Goal: Task Accomplishment & Management: Manage account settings

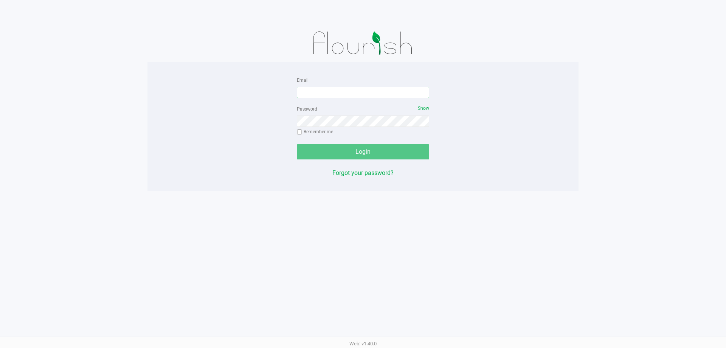
click at [356, 94] on input "Email" at bounding box center [363, 92] width 132 height 11
type input "[EMAIL_ADDRESS][DOMAIN_NAME]"
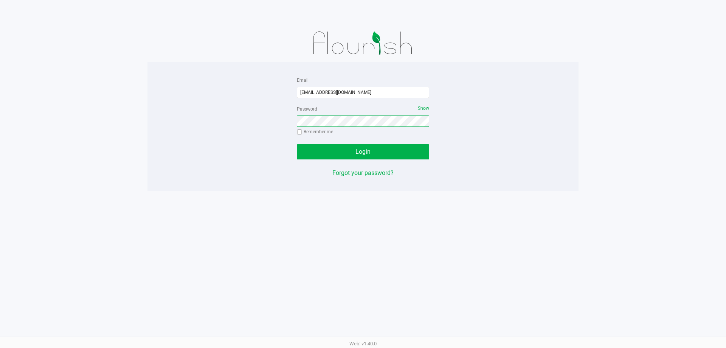
click at [297, 144] on button "Login" at bounding box center [363, 151] width 132 height 15
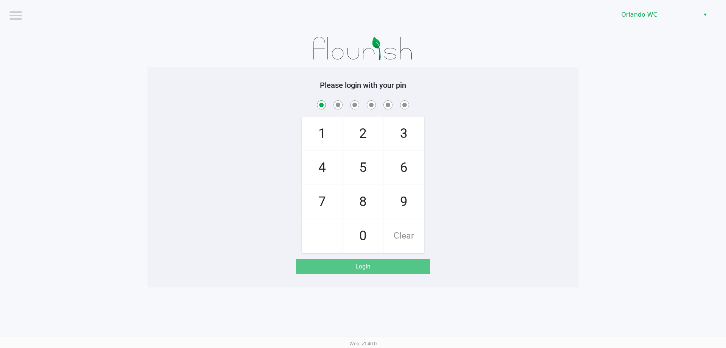
checkbox input "true"
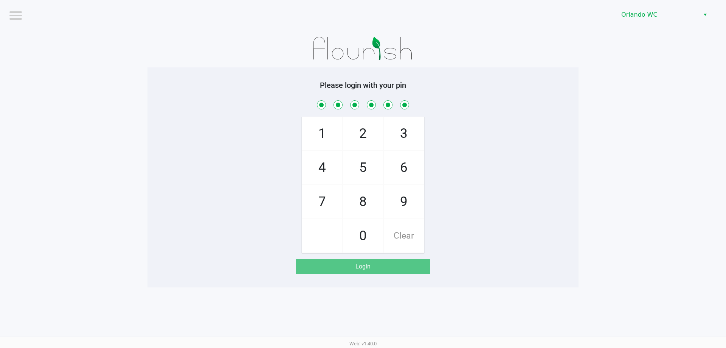
checkbox input "true"
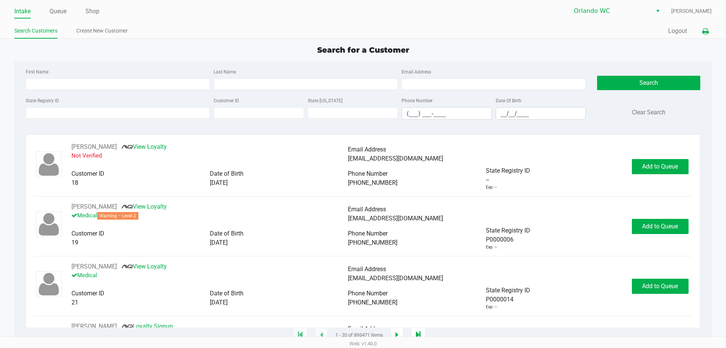
click at [704, 29] on icon at bounding box center [705, 31] width 6 height 5
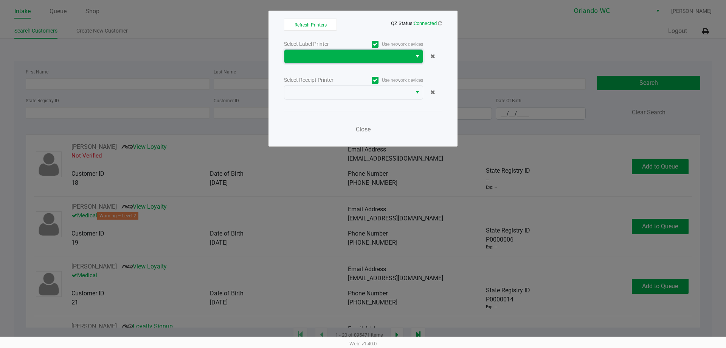
click at [367, 53] on span at bounding box center [348, 56] width 118 height 9
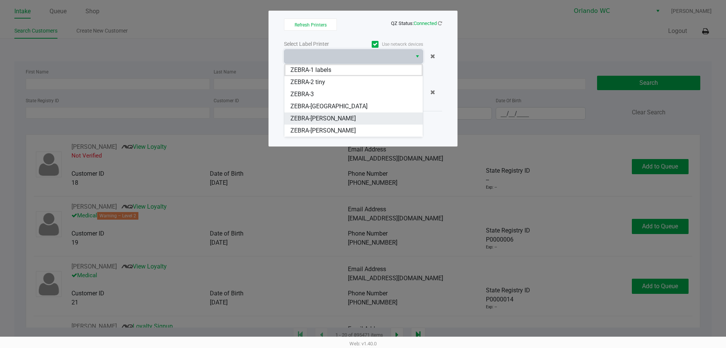
click at [327, 120] on span "ZEBRA-RODNEY-ATKINS" at bounding box center [322, 118] width 65 height 9
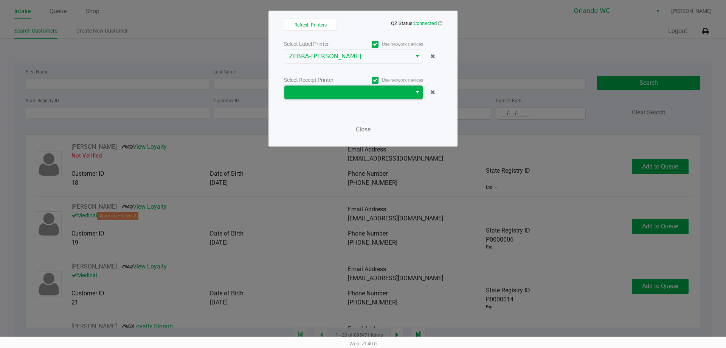
click at [355, 95] on span at bounding box center [348, 92] width 118 height 9
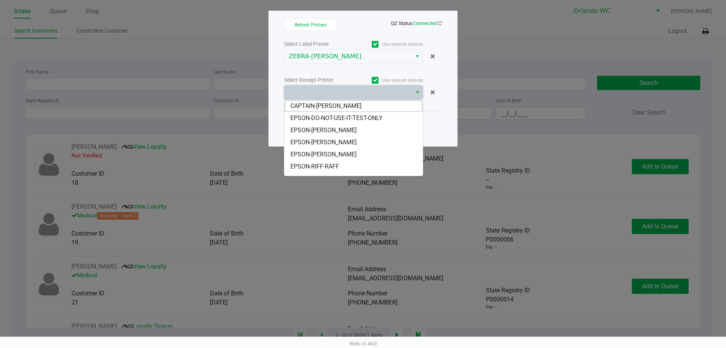
scroll to position [33, 0]
click at [376, 144] on li "EPSON-[PERSON_NAME]" at bounding box center [353, 145] width 138 height 12
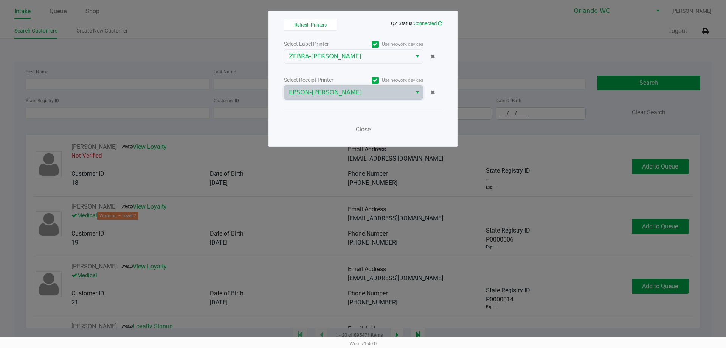
click at [440, 21] on icon at bounding box center [440, 23] width 4 height 5
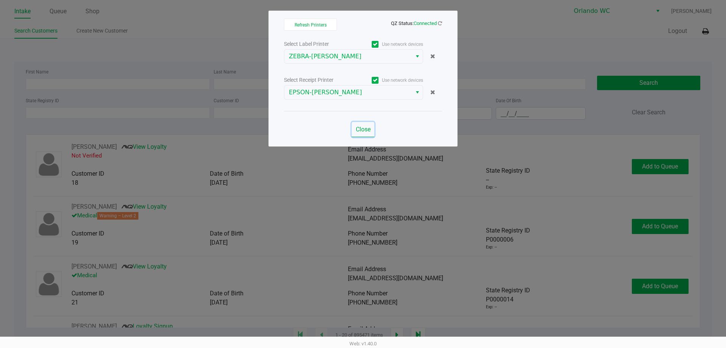
click at [363, 130] on span "Close" at bounding box center [363, 129] width 15 height 7
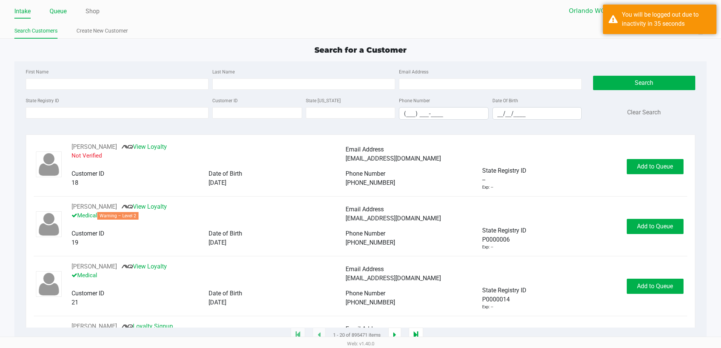
click at [59, 10] on link "Queue" at bounding box center [58, 11] width 17 height 11
click at [63, 12] on link "Queue" at bounding box center [58, 11] width 17 height 11
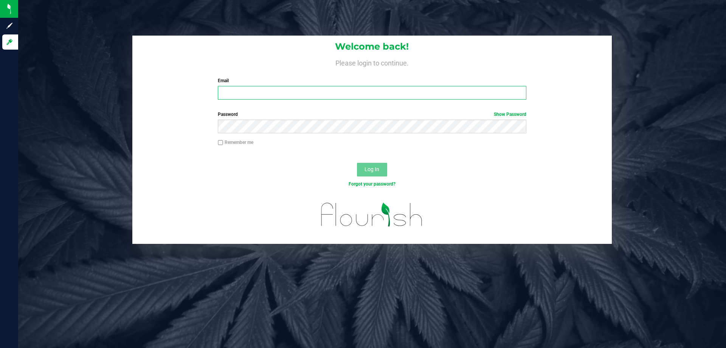
click at [302, 93] on input "Email" at bounding box center [372, 93] width 308 height 14
type input "kvernikos@liveparallel.com"
click at [357, 163] on button "Log In" at bounding box center [372, 170] width 30 height 14
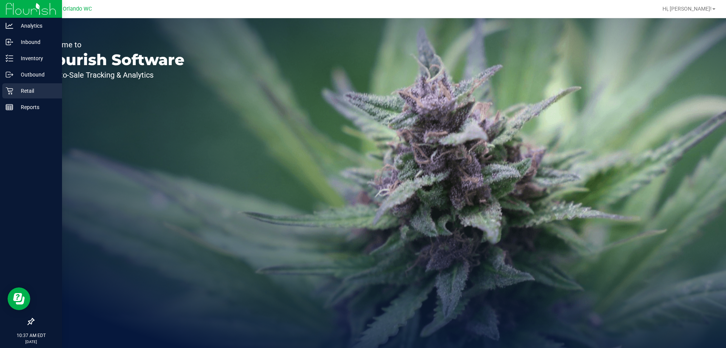
click at [10, 89] on icon at bounding box center [10, 91] width 8 height 8
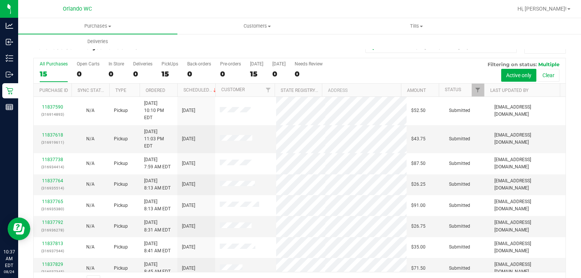
drag, startPoint x: 714, startPoint y: 0, endPoint x: 213, endPoint y: 46, distance: 503.2
click at [210, 47] on div "Purchases Summary of purchases Fulfillment All purchases Customers All customer…" at bounding box center [308, 33] width 581 height 31
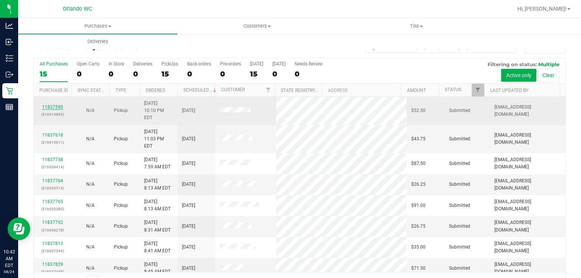
click at [54, 104] on link "11837590" at bounding box center [52, 106] width 21 height 5
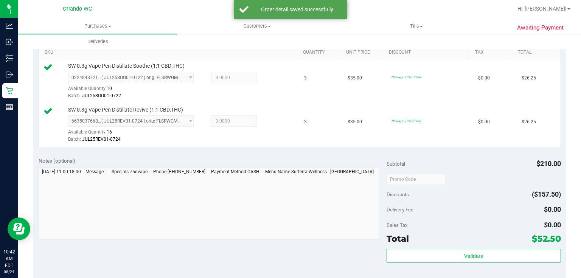
scroll to position [234, 0]
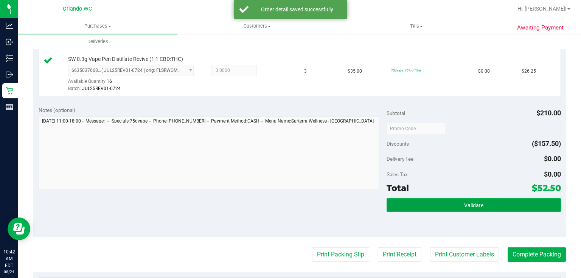
click at [494, 200] on button "Validate" at bounding box center [474, 205] width 174 height 14
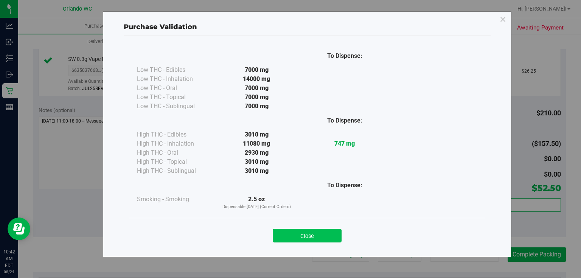
click at [332, 232] on button "Close" at bounding box center [307, 236] width 69 height 14
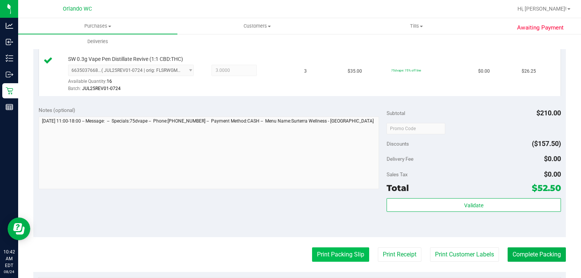
click at [337, 256] on button "Print Packing Slip" at bounding box center [340, 254] width 57 height 14
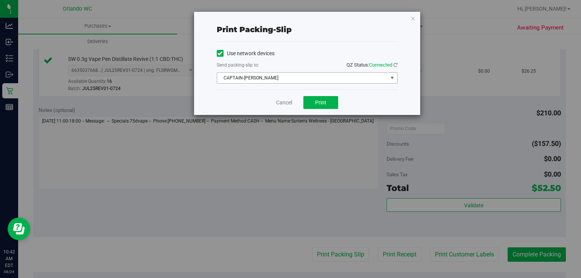
click at [322, 75] on span "CAPTAIN-[PERSON_NAME]" at bounding box center [302, 78] width 171 height 11
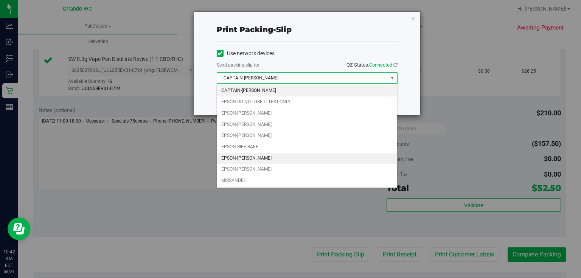
click at [265, 157] on li "EPSON-[PERSON_NAME]" at bounding box center [307, 158] width 180 height 11
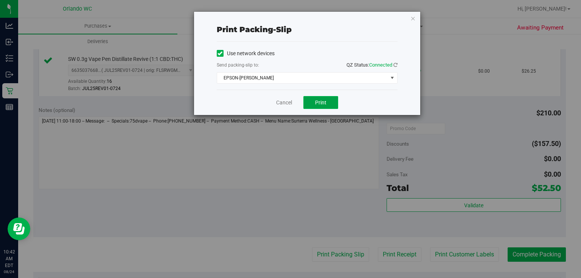
click at [318, 104] on span "Print" at bounding box center [320, 102] width 11 height 6
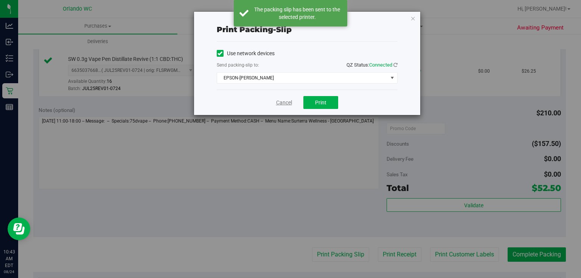
click at [287, 106] on link "Cancel" at bounding box center [284, 103] width 16 height 8
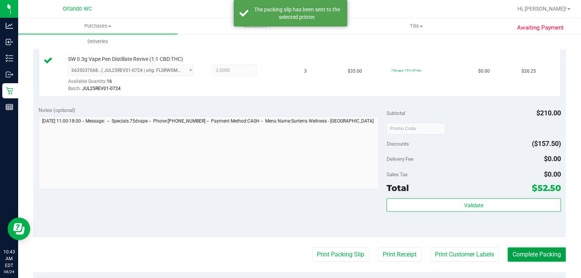
click at [544, 259] on button "Complete Packing" at bounding box center [537, 254] width 58 height 14
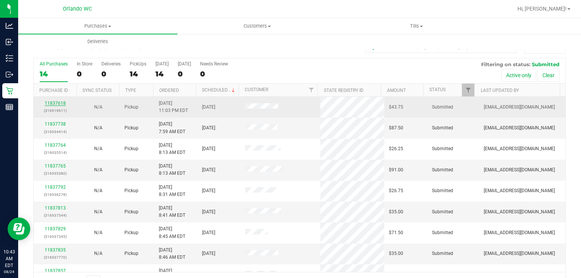
click at [63, 101] on link "11837618" at bounding box center [55, 103] width 21 height 5
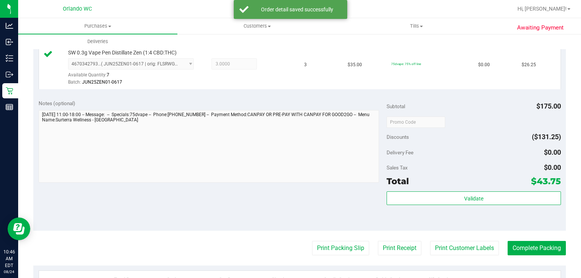
scroll to position [285, 0]
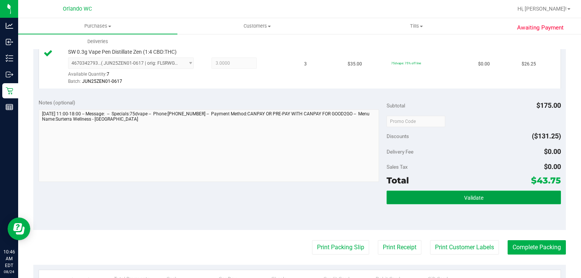
click at [457, 199] on button "Validate" at bounding box center [474, 198] width 174 height 14
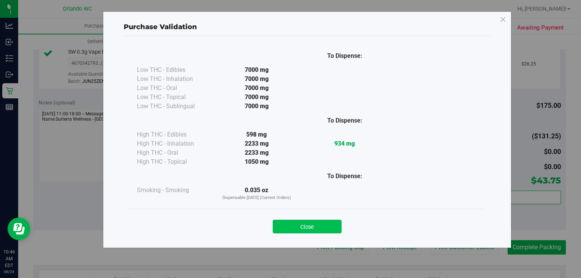
click at [314, 224] on button "Close" at bounding box center [307, 227] width 69 height 14
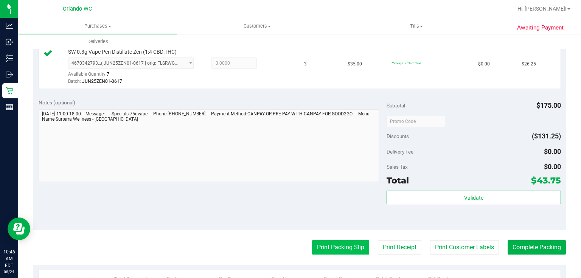
click at [340, 244] on button "Print Packing Slip" at bounding box center [340, 247] width 57 height 14
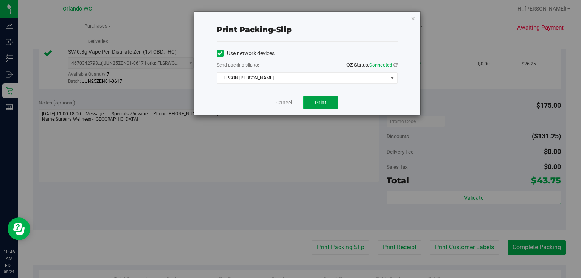
click at [325, 100] on span "Print" at bounding box center [320, 102] width 11 height 6
click at [287, 101] on link "Cancel" at bounding box center [284, 103] width 16 height 8
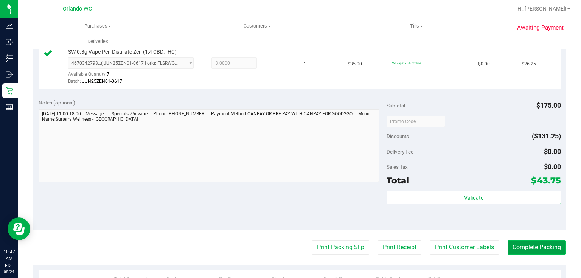
click at [544, 250] on button "Complete Packing" at bounding box center [537, 247] width 58 height 14
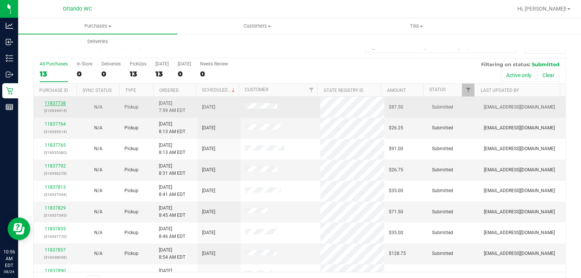
click at [59, 101] on link "11837738" at bounding box center [55, 103] width 21 height 5
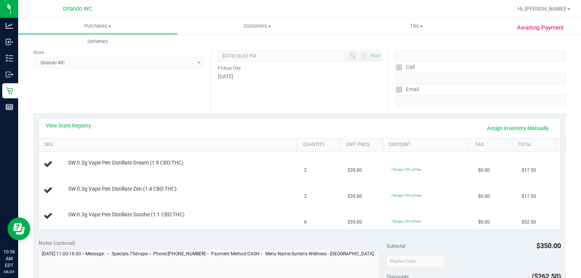
scroll to position [101, 0]
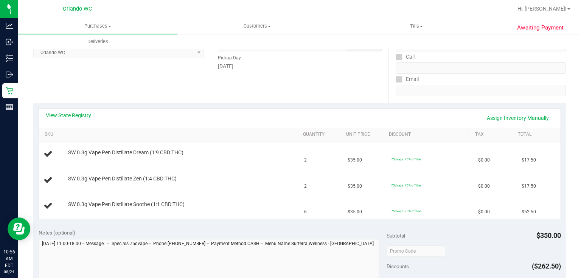
click at [66, 110] on div "View State Registry Assign Inventory Manually" at bounding box center [300, 118] width 522 height 19
click at [67, 114] on link "View State Registry" at bounding box center [68, 116] width 45 height 8
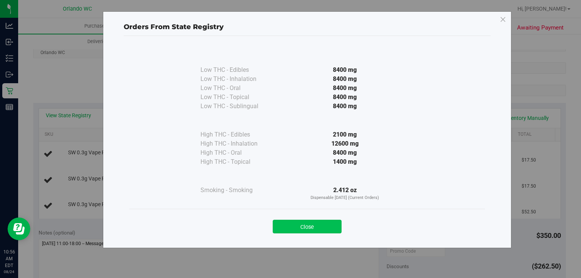
click at [301, 220] on button "Close" at bounding box center [307, 227] width 69 height 14
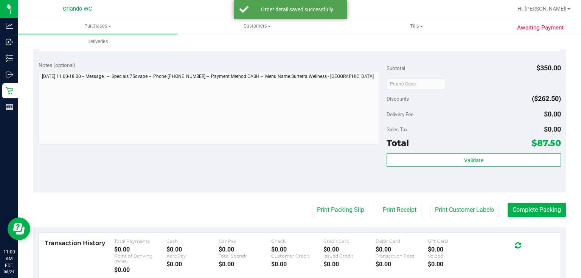
scroll to position [332, 0]
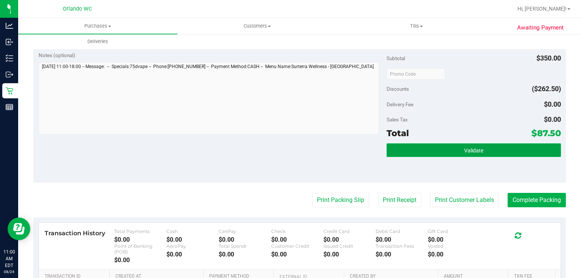
click at [475, 149] on span "Validate" at bounding box center [473, 151] width 19 height 6
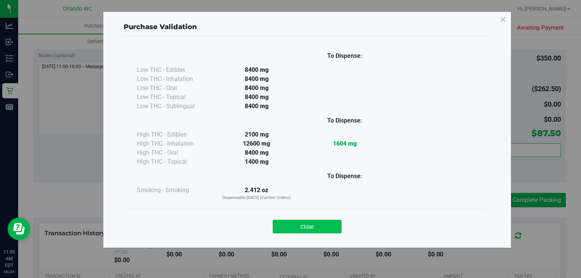
click at [326, 227] on button "Close" at bounding box center [307, 227] width 69 height 14
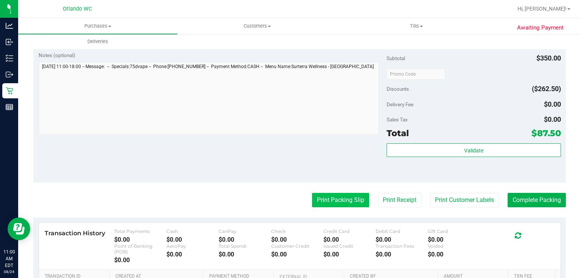
click at [327, 198] on button "Print Packing Slip" at bounding box center [340, 200] width 57 height 14
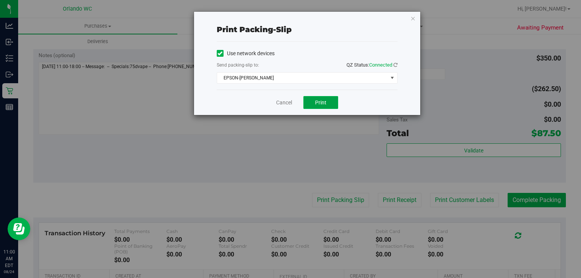
click at [325, 103] on span "Print" at bounding box center [320, 102] width 11 height 6
click at [283, 99] on link "Cancel" at bounding box center [284, 103] width 16 height 8
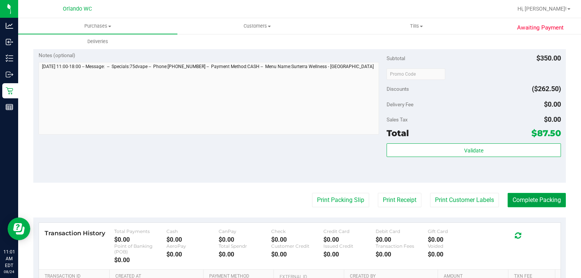
click at [538, 202] on button "Complete Packing" at bounding box center [537, 200] width 58 height 14
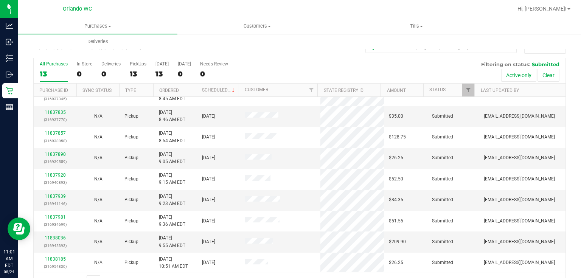
scroll to position [19, 0]
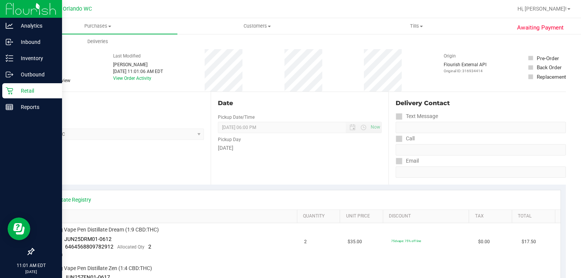
click at [13, 90] on p "Retail" at bounding box center [35, 90] width 45 height 9
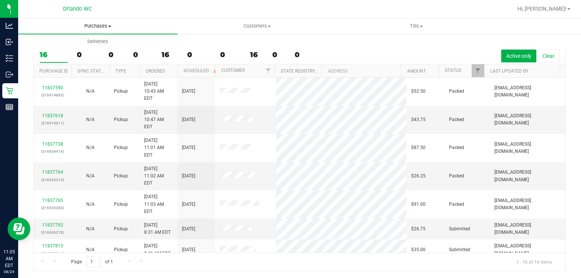
click at [100, 27] on span "Purchases" at bounding box center [97, 26] width 159 height 7
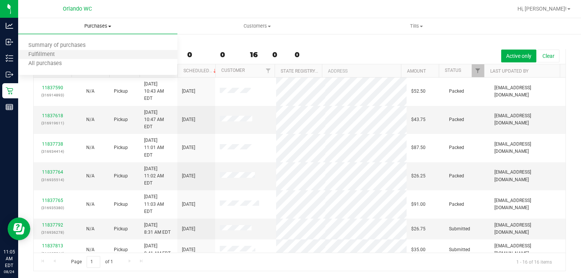
click at [85, 55] on li "Fulfillment" at bounding box center [97, 54] width 159 height 9
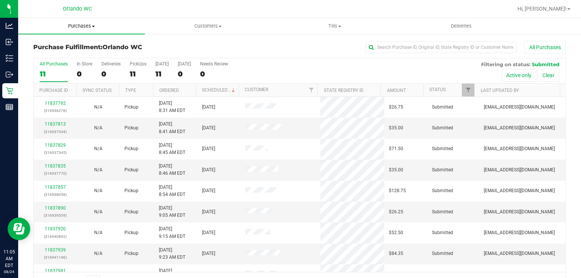
click at [89, 26] on span "Purchases" at bounding box center [81, 26] width 127 height 7
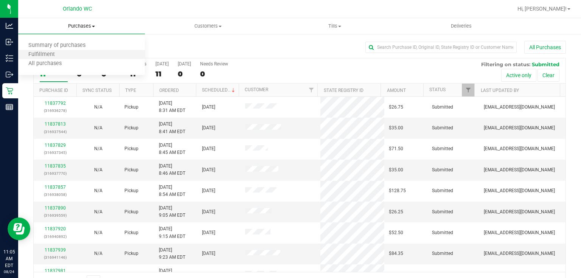
click at [77, 52] on li "Fulfillment" at bounding box center [81, 54] width 127 height 9
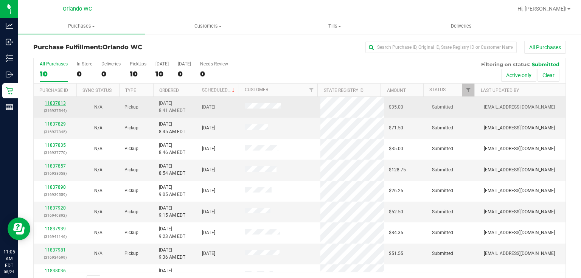
click at [47, 105] on link "11837813" at bounding box center [55, 103] width 21 height 5
click at [63, 101] on link "11837813" at bounding box center [55, 103] width 21 height 5
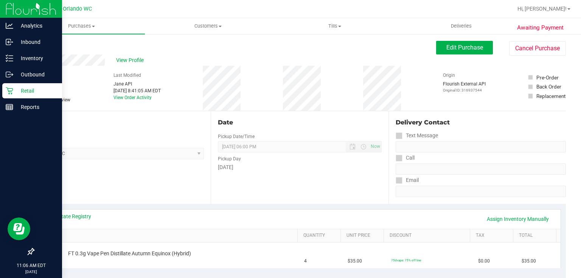
click at [8, 89] on icon at bounding box center [10, 91] width 8 height 8
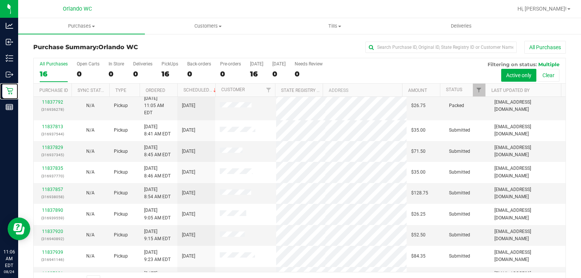
scroll to position [158, 0]
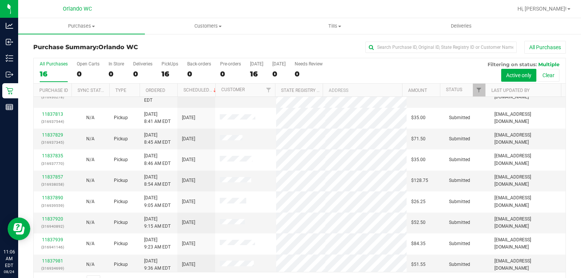
click at [58, 278] on link "11838036" at bounding box center [52, 281] width 21 height 5
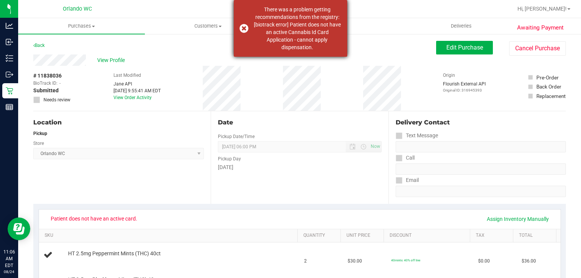
click at [245, 31] on div "There was a problem getting recommendations from the registry: [biotrack error]…" at bounding box center [290, 28] width 113 height 57
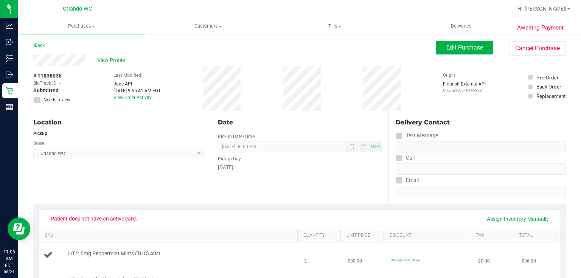
click at [244, 210] on div "Patient does not have an active card. Assign Inventory Manually" at bounding box center [300, 219] width 522 height 19
click at [312, 267] on td "2" at bounding box center [321, 255] width 43 height 26
click at [106, 58] on span "View Profile" at bounding box center [112, 60] width 30 height 8
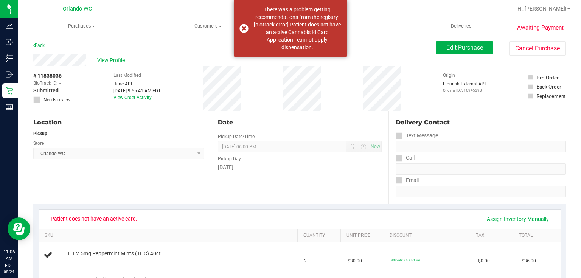
click at [108, 59] on span "View Profile" at bounding box center [112, 60] width 30 height 8
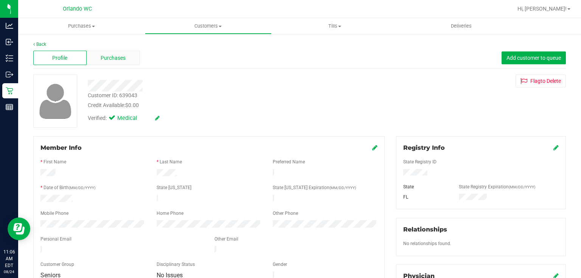
click at [115, 56] on span "Purchases" at bounding box center [113, 58] width 25 height 8
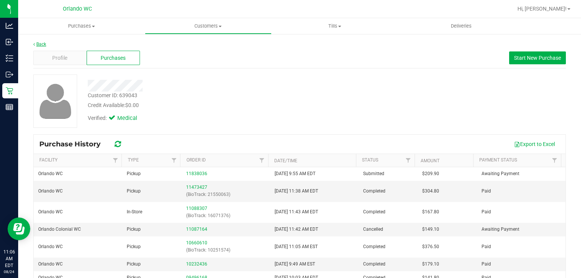
click at [43, 44] on link "Back" at bounding box center [39, 44] width 13 height 5
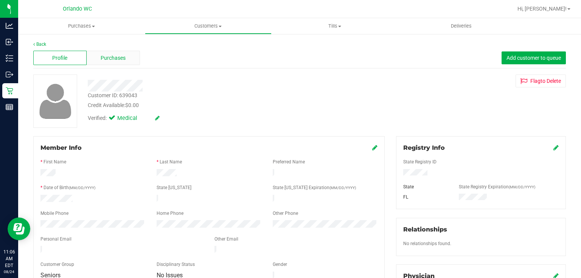
click at [123, 56] on span "Purchases" at bounding box center [113, 58] width 25 height 8
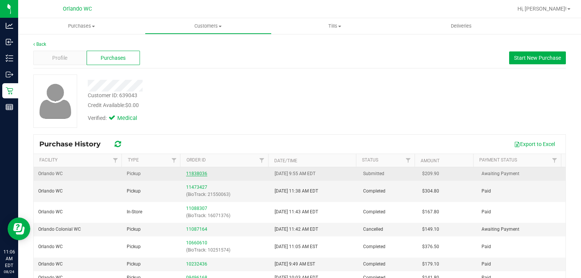
click at [197, 172] on link "11838036" at bounding box center [196, 173] width 21 height 5
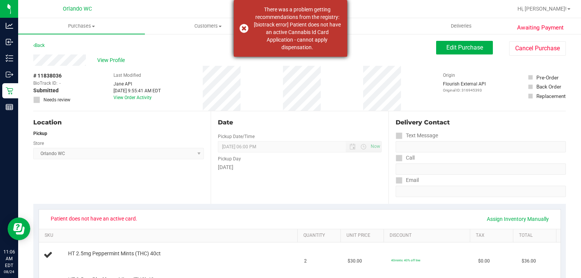
click at [245, 28] on div "There was a problem getting recommendations from the registry: [biotrack error]…" at bounding box center [290, 28] width 113 height 57
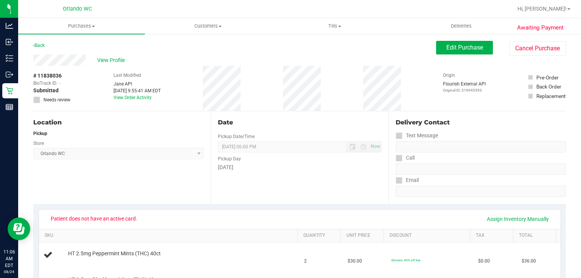
click at [379, 53] on div "Back Edit Purchase Cancel Purchase" at bounding box center [299, 48] width 533 height 14
click at [476, 51] on span "Edit Purchase" at bounding box center [464, 47] width 37 height 7
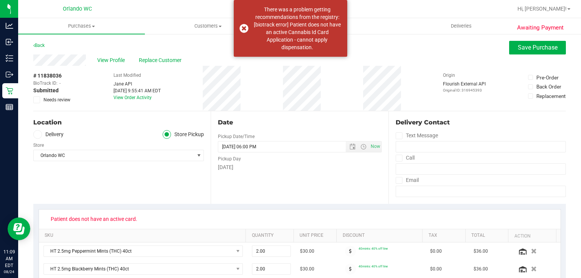
click at [36, 100] on icon at bounding box center [36, 100] width 5 height 0
click at [0, 0] on input "Needs review" at bounding box center [0, 0] width 0 height 0
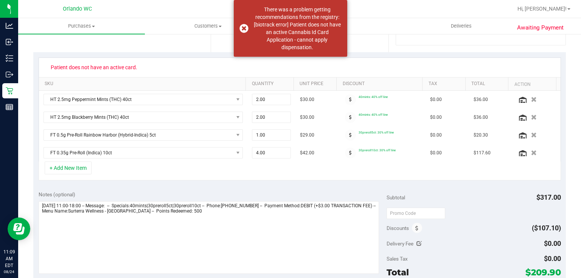
scroll to position [153, 0]
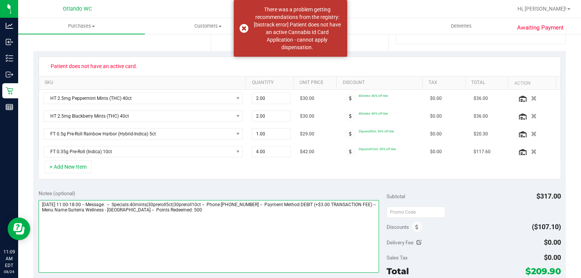
click at [232, 213] on textarea at bounding box center [209, 236] width 341 height 73
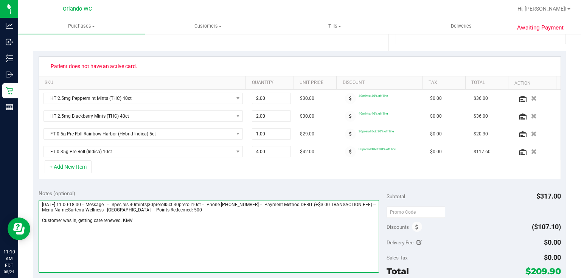
click at [122, 216] on textarea at bounding box center [209, 236] width 341 height 73
click at [121, 220] on textarea at bounding box center [209, 236] width 341 height 73
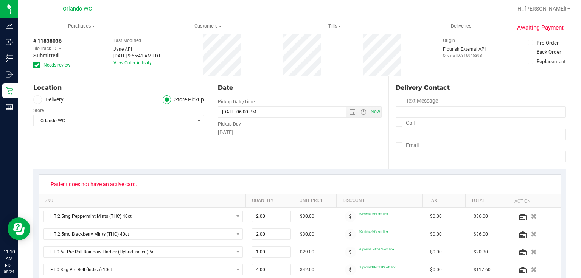
scroll to position [0, 0]
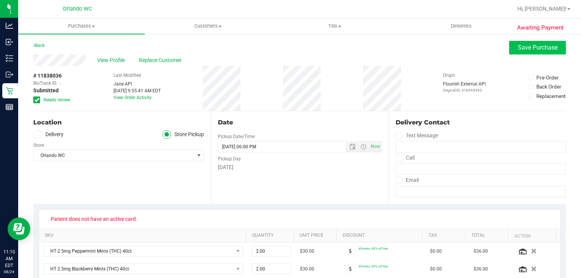
type textarea "[DATE] 11:00-18:00 -- Message: -- Specials:40mints|30preroll5ct|30preroll10ct -…"
click at [551, 49] on span "Save Purchase" at bounding box center [538, 47] width 40 height 7
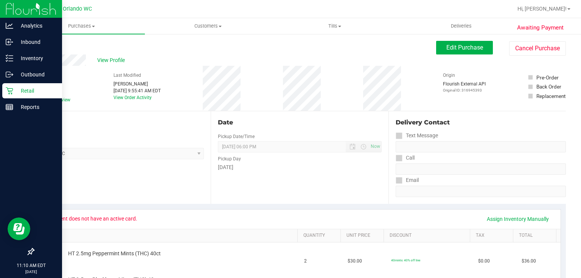
click at [9, 92] on icon at bounding box center [10, 91] width 8 height 8
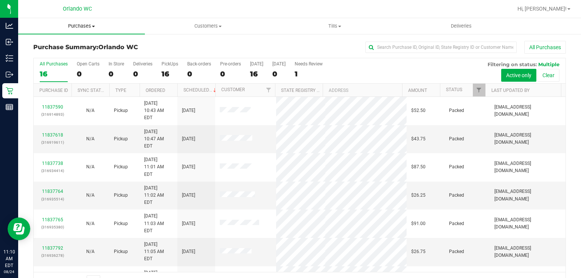
click at [78, 26] on span "Purchases" at bounding box center [81, 26] width 127 height 7
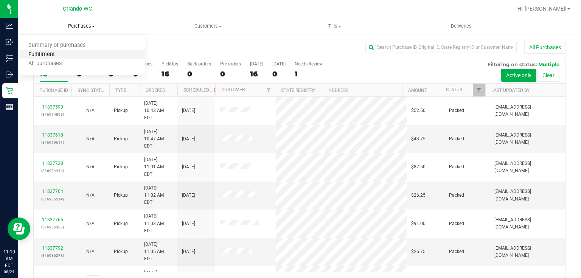
click at [56, 53] on span "Fulfillment" at bounding box center [41, 54] width 47 height 6
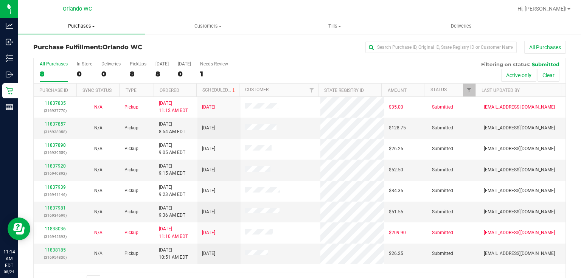
click at [80, 26] on span "Purchases" at bounding box center [81, 26] width 127 height 7
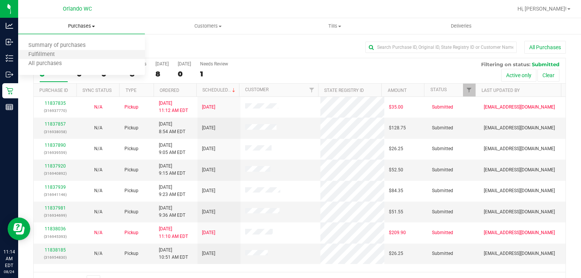
click at [70, 54] on li "Fulfillment" at bounding box center [81, 54] width 127 height 9
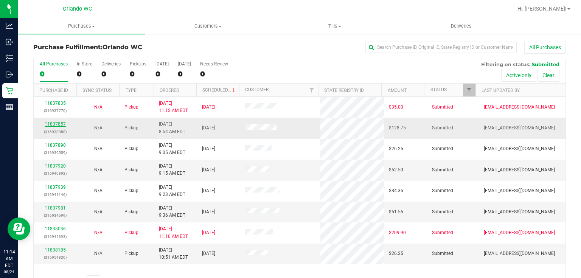
click at [57, 123] on link "11837857" at bounding box center [55, 123] width 21 height 5
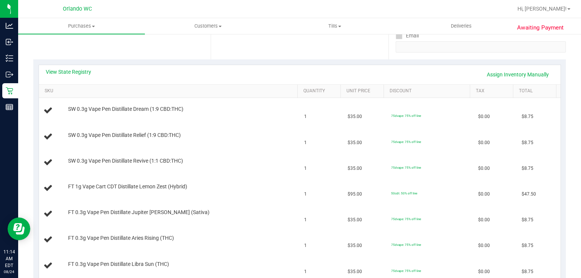
scroll to position [126, 0]
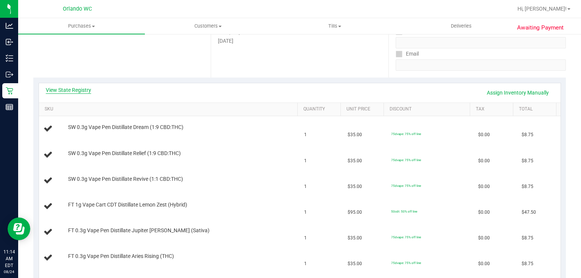
click at [89, 90] on link "View State Registry" at bounding box center [68, 90] width 45 height 8
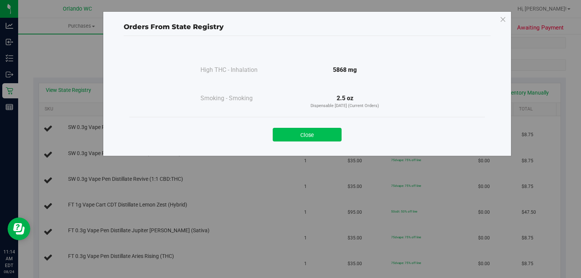
click at [320, 133] on button "Close" at bounding box center [307, 135] width 69 height 14
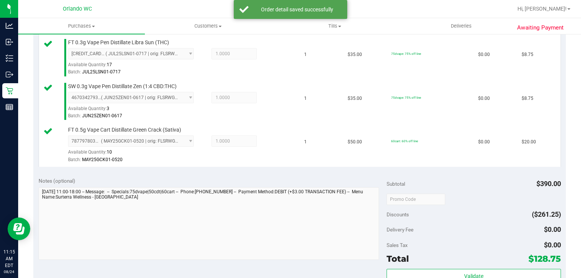
scroll to position [551, 0]
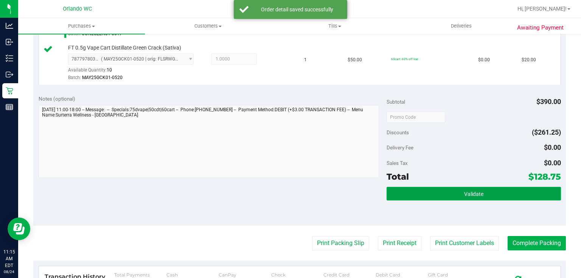
click at [464, 192] on span "Validate" at bounding box center [473, 194] width 19 height 6
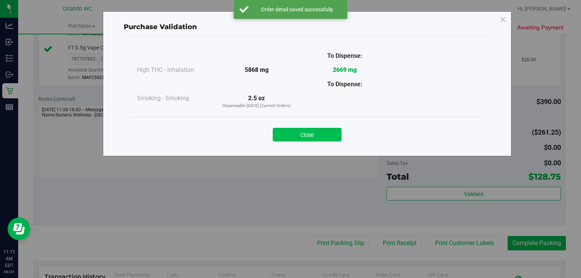
click at [320, 130] on button "Close" at bounding box center [307, 135] width 69 height 14
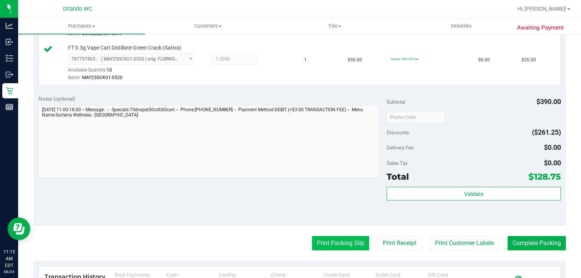
click at [325, 239] on button "Print Packing Slip" at bounding box center [340, 243] width 57 height 14
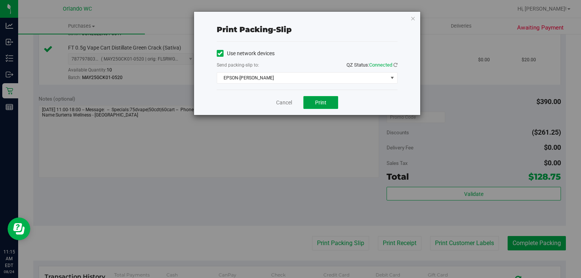
click at [314, 103] on button "Print" at bounding box center [320, 102] width 35 height 13
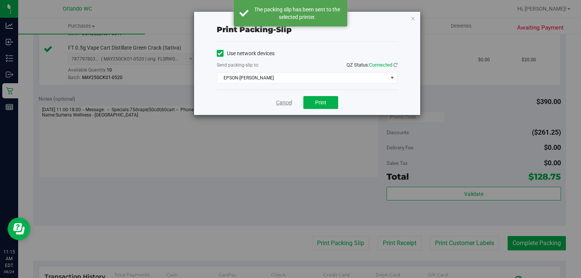
click at [283, 103] on link "Cancel" at bounding box center [284, 103] width 16 height 8
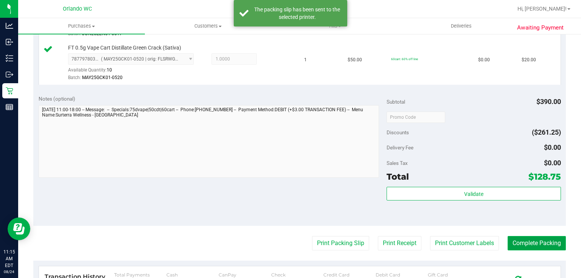
click at [525, 240] on button "Complete Packing" at bounding box center [537, 243] width 58 height 14
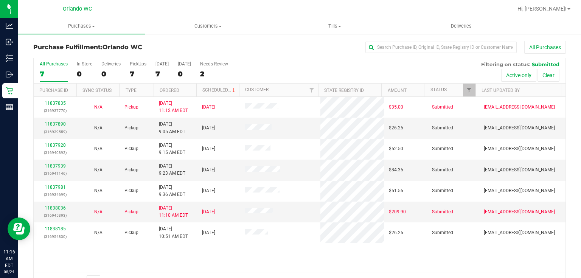
click at [274, 257] on div "11837835 (316937770) N/A Pickup 8/24/2025 11:12 AM EDT 8/24/2025 $35.00 Submitt…" at bounding box center [300, 184] width 532 height 175
click at [79, 24] on span "Purchases" at bounding box center [81, 26] width 127 height 7
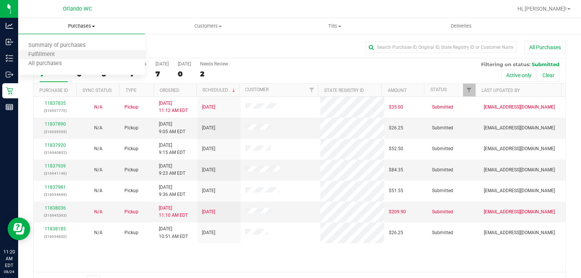
click at [65, 57] on li "Fulfillment" at bounding box center [81, 54] width 127 height 9
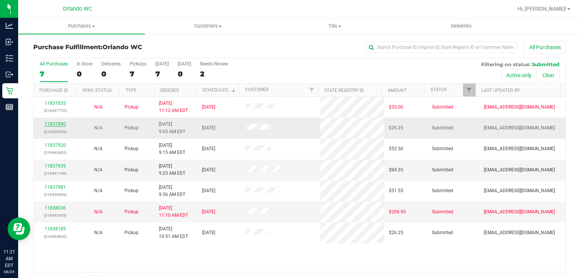
click at [60, 124] on link "11837890" at bounding box center [55, 123] width 21 height 5
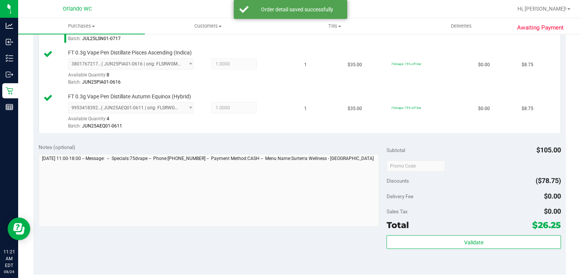
scroll to position [253, 0]
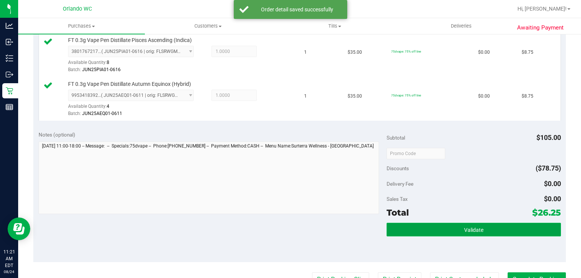
click at [475, 227] on span "Validate" at bounding box center [473, 230] width 19 height 6
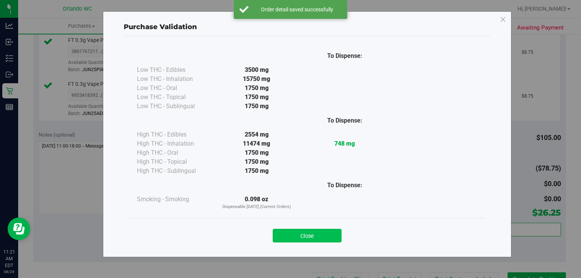
click at [313, 239] on button "Close" at bounding box center [307, 236] width 69 height 14
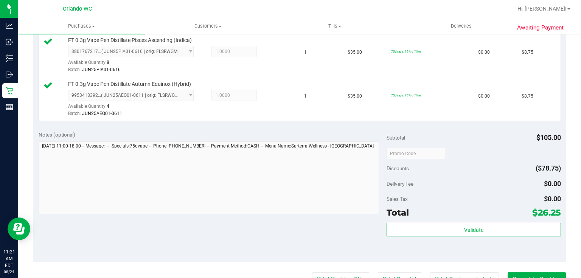
scroll to position [371, 0]
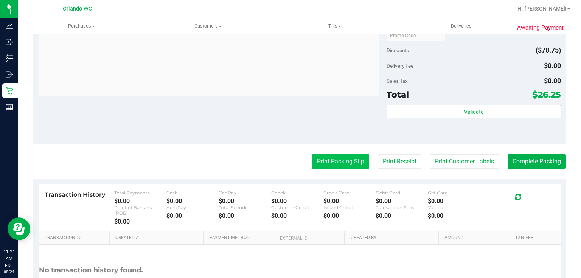
click at [336, 161] on button "Print Packing Slip" at bounding box center [340, 161] width 57 height 14
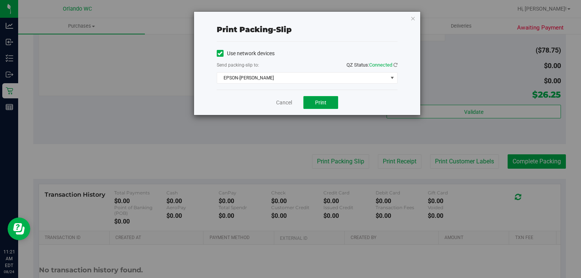
click at [320, 103] on span "Print" at bounding box center [320, 102] width 11 height 6
click at [280, 103] on link "Cancel" at bounding box center [284, 103] width 16 height 8
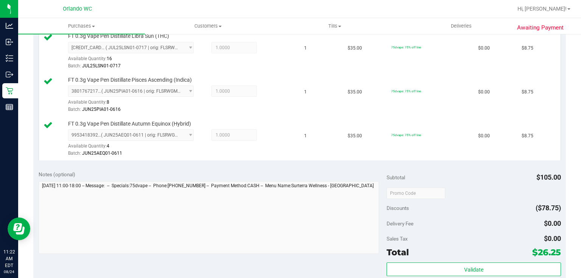
scroll to position [266, 0]
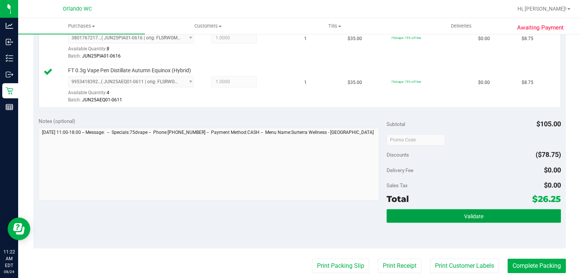
click at [457, 214] on button "Validate" at bounding box center [474, 216] width 174 height 14
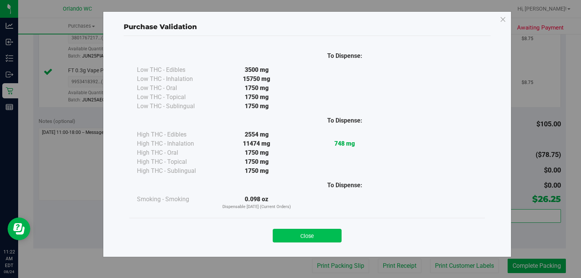
click at [315, 230] on button "Close" at bounding box center [307, 236] width 69 height 14
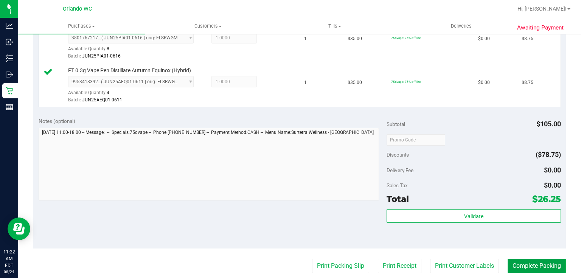
click at [537, 261] on button "Complete Packing" at bounding box center [537, 266] width 58 height 14
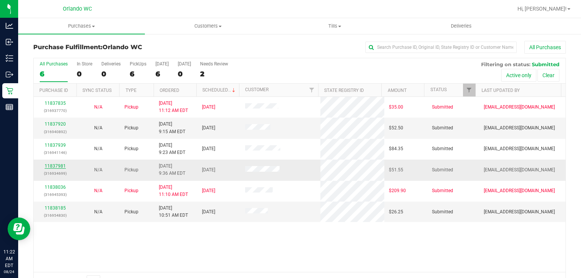
click at [51, 165] on link "11837981" at bounding box center [55, 165] width 21 height 5
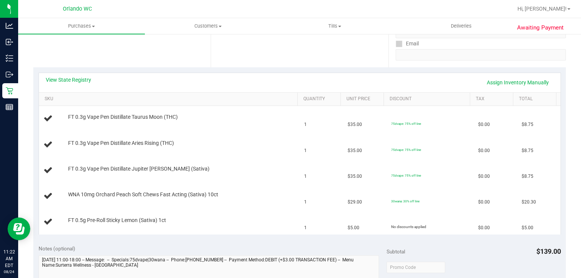
scroll to position [140, 0]
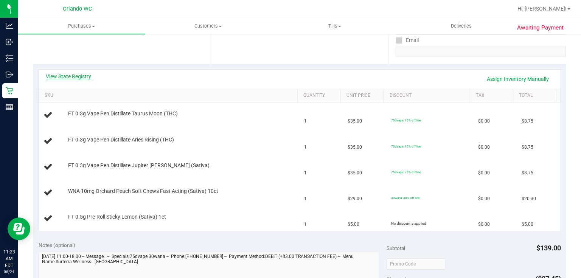
click at [73, 73] on link "View State Registry" at bounding box center [68, 77] width 45 height 8
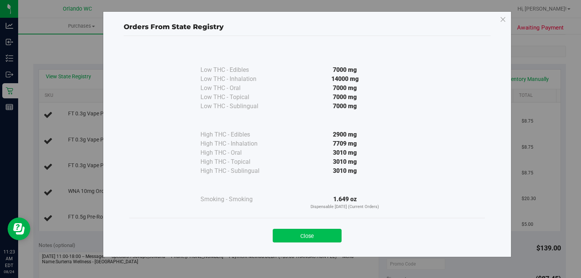
click at [315, 233] on button "Close" at bounding box center [307, 236] width 69 height 14
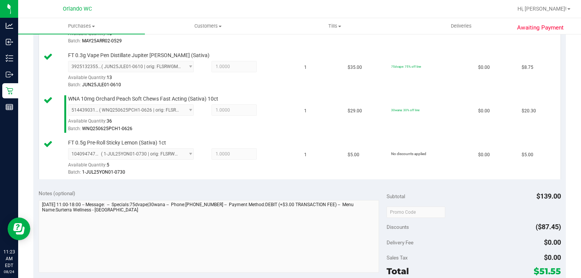
scroll to position [330, 0]
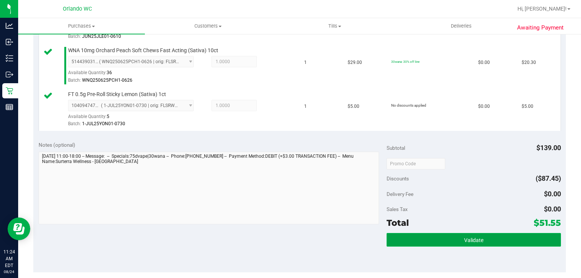
click at [476, 237] on span "Validate" at bounding box center [473, 240] width 19 height 6
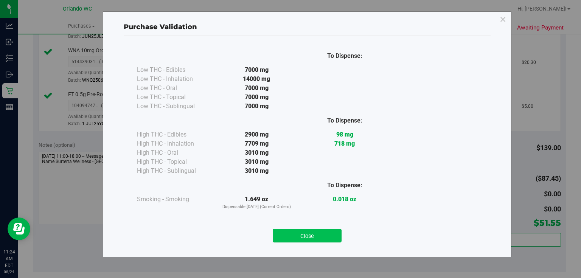
click at [309, 234] on button "Close" at bounding box center [307, 236] width 69 height 14
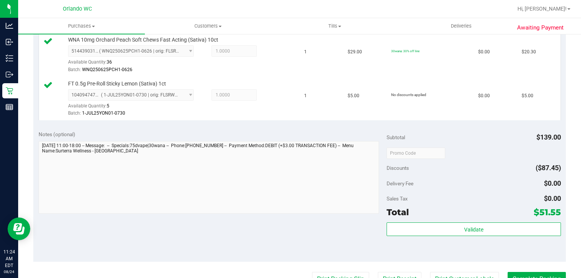
scroll to position [399, 0]
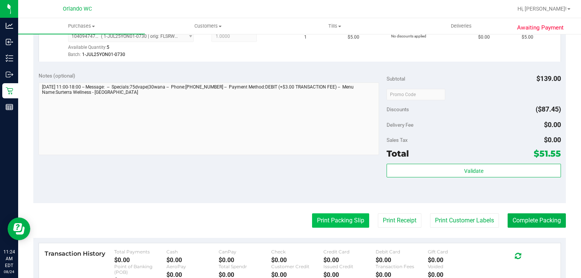
click at [325, 221] on button "Print Packing Slip" at bounding box center [340, 220] width 57 height 14
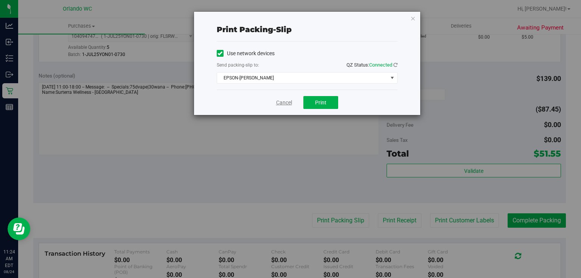
click at [284, 101] on link "Cancel" at bounding box center [284, 103] width 16 height 8
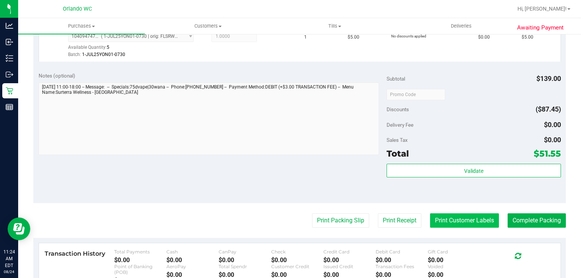
click at [476, 219] on button "Print Customer Labels" at bounding box center [464, 220] width 69 height 14
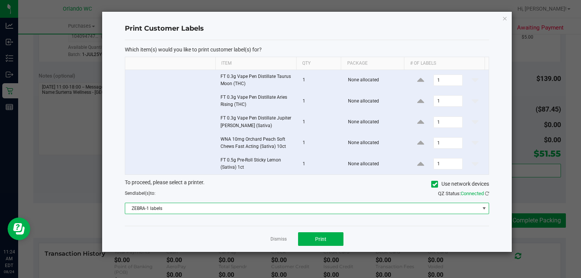
click at [329, 205] on span "ZEBRA-1 labels" at bounding box center [302, 208] width 354 height 11
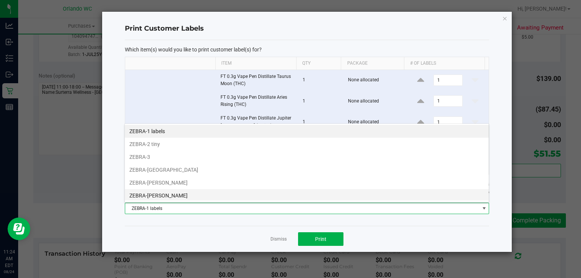
scroll to position [11, 365]
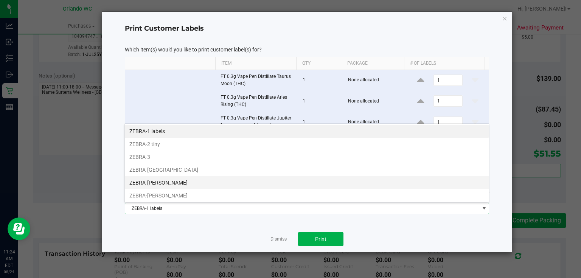
click at [174, 183] on li "ZEBRA-RODNEY-ATKINS" at bounding box center [307, 182] width 364 height 13
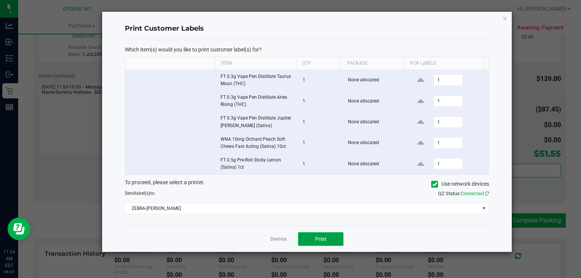
click at [325, 238] on span "Print" at bounding box center [320, 239] width 11 height 6
click at [281, 238] on link "Dismiss" at bounding box center [278, 239] width 16 height 6
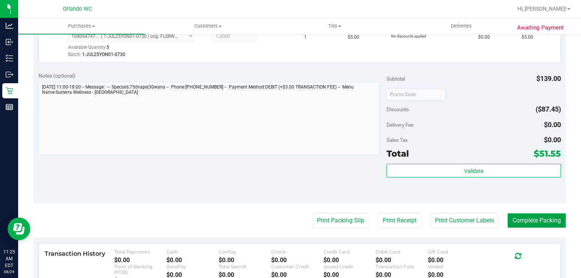
click at [551, 221] on button "Complete Packing" at bounding box center [537, 220] width 58 height 14
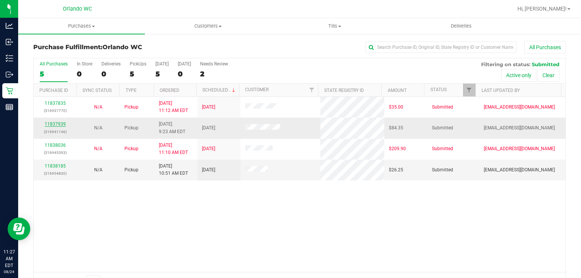
click at [63, 123] on link "11837939" at bounding box center [55, 123] width 21 height 5
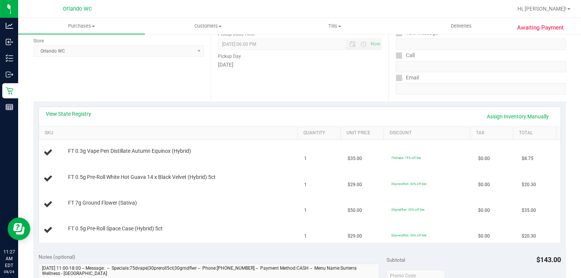
scroll to position [118, 0]
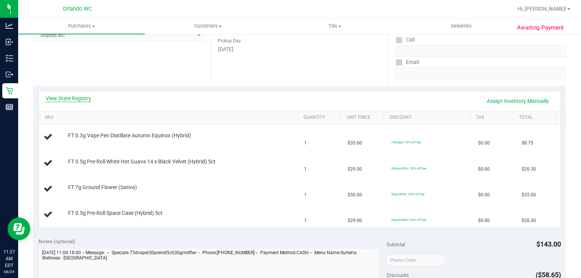
click at [86, 97] on link "View State Registry" at bounding box center [68, 99] width 45 height 8
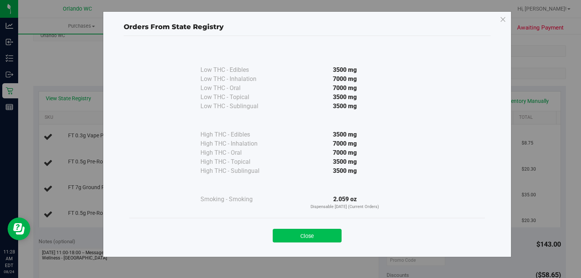
click at [321, 235] on button "Close" at bounding box center [307, 236] width 69 height 14
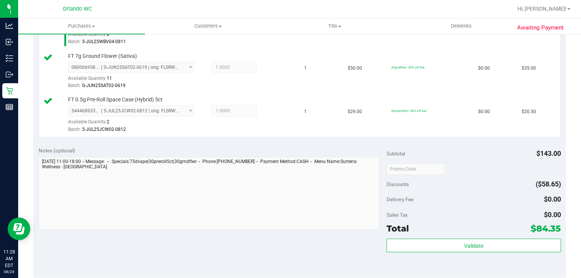
scroll to position [292, 0]
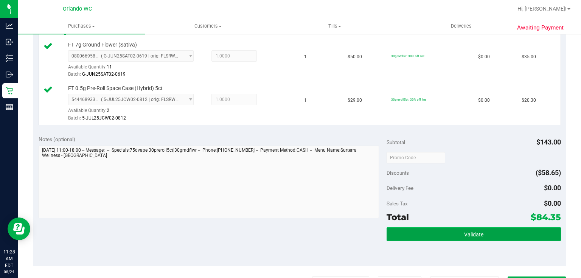
click at [416, 239] on button "Validate" at bounding box center [474, 234] width 174 height 14
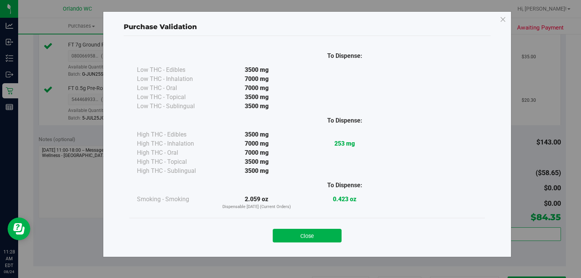
click at [326, 231] on button "Close" at bounding box center [307, 236] width 69 height 14
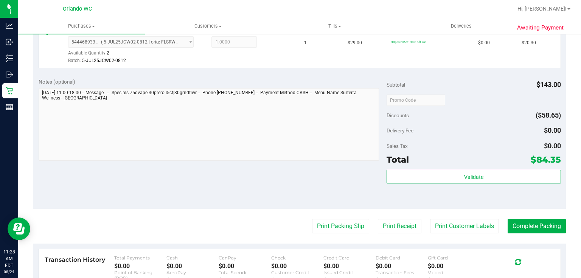
scroll to position [376, 0]
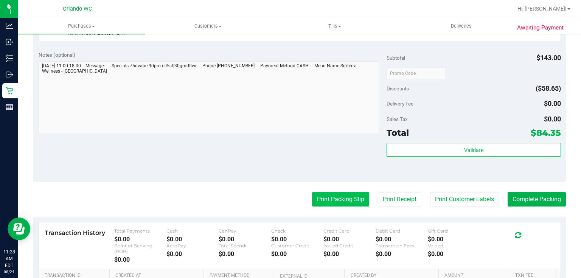
click at [337, 196] on button "Print Packing Slip" at bounding box center [340, 199] width 57 height 14
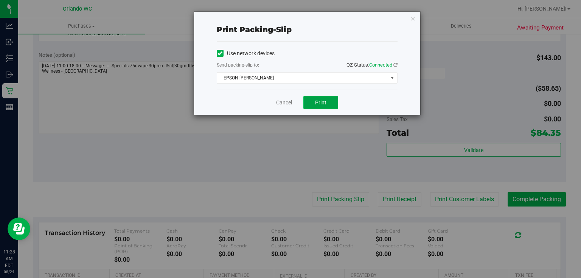
click at [321, 106] on button "Print" at bounding box center [320, 102] width 35 height 13
click at [284, 104] on link "Cancel" at bounding box center [284, 103] width 16 height 8
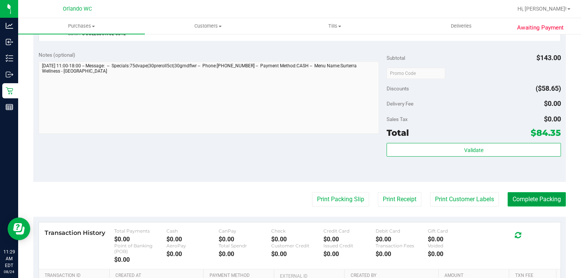
click at [541, 203] on button "Complete Packing" at bounding box center [537, 199] width 58 height 14
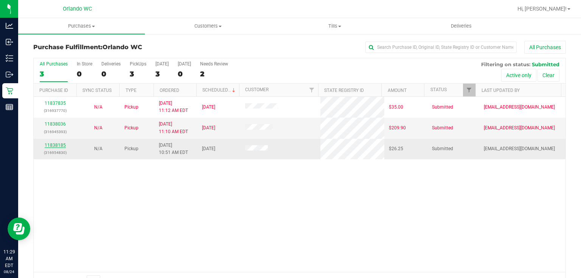
click at [61, 144] on link "11838185" at bounding box center [55, 145] width 21 height 5
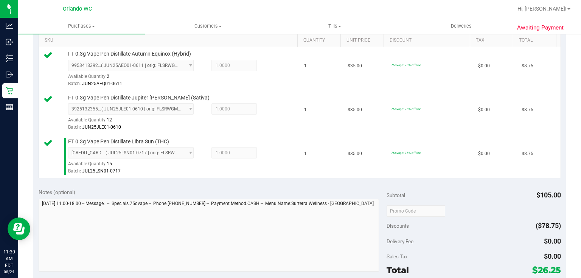
scroll to position [242, 0]
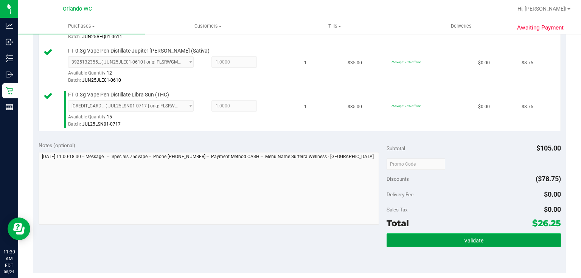
click at [495, 235] on button "Validate" at bounding box center [474, 240] width 174 height 14
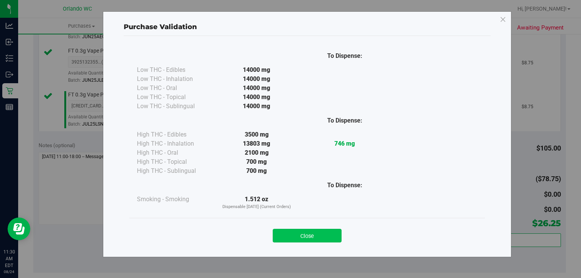
click at [299, 233] on button "Close" at bounding box center [307, 236] width 69 height 14
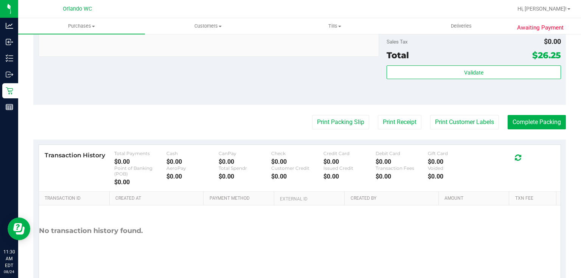
scroll to position [414, 0]
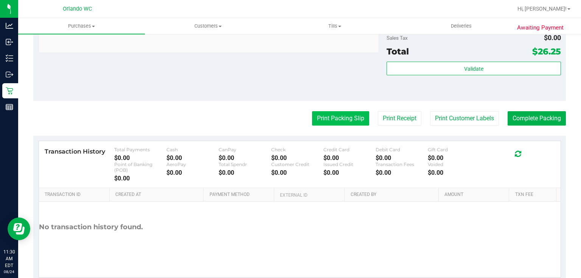
click at [328, 118] on button "Print Packing Slip" at bounding box center [340, 118] width 57 height 14
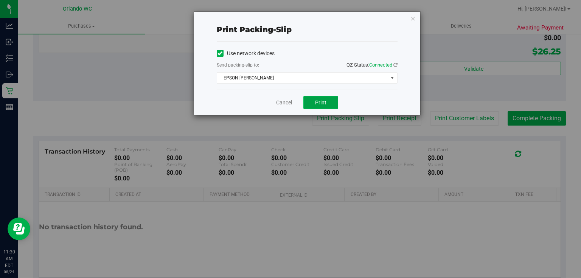
click at [327, 98] on button "Print" at bounding box center [320, 102] width 35 height 13
click at [287, 100] on link "Cancel" at bounding box center [284, 103] width 16 height 8
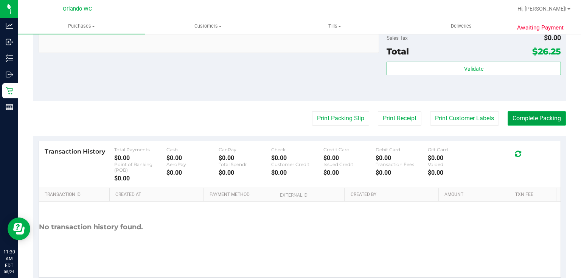
click at [544, 123] on button "Complete Packing" at bounding box center [537, 118] width 58 height 14
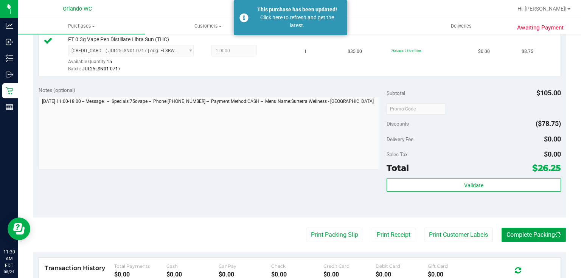
scroll to position [298, 0]
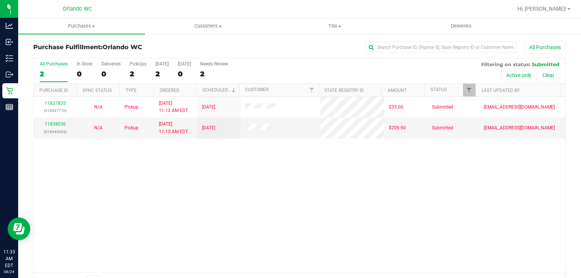
click at [346, 276] on div "Page 1 of 1 1 - 2 of 2 items" at bounding box center [300, 281] width 532 height 18
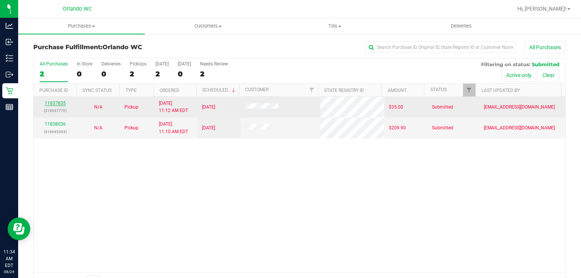
click at [60, 101] on link "11837835" at bounding box center [55, 103] width 21 height 5
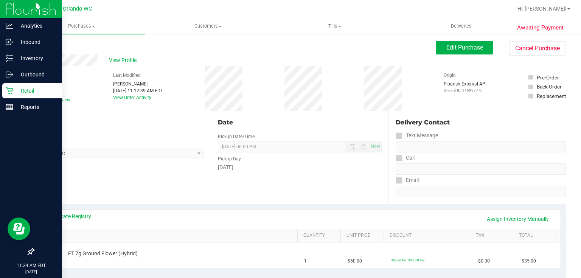
click at [8, 90] on icon at bounding box center [9, 90] width 7 height 7
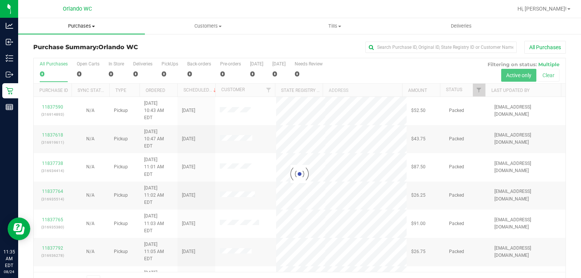
click at [88, 25] on span "Purchases" at bounding box center [81, 26] width 127 height 7
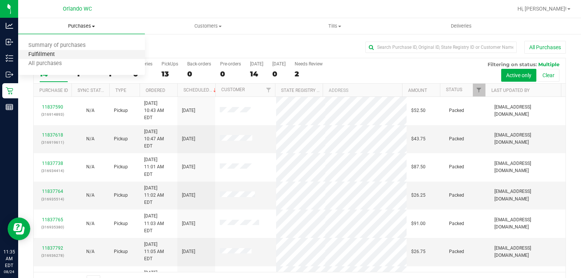
click at [51, 56] on span "Fulfillment" at bounding box center [41, 54] width 47 height 6
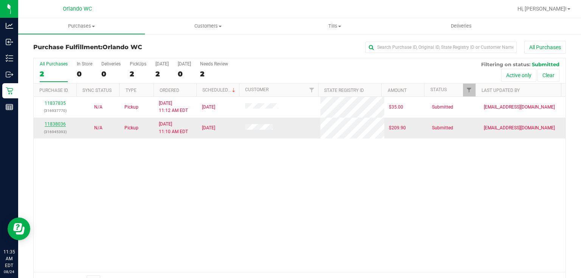
click at [58, 121] on link "11838036" at bounding box center [55, 123] width 21 height 5
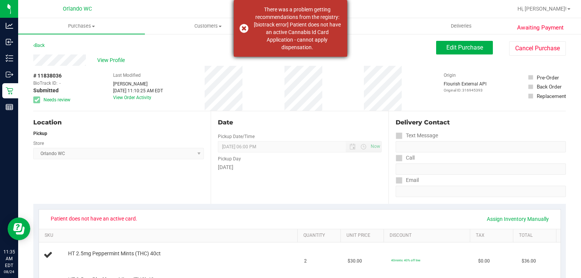
click at [244, 25] on div "There was a problem getting recommendations from the registry: [biotrack error]…" at bounding box center [290, 28] width 113 height 57
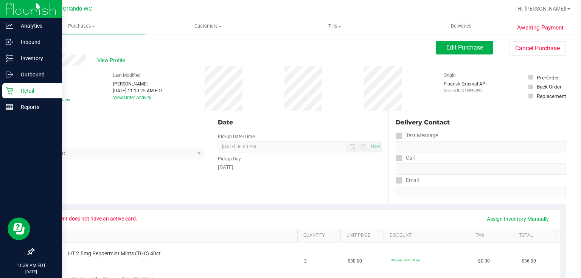
click at [8, 90] on icon at bounding box center [10, 91] width 8 height 8
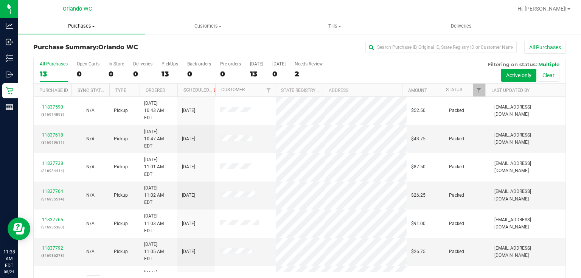
click at [79, 27] on span "Purchases" at bounding box center [81, 26] width 127 height 7
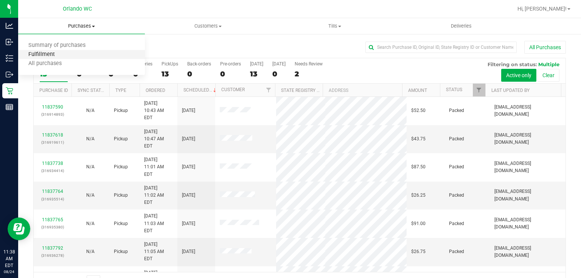
click at [62, 54] on span "Fulfillment" at bounding box center [41, 54] width 47 height 6
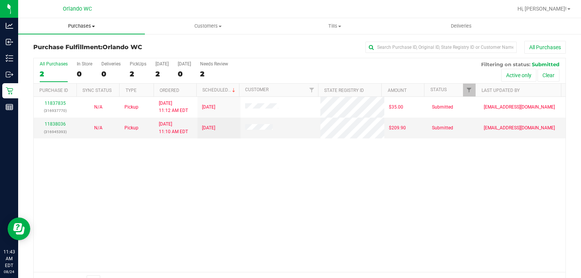
click at [76, 23] on span "Purchases" at bounding box center [81, 26] width 127 height 7
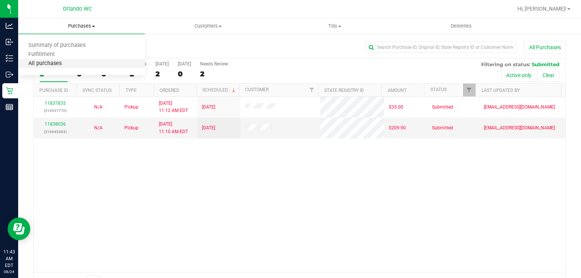
click at [59, 66] on span "All purchases" at bounding box center [45, 64] width 54 height 6
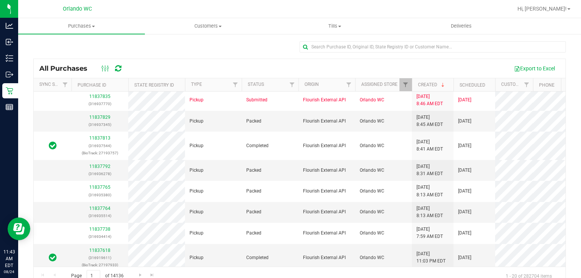
scroll to position [283, 0]
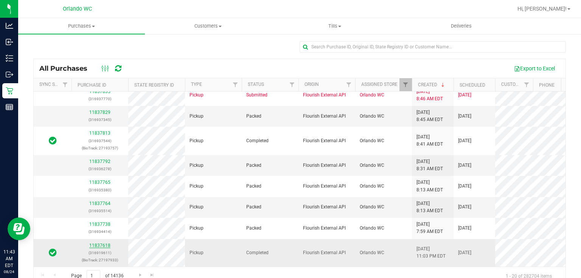
click at [105, 243] on link "11837618" at bounding box center [99, 245] width 21 height 5
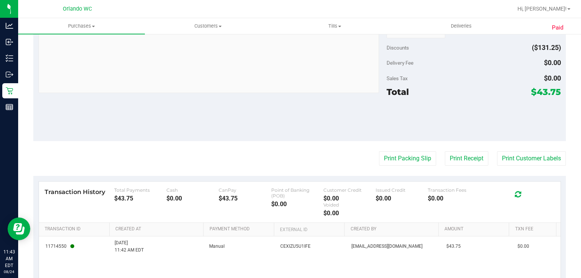
scroll to position [387, 0]
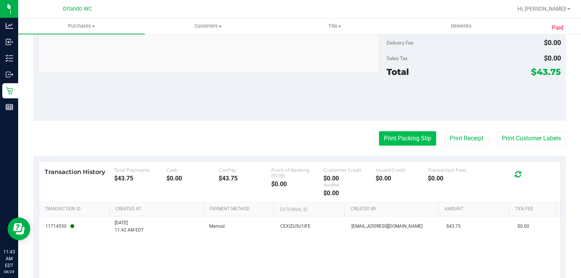
click at [411, 135] on button "Print Packing Slip" at bounding box center [407, 138] width 57 height 14
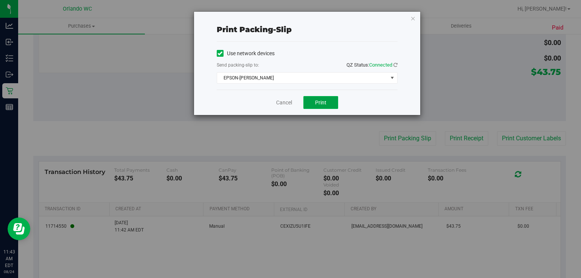
click at [321, 104] on span "Print" at bounding box center [320, 102] width 11 height 6
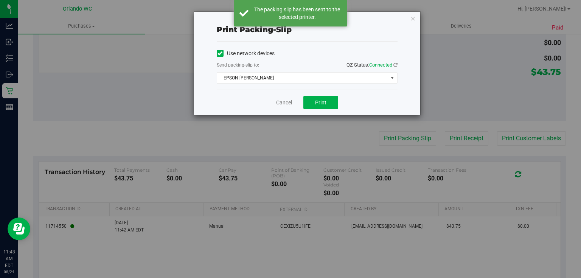
click at [284, 104] on link "Cancel" at bounding box center [284, 103] width 16 height 8
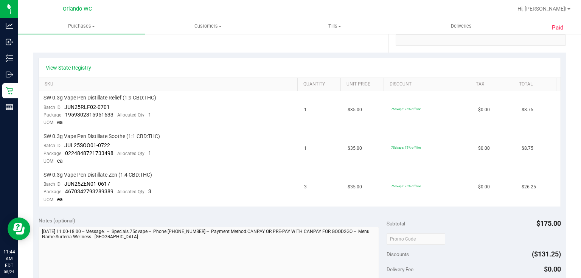
scroll to position [0, 0]
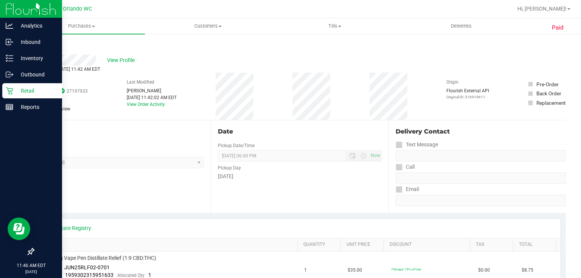
click at [14, 91] on p "Retail" at bounding box center [35, 90] width 45 height 9
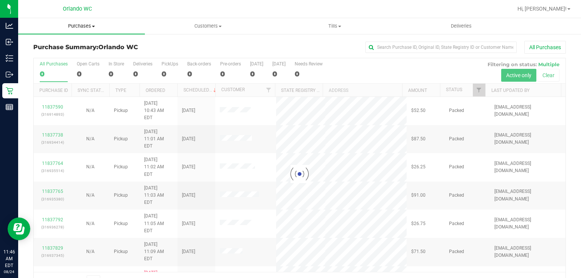
click at [84, 26] on span "Purchases" at bounding box center [81, 26] width 127 height 7
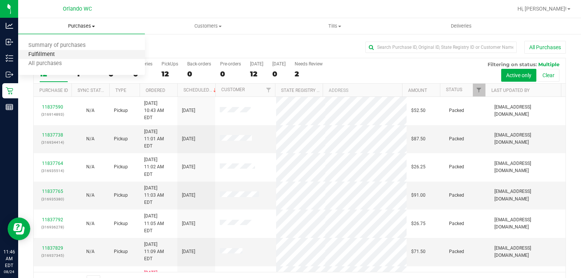
click at [54, 53] on span "Fulfillment" at bounding box center [41, 54] width 47 height 6
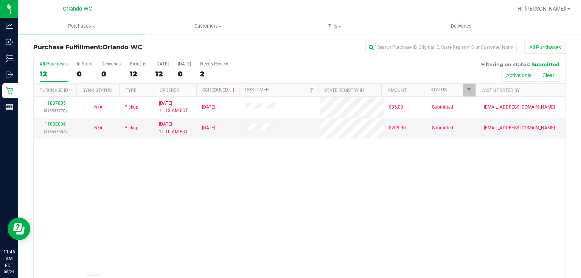
click at [287, 208] on div "11837835 (316937770) N/A Pickup 8/24/2025 11:12 AM EDT 8/24/2025 $35.00 Submitt…" at bounding box center [300, 184] width 532 height 175
drag, startPoint x: 287, startPoint y: 208, endPoint x: 242, endPoint y: 206, distance: 45.8
drag, startPoint x: 242, startPoint y: 206, endPoint x: 113, endPoint y: 164, distance: 134.8
click at [186, 216] on div "11837835 (316937770) N/A Pickup 8/24/2025 11:12 AM EDT 8/24/2025 $35.00 Submitt…" at bounding box center [300, 184] width 532 height 175
click at [59, 124] on link "11838036" at bounding box center [55, 123] width 21 height 5
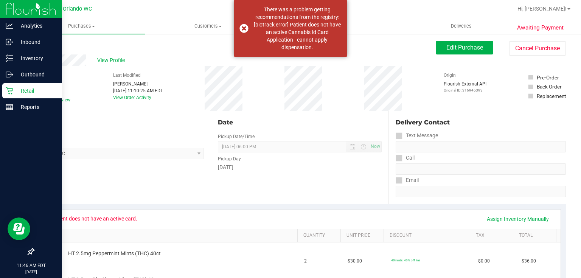
click at [6, 90] on icon at bounding box center [10, 91] width 8 height 8
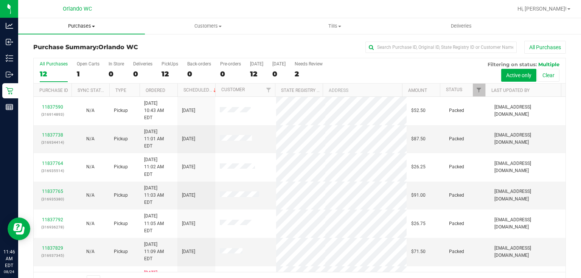
click at [83, 25] on span "Purchases" at bounding box center [81, 26] width 127 height 7
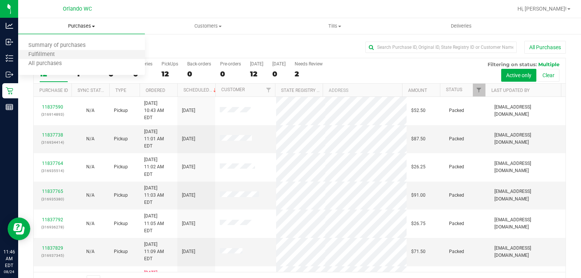
click at [69, 54] on li "Fulfillment" at bounding box center [81, 54] width 127 height 9
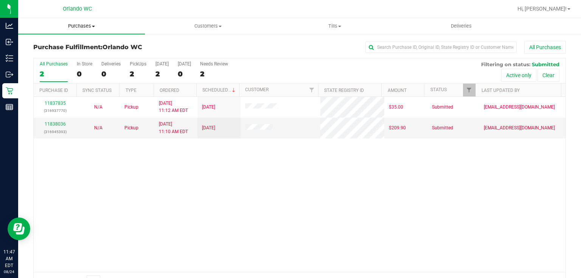
click at [82, 26] on span "Purchases" at bounding box center [81, 26] width 127 height 7
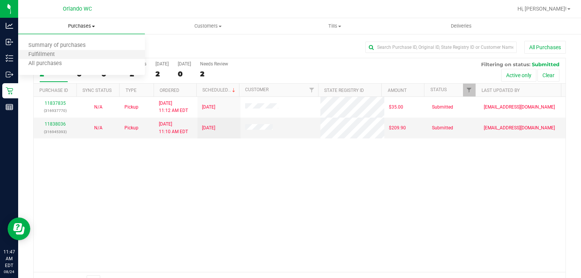
click at [66, 56] on li "Fulfillment" at bounding box center [81, 54] width 127 height 9
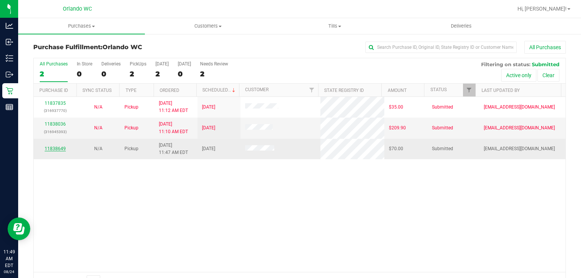
click at [57, 150] on link "11838649" at bounding box center [55, 148] width 21 height 5
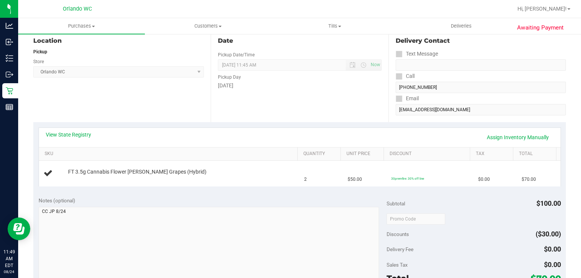
scroll to position [81, 0]
drag, startPoint x: 191, startPoint y: 170, endPoint x: 87, endPoint y: 177, distance: 104.6
click at [58, 169] on div "FT 3.5g Cannabis Flower Gaspar's Grapes (Hybrid)" at bounding box center [169, 174] width 252 height 10
copy div "FT 3.5g Cannabis Flower Gaspar's Grapes (Hybrid)"
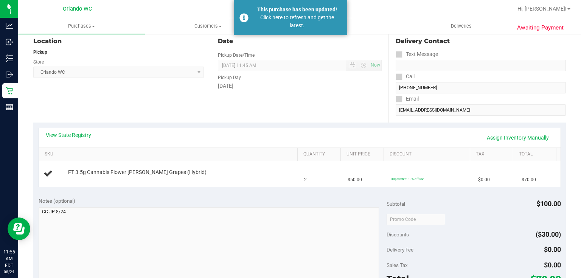
click at [163, 95] on div "Location Pickup Store Orlando WC Select Store Bonita Springs WC Boynton Beach W…" at bounding box center [121, 76] width 177 height 93
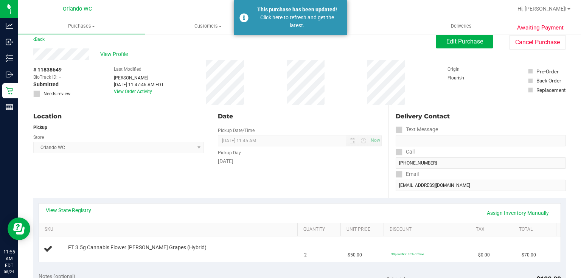
scroll to position [0, 0]
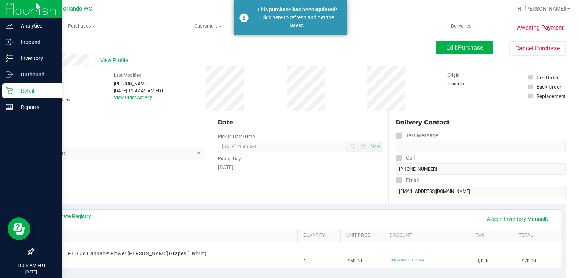
click at [9, 88] on icon at bounding box center [10, 91] width 8 height 8
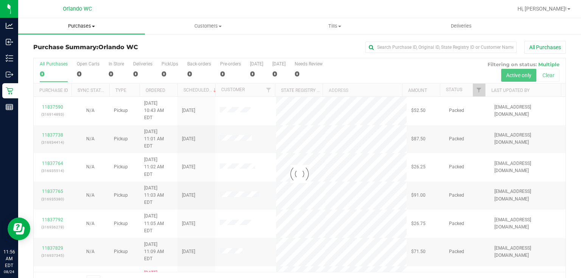
click at [84, 26] on span "Purchases" at bounding box center [81, 26] width 127 height 7
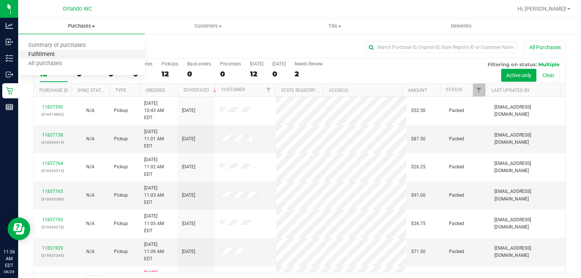
click at [59, 57] on span "Fulfillment" at bounding box center [41, 54] width 47 height 6
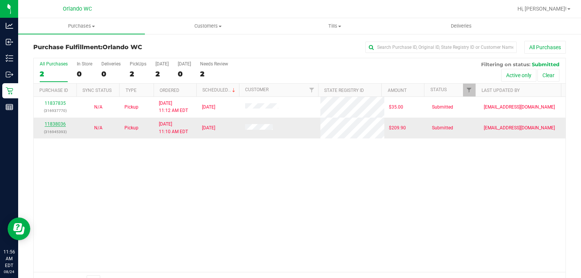
click at [57, 124] on link "11838036" at bounding box center [55, 123] width 21 height 5
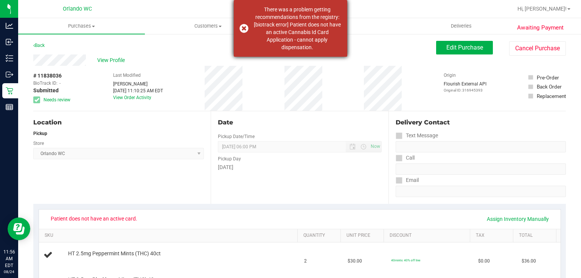
click at [245, 27] on div "There was a problem getting recommendations from the registry: [biotrack error]…" at bounding box center [290, 28] width 113 height 57
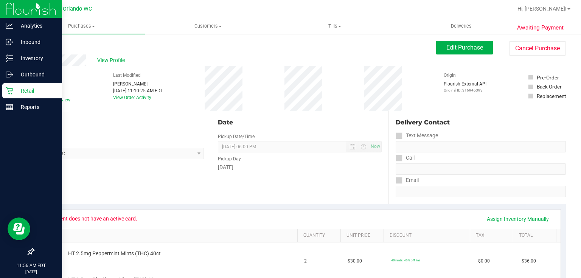
click at [8, 89] on icon at bounding box center [10, 91] width 8 height 8
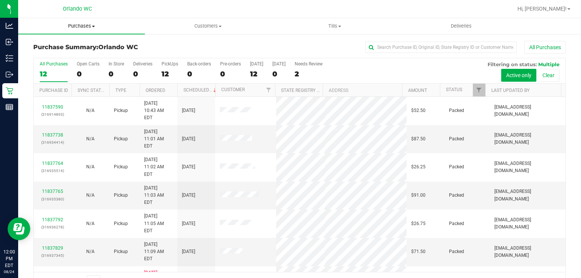
click at [87, 24] on span "Purchases" at bounding box center [81, 26] width 127 height 7
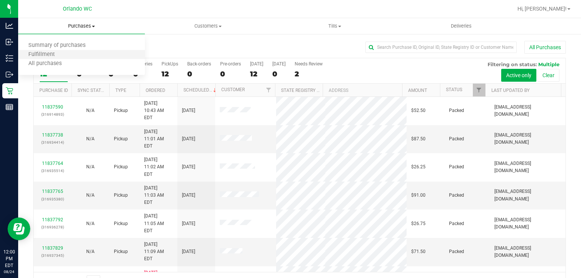
click at [64, 57] on li "Fulfillment" at bounding box center [81, 54] width 127 height 9
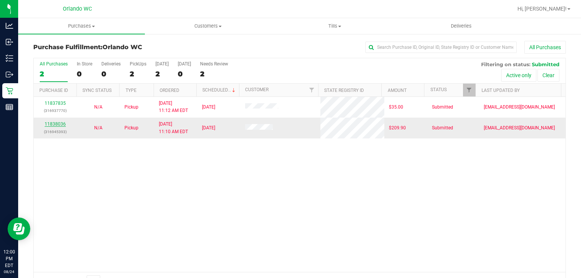
click at [59, 123] on link "11838036" at bounding box center [55, 123] width 21 height 5
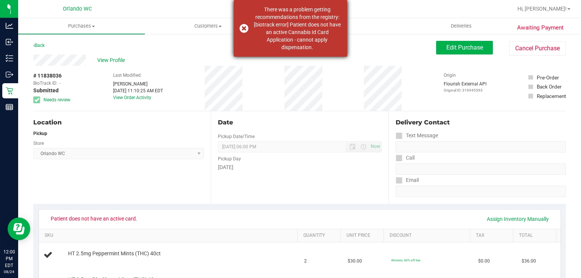
click at [245, 28] on div "There was a problem getting recommendations from the registry: [biotrack error]…" at bounding box center [290, 28] width 113 height 57
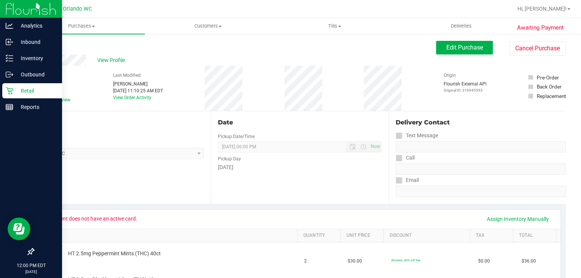
click at [9, 93] on icon at bounding box center [10, 91] width 8 height 8
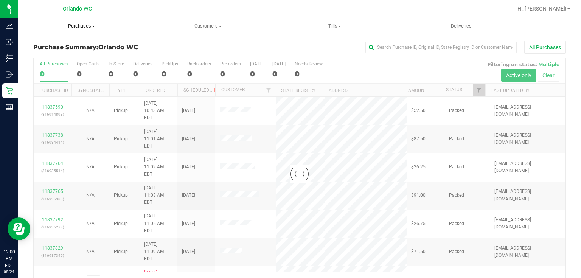
click at [85, 26] on span "Purchases" at bounding box center [81, 26] width 127 height 7
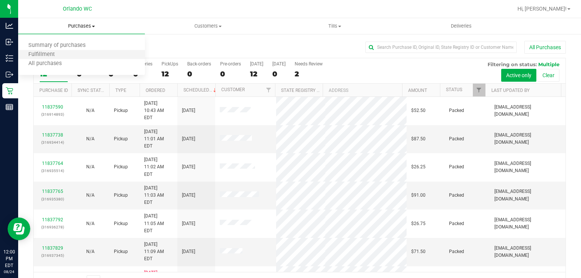
click at [67, 54] on li "Fulfillment" at bounding box center [81, 54] width 127 height 9
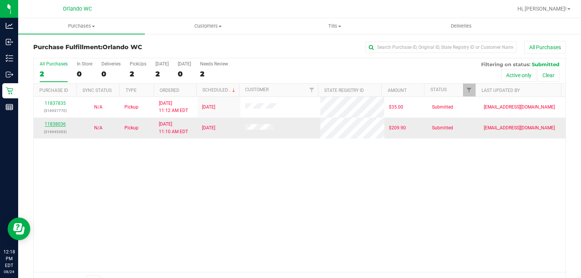
click at [61, 123] on link "11838036" at bounding box center [55, 123] width 21 height 5
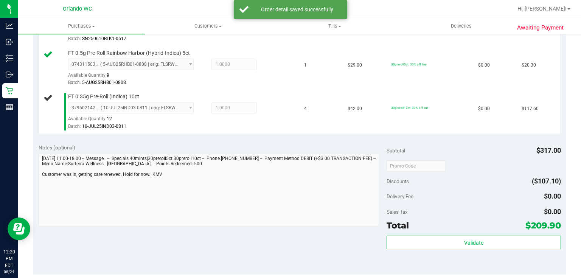
scroll to position [299, 0]
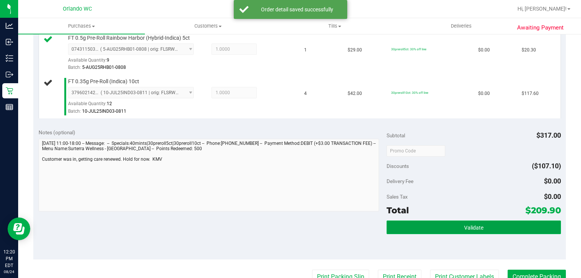
click at [492, 225] on button "Validate" at bounding box center [474, 228] width 174 height 14
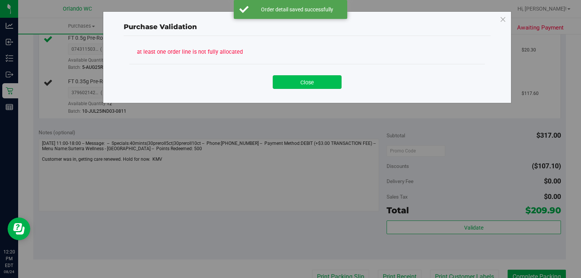
click at [318, 81] on button "Close" at bounding box center [307, 82] width 69 height 14
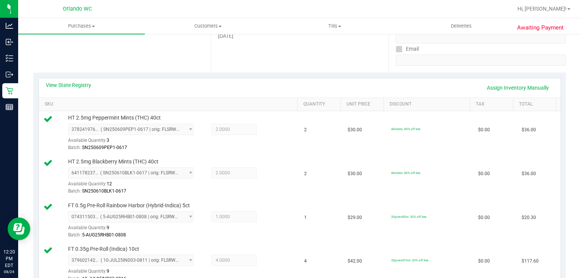
scroll to position [117, 0]
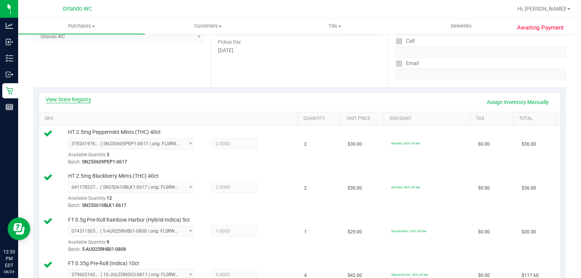
click at [79, 98] on link "View State Registry" at bounding box center [68, 100] width 45 height 8
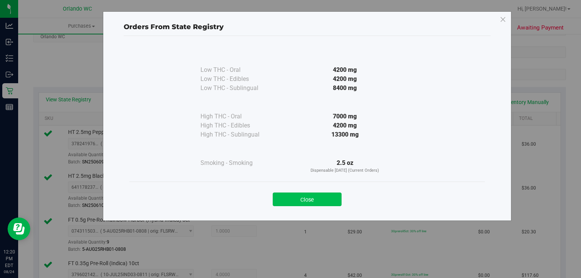
click at [304, 197] on button "Close" at bounding box center [307, 200] width 69 height 14
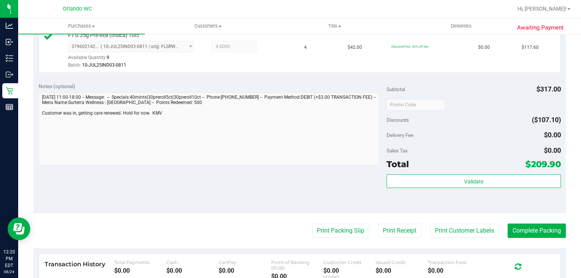
scroll to position [352, 0]
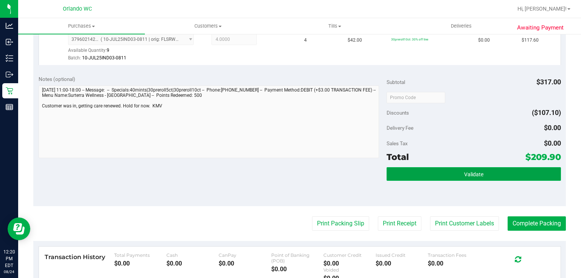
click at [475, 176] on span "Validate" at bounding box center [473, 174] width 19 height 6
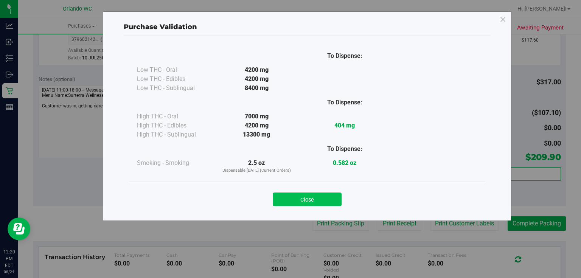
click at [328, 203] on button "Close" at bounding box center [307, 200] width 69 height 14
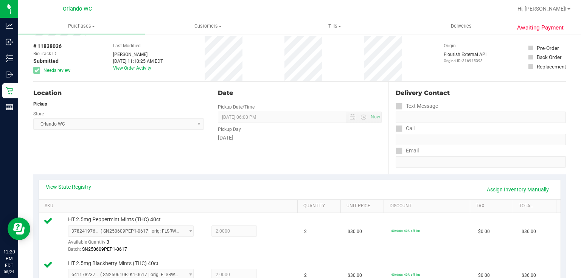
scroll to position [0, 0]
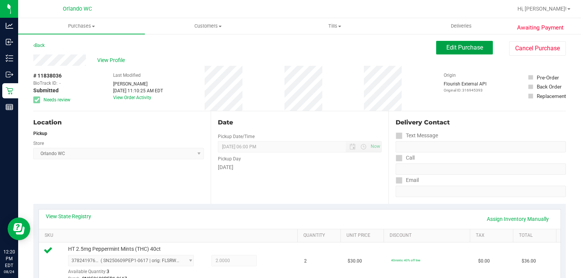
click at [440, 45] on button "Edit Purchase" at bounding box center [464, 48] width 57 height 14
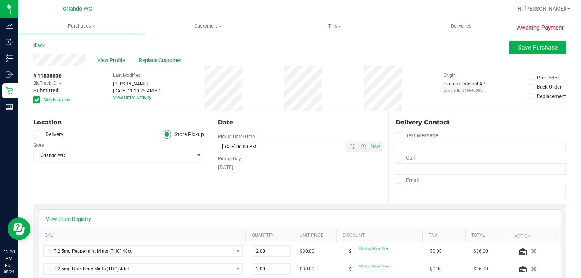
click at [38, 100] on icon at bounding box center [36, 100] width 5 height 0
click at [0, 0] on input "Needs review" at bounding box center [0, 0] width 0 height 0
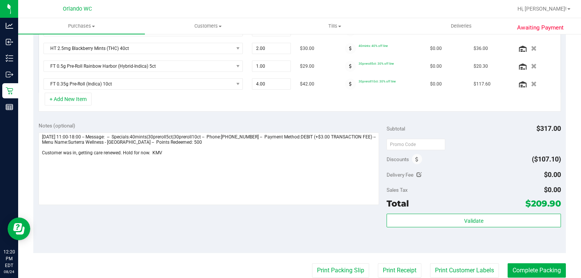
scroll to position [224, 0]
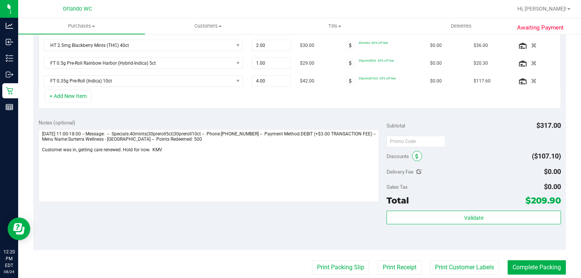
click at [416, 155] on icon at bounding box center [416, 156] width 3 height 5
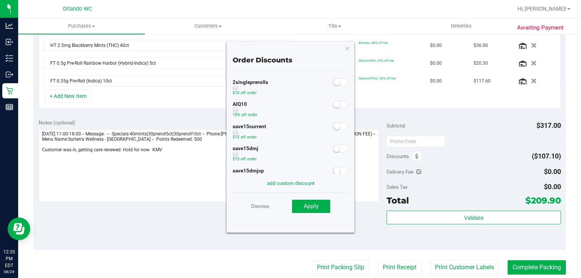
click at [339, 104] on span at bounding box center [340, 105] width 15 height 8
click at [313, 208] on span "Apply" at bounding box center [311, 206] width 15 height 7
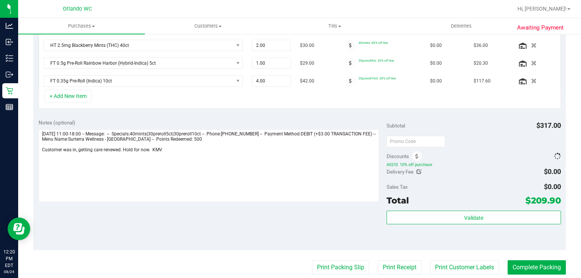
scroll to position [225, 0]
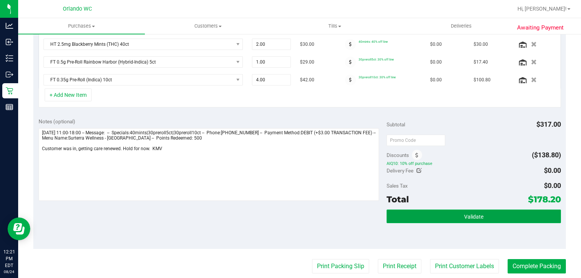
click at [459, 219] on button "Validate" at bounding box center [474, 217] width 174 height 14
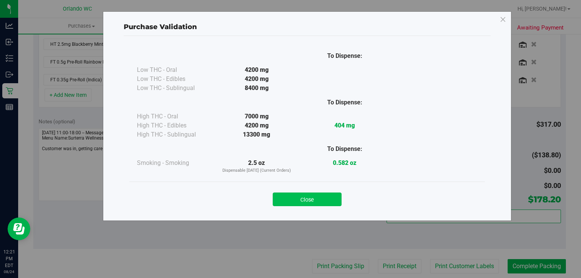
click at [331, 197] on button "Close" at bounding box center [307, 200] width 69 height 14
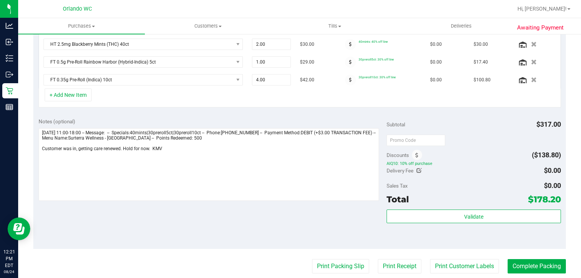
drag, startPoint x: 576, startPoint y: 194, endPoint x: 581, endPoint y: 103, distance: 91.3
click at [581, 103] on div "Purchases Summary of purchases Fulfillment All purchases Customers All customer…" at bounding box center [299, 148] width 563 height 260
click at [572, 113] on div "Awaiting Payment Back Save Purchase View Profile Replace Customer # 11838036 Bi…" at bounding box center [299, 125] width 563 height 632
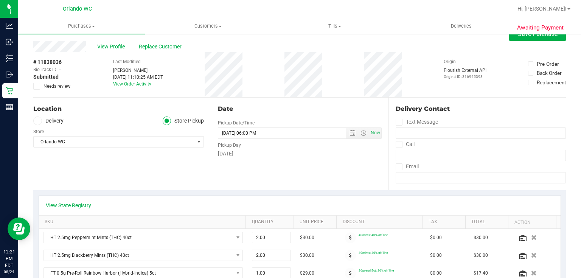
scroll to position [0, 0]
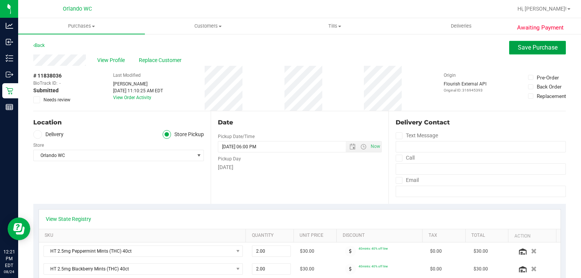
click at [537, 44] on span "Save Purchase" at bounding box center [538, 47] width 40 height 7
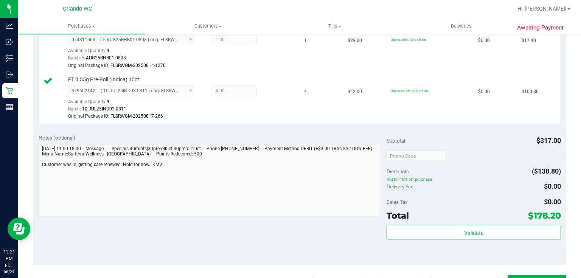
scroll to position [330, 0]
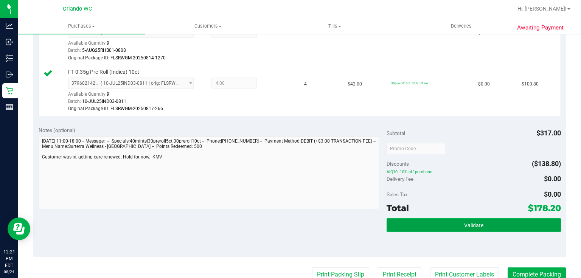
click at [474, 220] on button "Validate" at bounding box center [474, 225] width 174 height 14
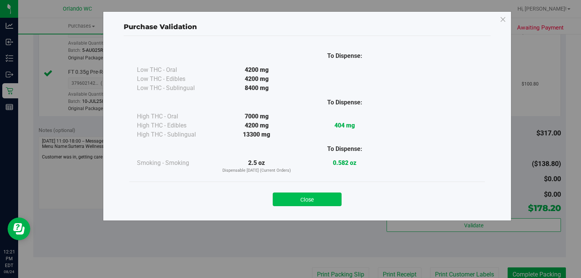
click at [320, 199] on button "Close" at bounding box center [307, 200] width 69 height 14
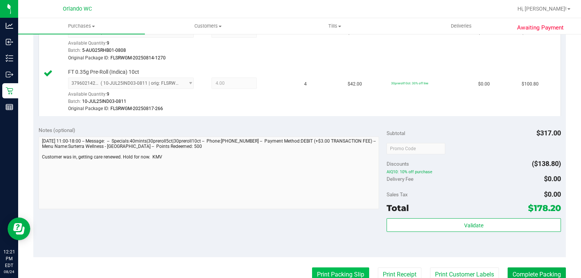
click at [345, 270] on button "Print Packing Slip" at bounding box center [340, 274] width 57 height 14
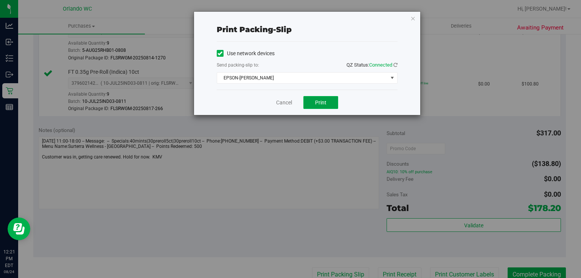
click at [331, 106] on button "Print" at bounding box center [320, 102] width 35 height 13
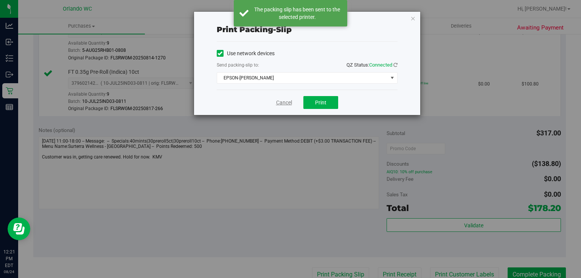
click at [283, 101] on link "Cancel" at bounding box center [284, 103] width 16 height 8
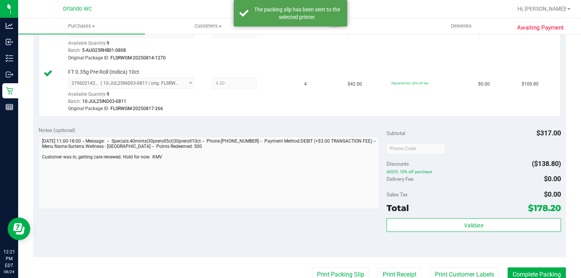
scroll to position [332, 0]
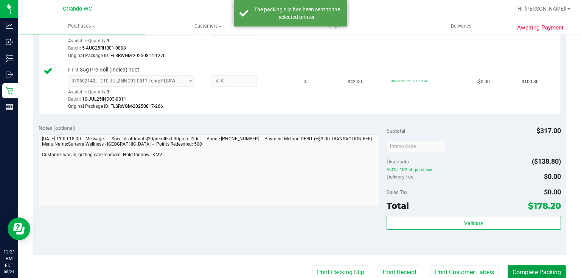
click at [542, 268] on button "Complete Packing" at bounding box center [537, 272] width 58 height 14
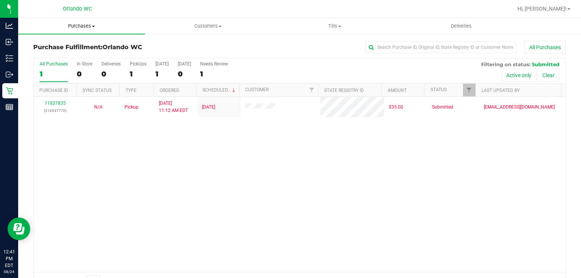
click at [90, 26] on span "Purchases" at bounding box center [81, 26] width 127 height 7
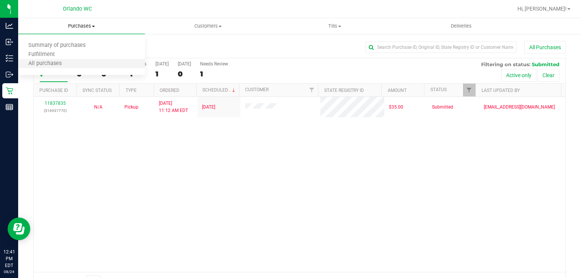
click at [79, 65] on li "All purchases" at bounding box center [81, 63] width 127 height 9
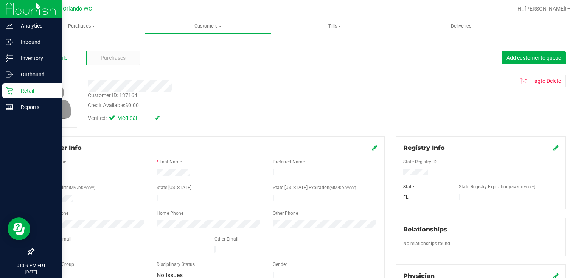
click at [8, 89] on icon at bounding box center [10, 91] width 8 height 8
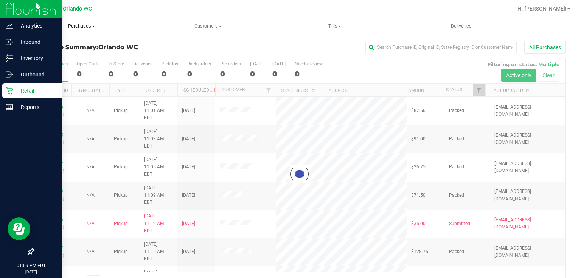
click at [84, 26] on span "Purchases" at bounding box center [81, 26] width 127 height 7
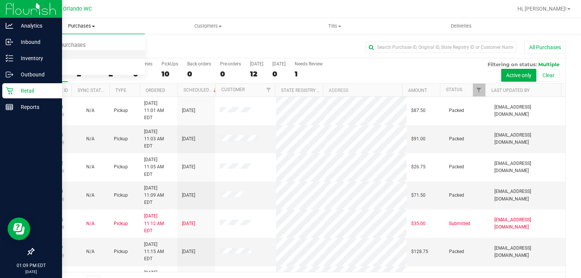
click at [64, 55] on span "Fulfillment" at bounding box center [41, 54] width 47 height 6
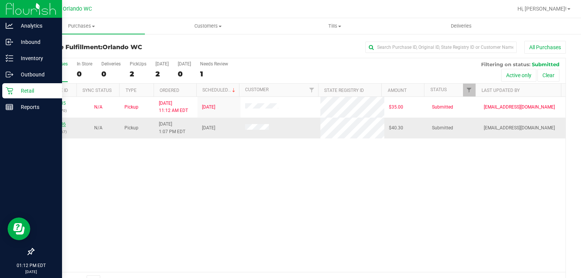
click at [59, 121] on link "11839286" at bounding box center [55, 123] width 21 height 5
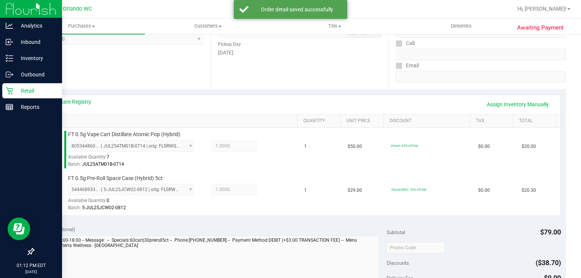
scroll to position [233, 0]
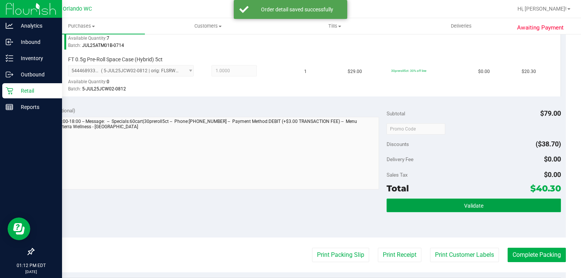
click at [440, 206] on button "Validate" at bounding box center [474, 206] width 174 height 14
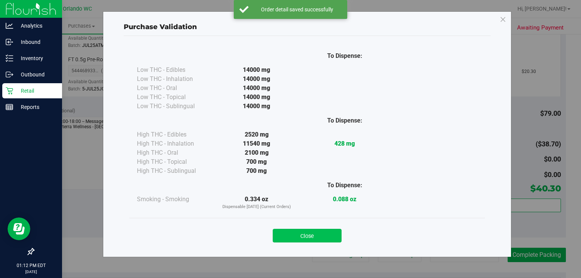
click at [315, 237] on button "Close" at bounding box center [307, 236] width 69 height 14
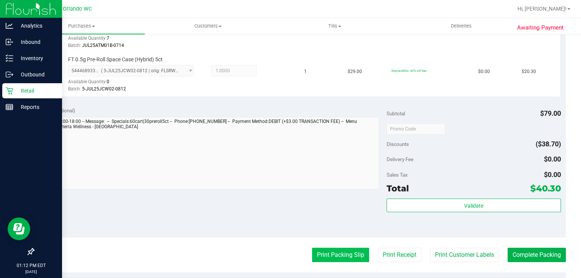
click at [340, 251] on button "Print Packing Slip" at bounding box center [340, 255] width 57 height 14
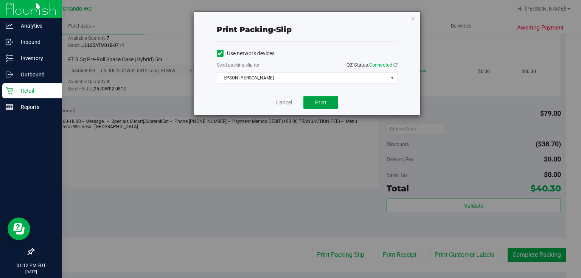
click at [318, 98] on button "Print" at bounding box center [320, 102] width 35 height 13
click at [283, 99] on link "Cancel" at bounding box center [284, 103] width 16 height 8
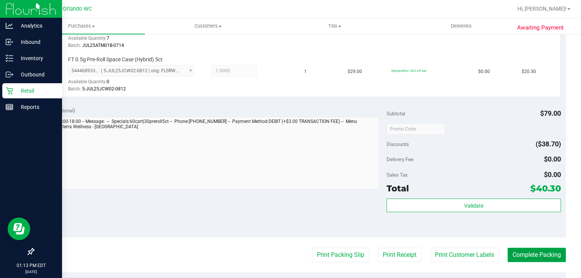
click at [546, 257] on button "Complete Packing" at bounding box center [537, 255] width 58 height 14
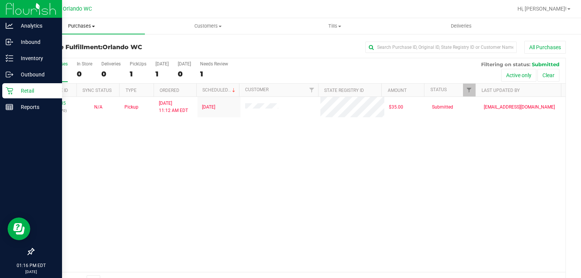
click at [84, 23] on span "Purchases" at bounding box center [81, 26] width 127 height 7
click at [59, 56] on span "Fulfillment" at bounding box center [41, 54] width 47 height 6
click at [80, 27] on span "Purchases" at bounding box center [81, 26] width 127 height 7
click at [63, 56] on span "Fulfillment" at bounding box center [41, 54] width 47 height 6
click at [82, 24] on span "Purchases" at bounding box center [81, 26] width 127 height 7
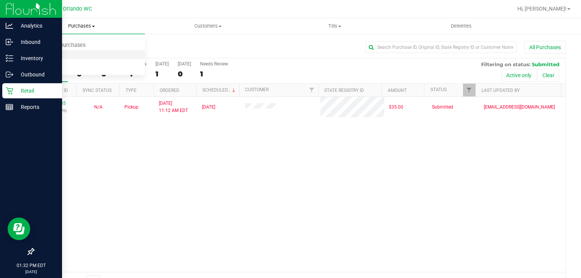
click at [52, 53] on span "Fulfillment" at bounding box center [41, 54] width 47 height 6
click at [85, 26] on span "Purchases" at bounding box center [81, 26] width 127 height 7
click at [70, 53] on li "Fulfillment" at bounding box center [81, 54] width 127 height 9
click at [85, 26] on span "Purchases" at bounding box center [81, 26] width 127 height 7
click at [54, 53] on span "Fulfillment" at bounding box center [41, 54] width 47 height 6
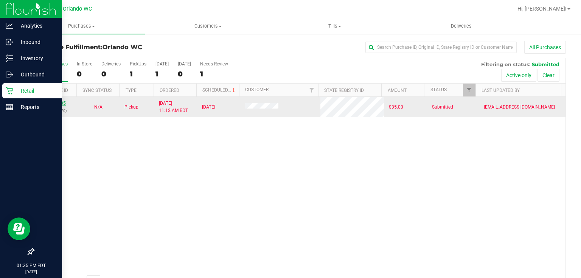
click at [60, 101] on link "11837835" at bounding box center [55, 103] width 21 height 5
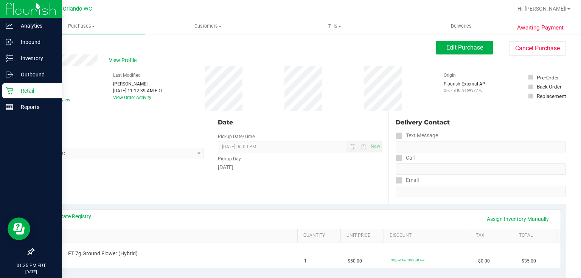
click at [127, 61] on span "View Profile" at bounding box center [124, 60] width 30 height 8
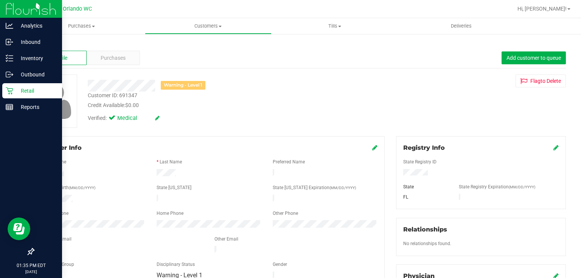
click at [8, 90] on icon at bounding box center [9, 90] width 7 height 7
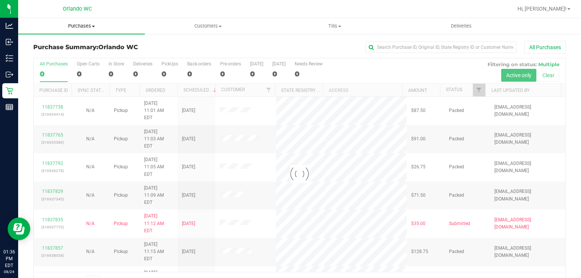
click at [86, 23] on span "Purchases" at bounding box center [81, 26] width 127 height 7
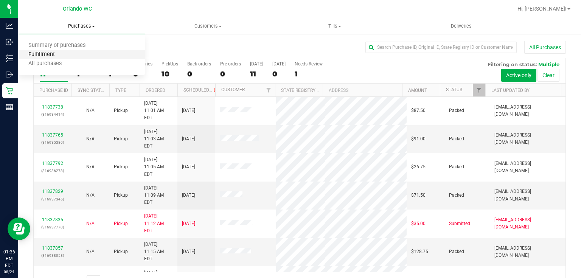
click at [56, 57] on span "Fulfillment" at bounding box center [41, 54] width 47 height 6
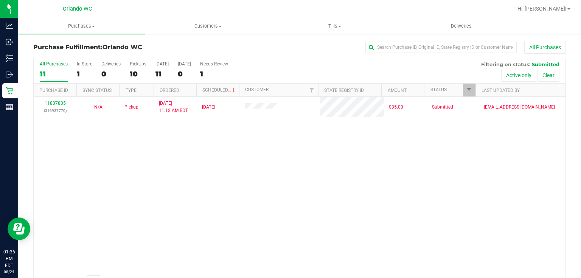
click at [130, 189] on div "11837835 (316937770) N/A Pickup 8/24/2025 11:12 AM EDT 8/24/2025 $35.00 Submitt…" at bounding box center [300, 184] width 532 height 175
click at [82, 24] on span "Purchases" at bounding box center [81, 26] width 127 height 7
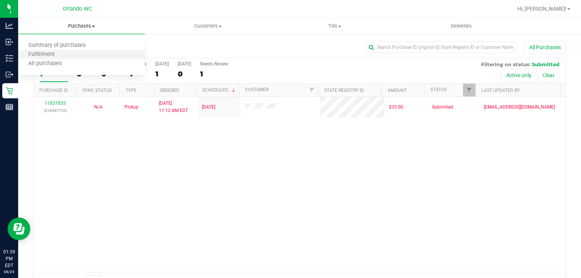
click at [65, 52] on li "Fulfillment" at bounding box center [81, 54] width 127 height 9
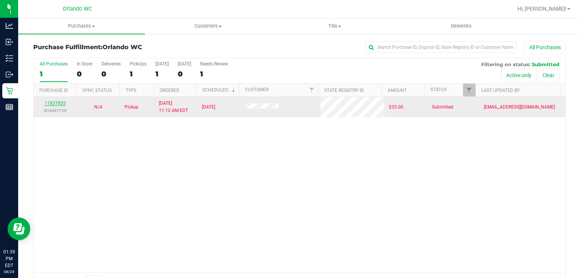
click at [62, 101] on link "11837835" at bounding box center [55, 103] width 21 height 5
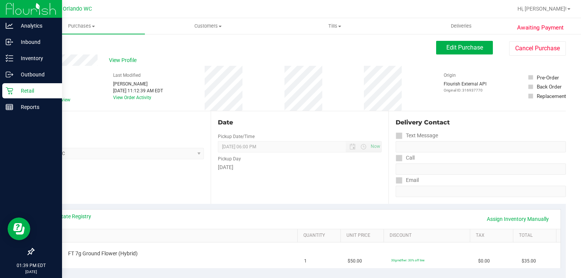
click at [9, 90] on icon at bounding box center [10, 91] width 8 height 8
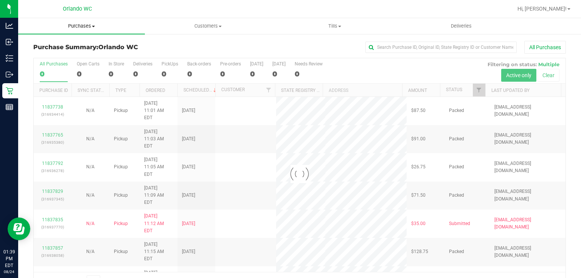
click at [85, 24] on span "Purchases" at bounding box center [81, 26] width 127 height 7
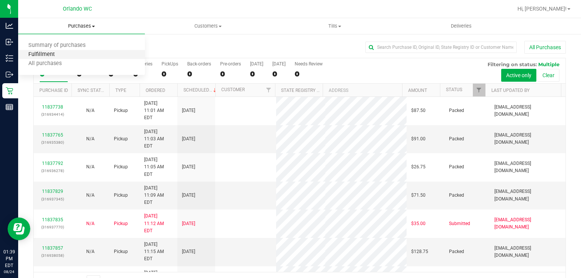
click at [51, 56] on span "Fulfillment" at bounding box center [41, 54] width 47 height 6
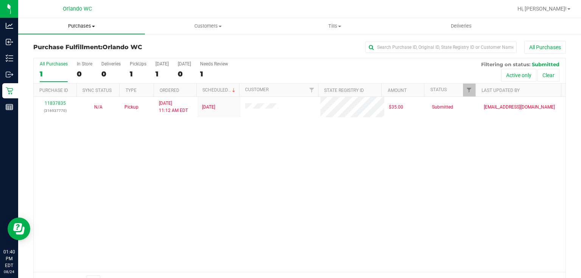
click at [85, 24] on span "Purchases" at bounding box center [81, 26] width 127 height 7
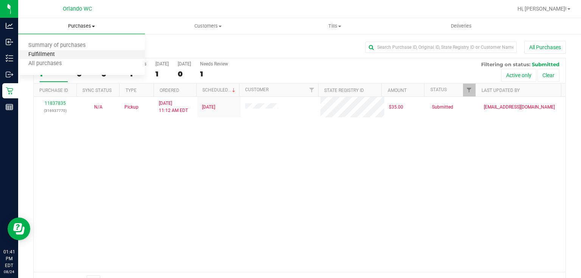
click at [61, 53] on span "Fulfillment" at bounding box center [41, 54] width 47 height 6
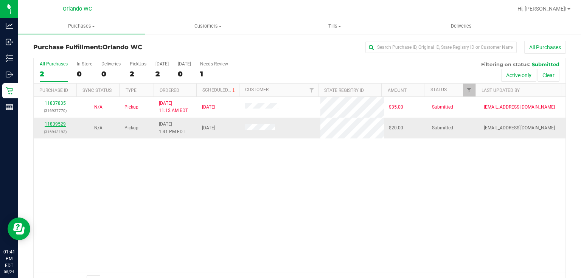
click at [60, 123] on link "11839529" at bounding box center [55, 123] width 21 height 5
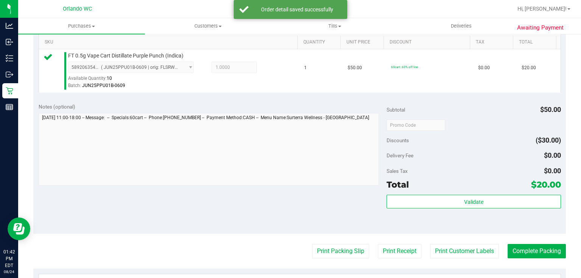
scroll to position [195, 0]
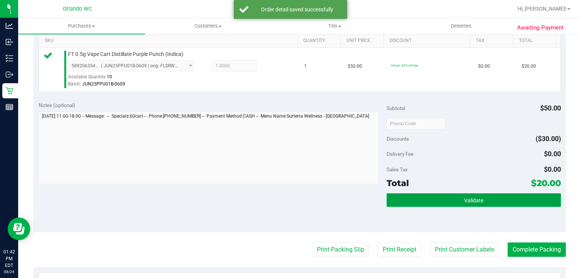
click at [464, 200] on span "Validate" at bounding box center [473, 200] width 19 height 6
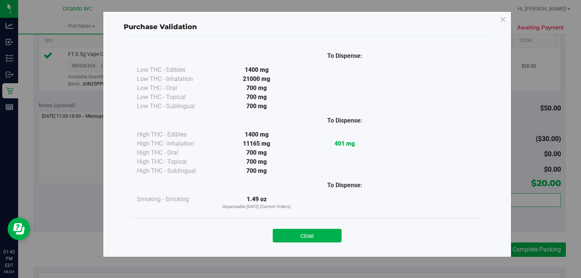
click at [322, 242] on div "Close" at bounding box center [307, 233] width 356 height 31
click at [321, 239] on button "Close" at bounding box center [307, 236] width 69 height 14
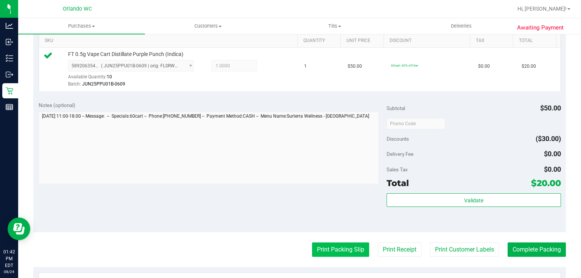
click at [335, 250] on button "Print Packing Slip" at bounding box center [340, 249] width 57 height 14
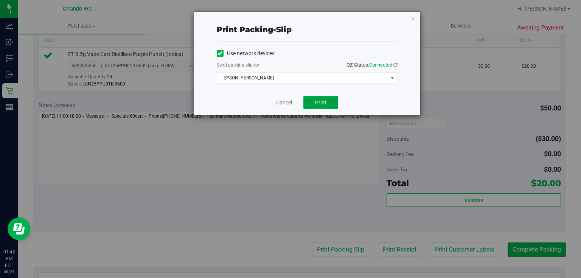
click at [320, 104] on span "Print" at bounding box center [320, 102] width 11 height 6
click at [285, 103] on link "Cancel" at bounding box center [284, 103] width 16 height 8
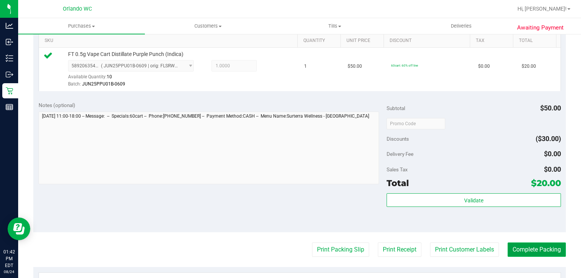
click at [539, 250] on button "Complete Packing" at bounding box center [537, 249] width 58 height 14
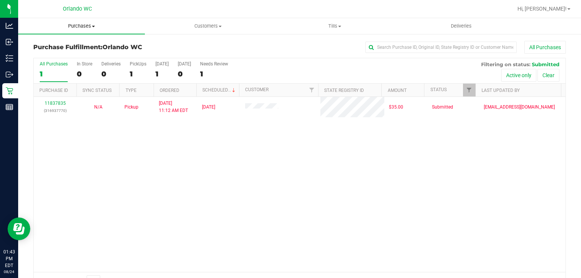
click at [86, 26] on span "Purchases" at bounding box center [81, 26] width 127 height 7
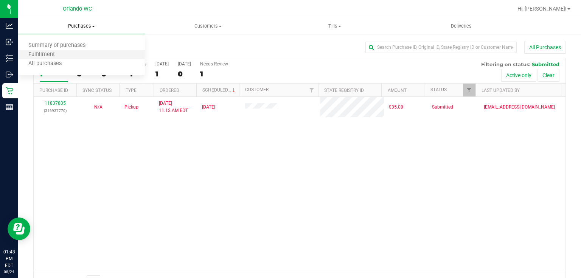
click at [70, 53] on li "Fulfillment" at bounding box center [81, 54] width 127 height 9
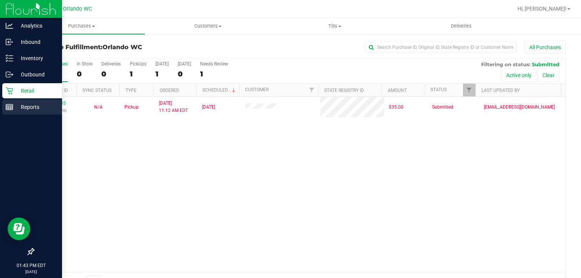
click at [11, 106] on line at bounding box center [9, 106] width 7 height 0
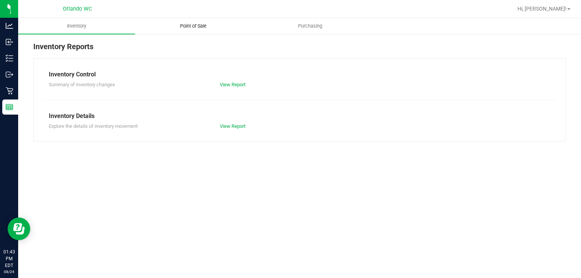
click at [201, 24] on span "Point of Sale" at bounding box center [193, 26] width 47 height 7
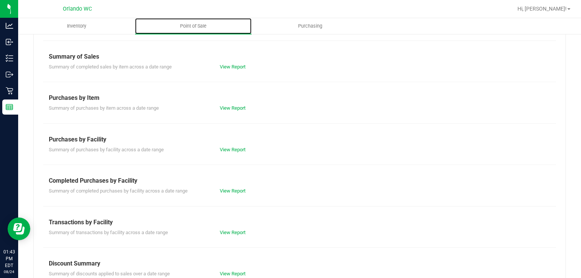
scroll to position [62, 0]
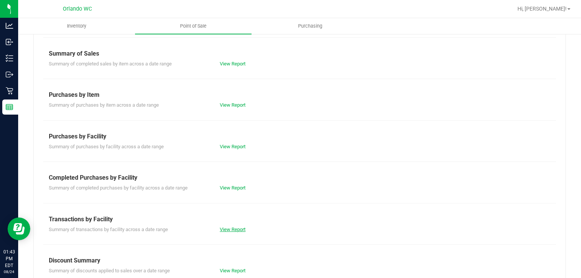
click at [237, 227] on link "View Report" at bounding box center [233, 230] width 26 height 6
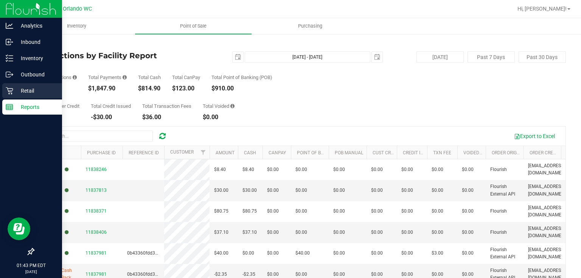
click at [15, 89] on p "Retail" at bounding box center [35, 90] width 45 height 9
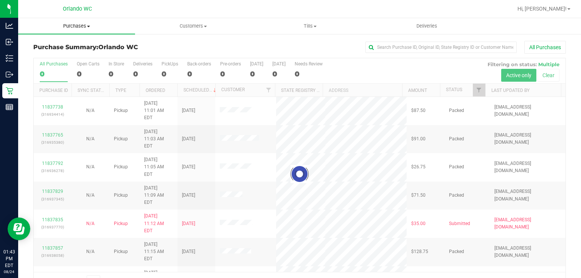
click at [83, 26] on span "Purchases" at bounding box center [76, 26] width 117 height 7
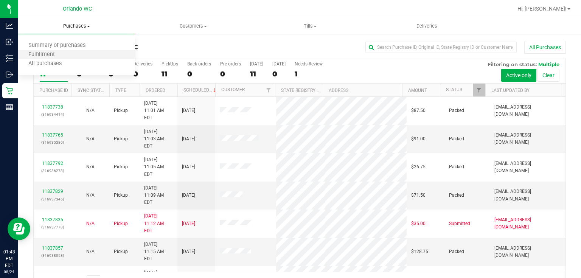
click at [72, 54] on li "Fulfillment" at bounding box center [76, 54] width 117 height 9
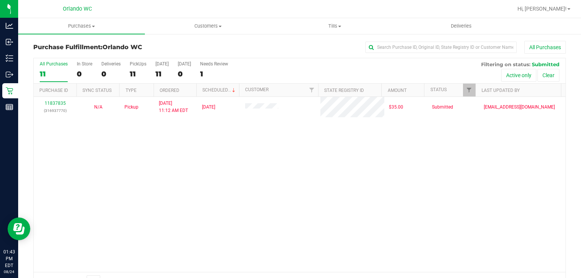
click at [231, 171] on div "11837835 (316937770) N/A Pickup 8/24/2025 11:12 AM EDT 8/24/2025 $35.00 Submitt…" at bounding box center [300, 184] width 532 height 175
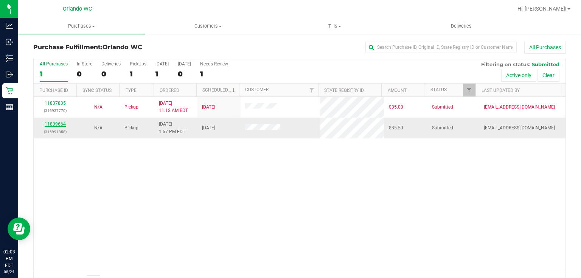
click at [50, 124] on link "11839664" at bounding box center [55, 123] width 21 height 5
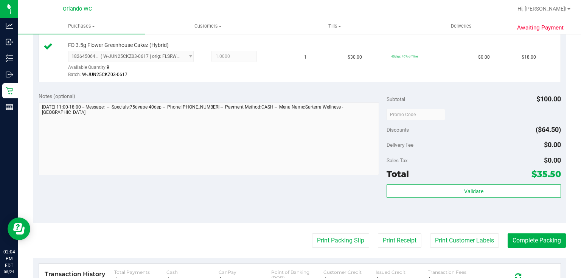
scroll to position [250, 0]
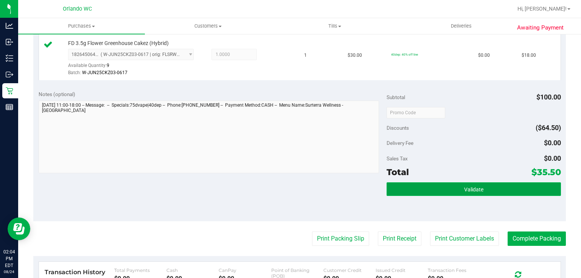
click at [485, 190] on button "Validate" at bounding box center [474, 189] width 174 height 14
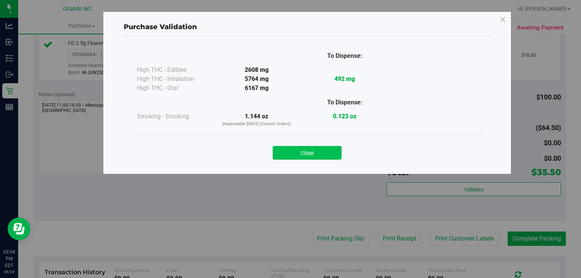
click at [322, 151] on button "Close" at bounding box center [307, 153] width 69 height 14
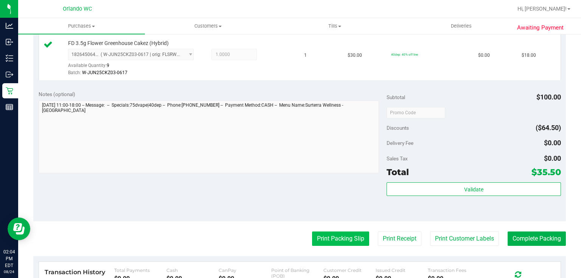
click at [339, 237] on button "Print Packing Slip" at bounding box center [340, 238] width 57 height 14
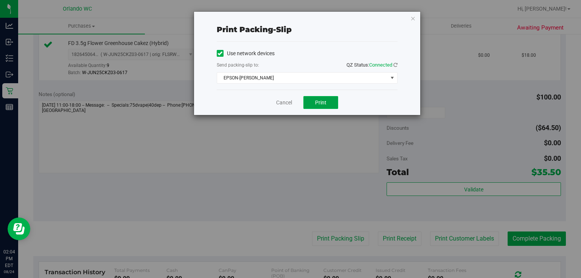
click at [329, 101] on button "Print" at bounding box center [320, 102] width 35 height 13
click at [290, 104] on link "Cancel" at bounding box center [284, 103] width 16 height 8
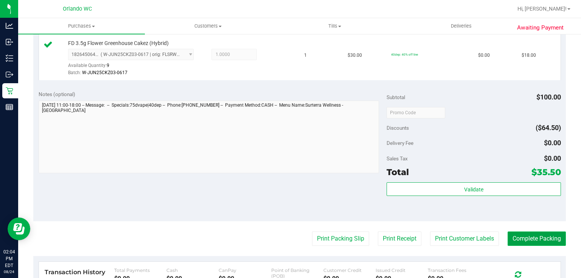
click at [549, 239] on button "Complete Packing" at bounding box center [537, 238] width 58 height 14
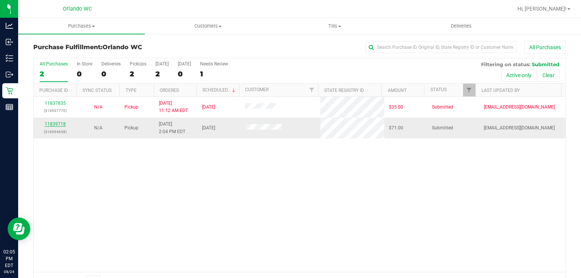
click at [60, 124] on link "11839718" at bounding box center [55, 123] width 21 height 5
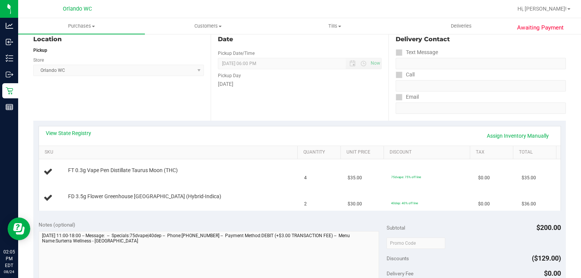
scroll to position [89, 0]
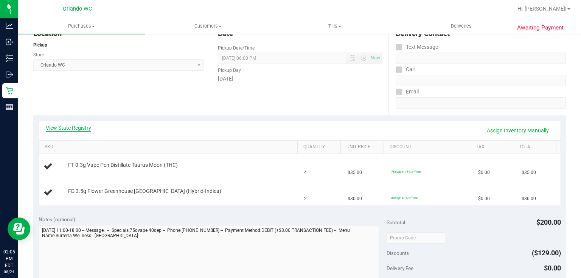
click at [78, 125] on link "View State Registry" at bounding box center [68, 128] width 45 height 8
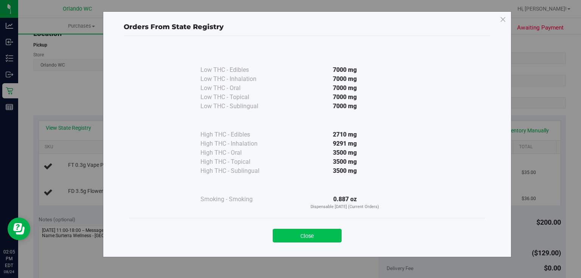
click at [308, 231] on button "Close" at bounding box center [307, 236] width 69 height 14
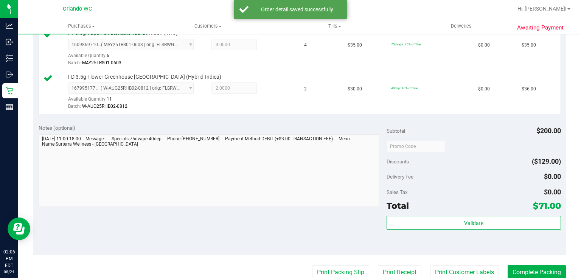
scroll to position [247, 0]
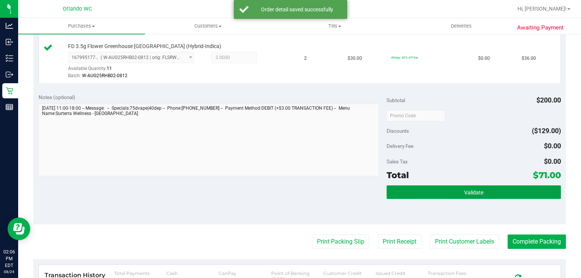
click at [476, 191] on span "Validate" at bounding box center [473, 192] width 19 height 6
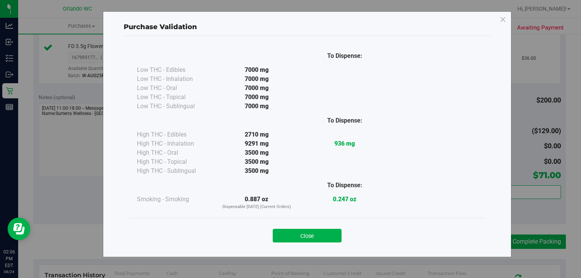
click at [315, 236] on button "Close" at bounding box center [307, 236] width 69 height 14
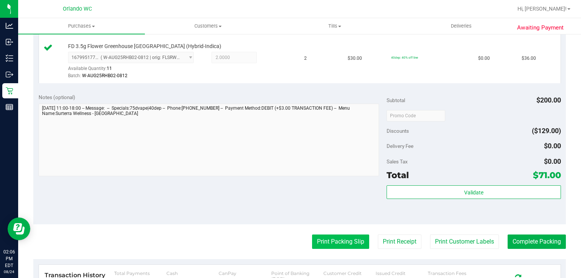
click at [328, 240] on button "Print Packing Slip" at bounding box center [340, 242] width 57 height 14
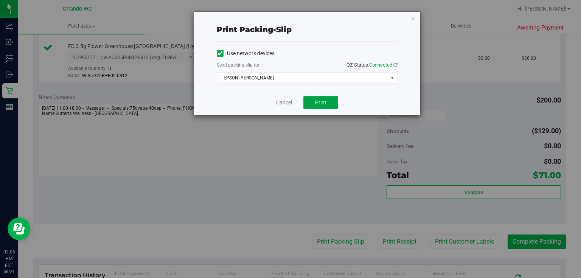
click at [323, 104] on span "Print" at bounding box center [320, 102] width 11 height 6
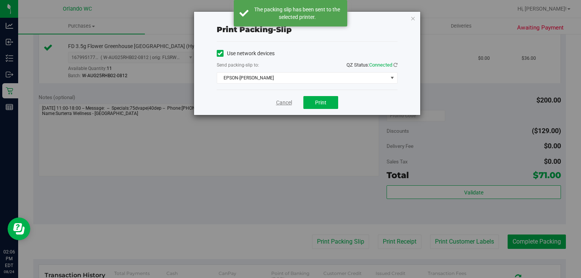
click at [284, 102] on link "Cancel" at bounding box center [284, 103] width 16 height 8
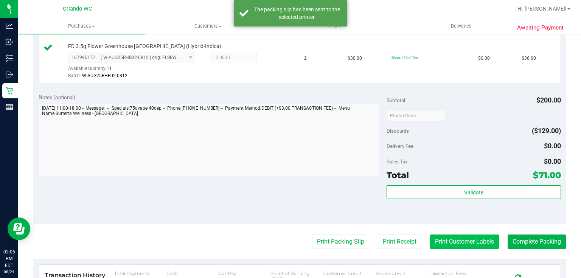
click at [449, 239] on button "Print Customer Labels" at bounding box center [464, 242] width 69 height 14
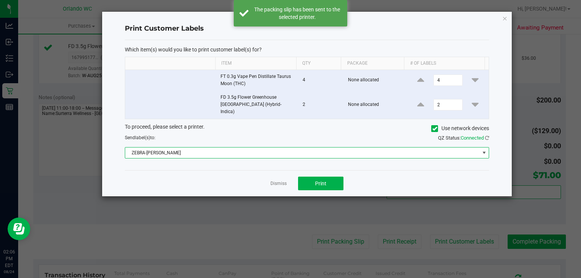
click at [253, 148] on span "ZEBRA-RODNEY-ATKINS" at bounding box center [302, 153] width 354 height 11
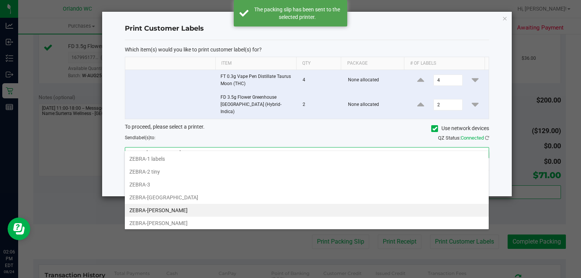
scroll to position [11, 365]
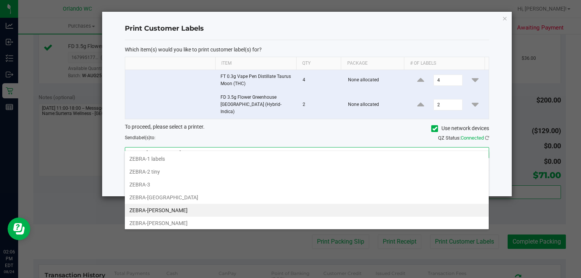
click at [193, 210] on li "ZEBRA-RODNEY-ATKINS" at bounding box center [307, 210] width 364 height 13
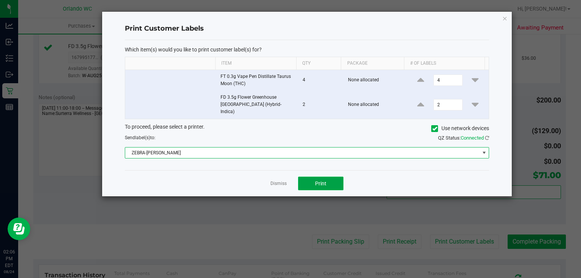
click at [328, 177] on button "Print" at bounding box center [320, 184] width 45 height 14
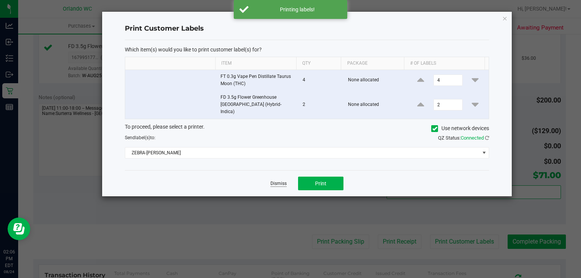
click at [280, 180] on link "Dismiss" at bounding box center [278, 183] width 16 height 6
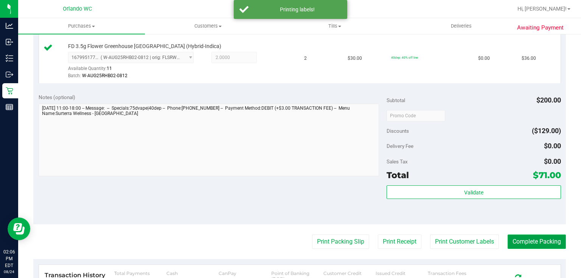
click at [534, 241] on button "Complete Packing" at bounding box center [537, 242] width 58 height 14
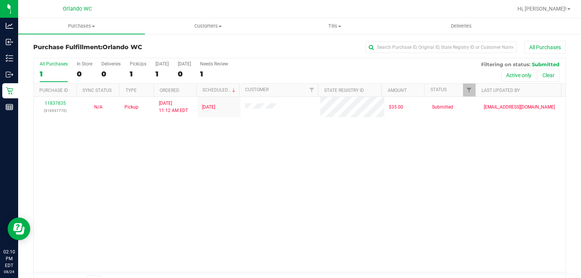
click at [286, 274] on div "Page 1 of 1 1 - 1 of 1 items" at bounding box center [300, 281] width 532 height 18
click at [88, 24] on span "Purchases" at bounding box center [81, 26] width 127 height 7
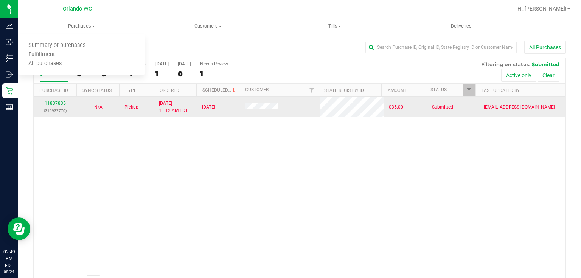
click at [62, 104] on link "11837835" at bounding box center [55, 103] width 21 height 5
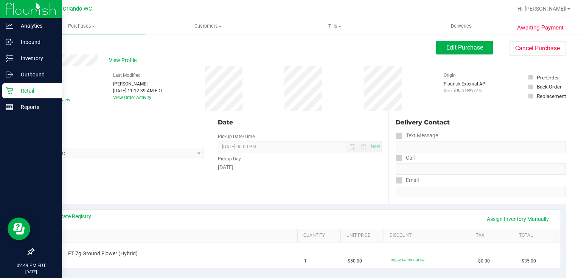
click at [14, 90] on p "Retail" at bounding box center [35, 90] width 45 height 9
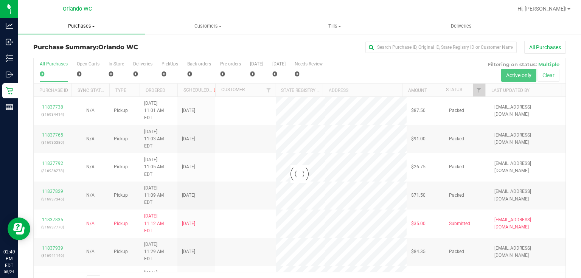
click at [92, 24] on span "Purchases" at bounding box center [81, 26] width 127 height 7
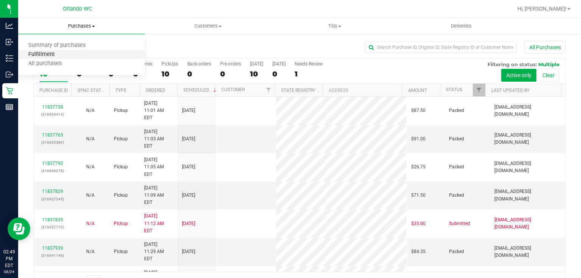
click at [62, 56] on span "Fulfillment" at bounding box center [41, 54] width 47 height 6
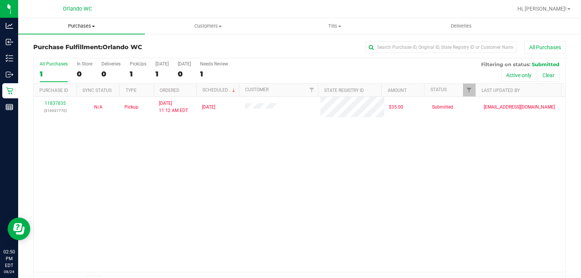
click at [80, 25] on span "Purchases" at bounding box center [81, 26] width 127 height 7
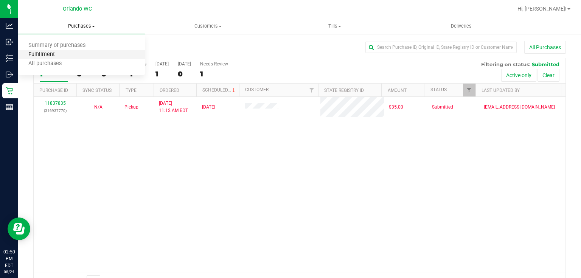
click at [54, 54] on span "Fulfillment" at bounding box center [41, 54] width 47 height 6
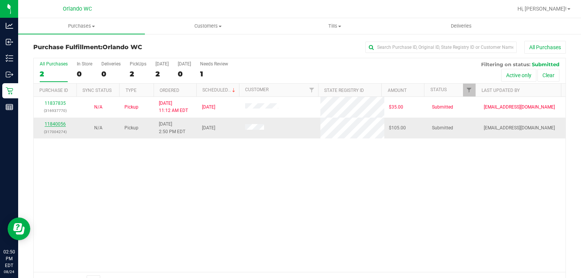
click at [60, 124] on link "11840056" at bounding box center [55, 123] width 21 height 5
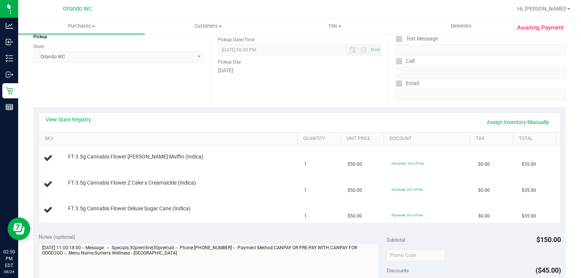
scroll to position [98, 0]
click at [82, 120] on link "View State Registry" at bounding box center [68, 119] width 45 height 8
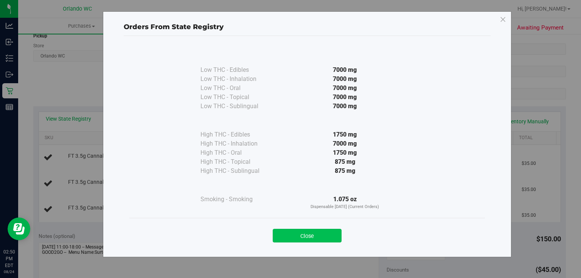
click at [306, 233] on button "Close" at bounding box center [307, 236] width 69 height 14
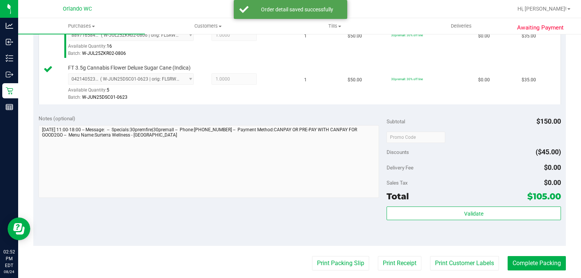
scroll to position [278, 0]
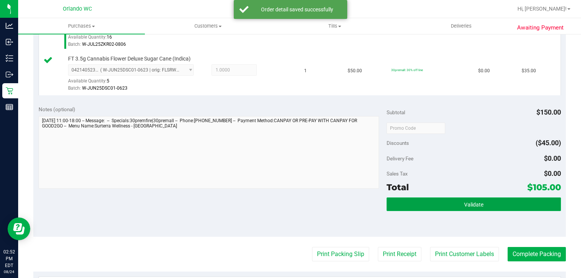
click at [449, 201] on button "Validate" at bounding box center [474, 204] width 174 height 14
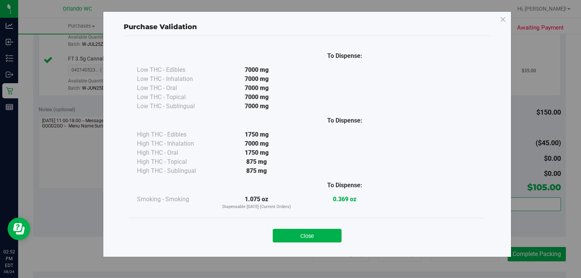
click at [322, 236] on button "Close" at bounding box center [307, 236] width 69 height 14
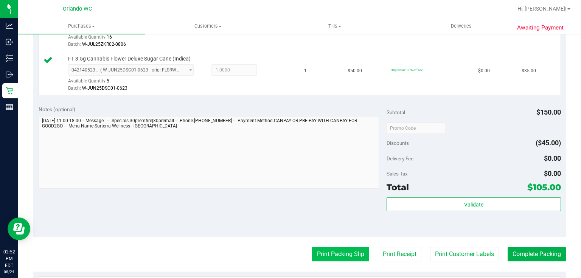
click at [342, 252] on button "Print Packing Slip" at bounding box center [340, 254] width 57 height 14
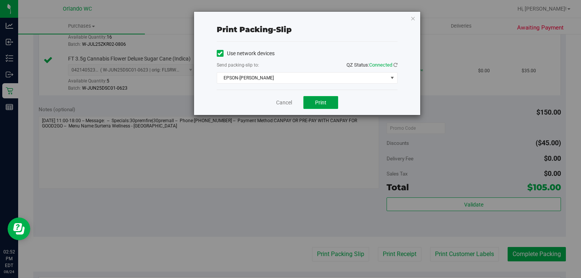
click at [323, 104] on span "Print" at bounding box center [320, 102] width 11 height 6
click at [289, 99] on link "Cancel" at bounding box center [284, 103] width 16 height 8
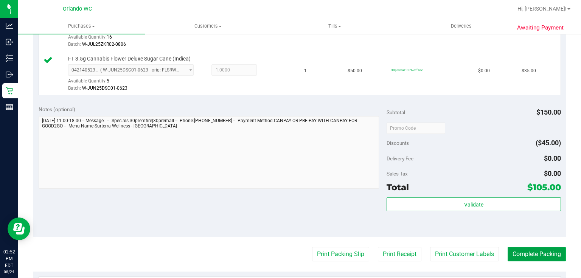
click at [552, 251] on button "Complete Packing" at bounding box center [537, 254] width 58 height 14
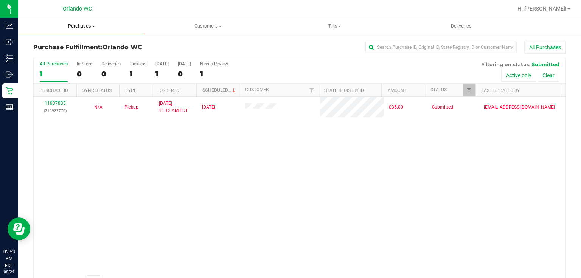
click at [81, 24] on span "Purchases" at bounding box center [81, 26] width 127 height 7
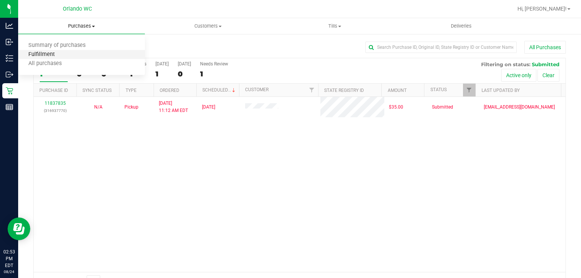
click at [53, 56] on span "Fulfillment" at bounding box center [41, 54] width 47 height 6
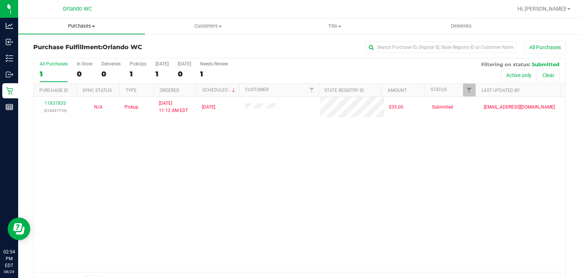
click at [83, 27] on span "Purchases" at bounding box center [81, 26] width 127 height 7
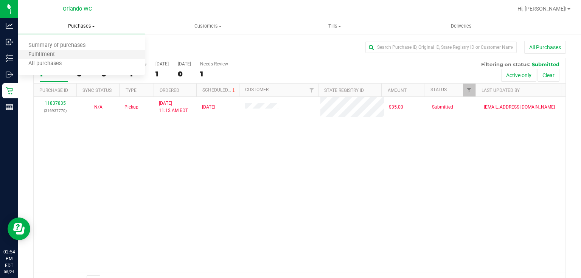
click at [68, 54] on li "Fulfillment" at bounding box center [81, 54] width 127 height 9
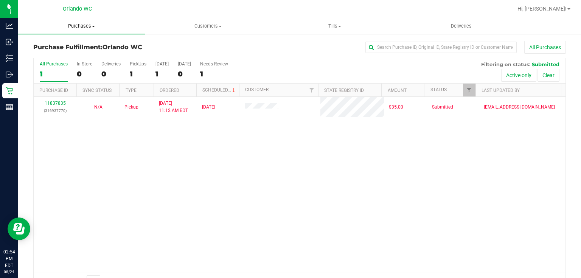
click at [91, 26] on span "Purchases" at bounding box center [81, 26] width 127 height 7
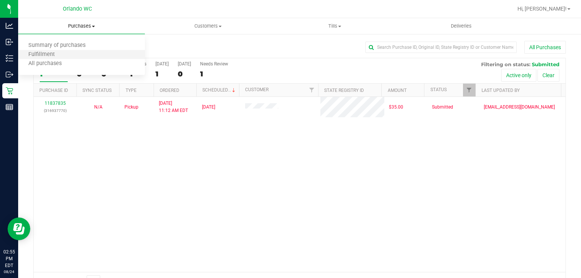
click at [64, 53] on li "Fulfillment" at bounding box center [81, 54] width 127 height 9
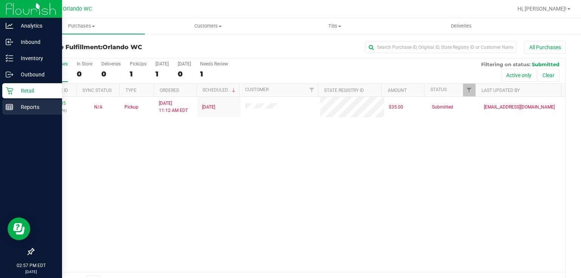
click at [11, 107] on line at bounding box center [9, 107] width 7 height 0
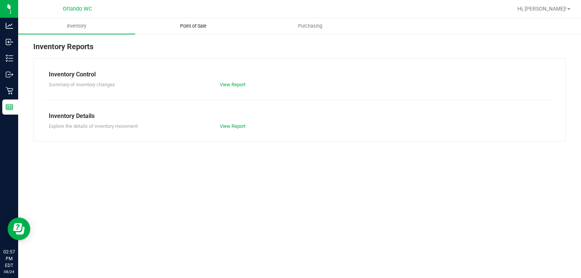
click at [193, 23] on span "Point of Sale" at bounding box center [193, 26] width 47 height 7
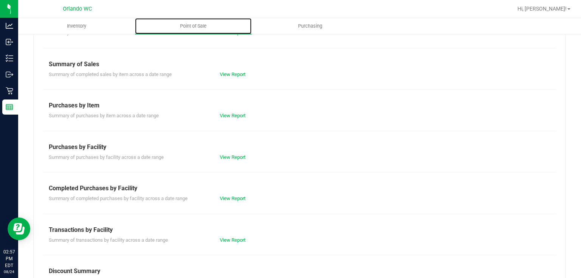
scroll to position [80, 0]
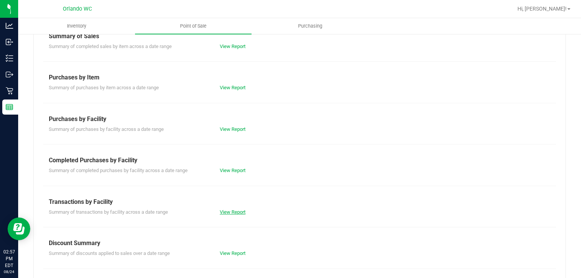
click at [235, 211] on link "View Report" at bounding box center [233, 212] width 26 height 6
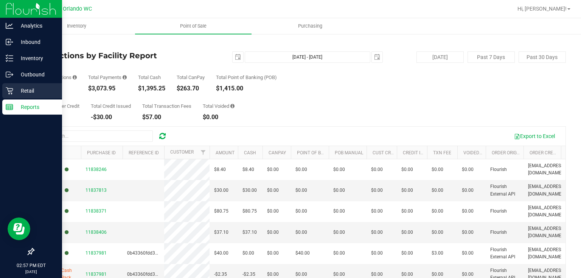
click at [9, 87] on icon at bounding box center [10, 91] width 8 height 8
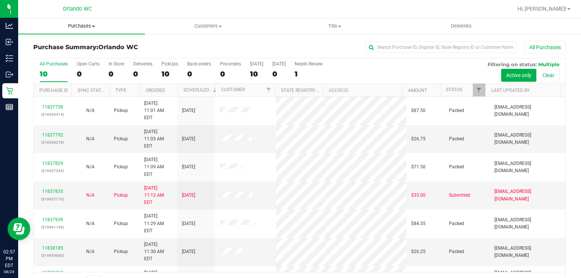
click at [86, 26] on span "Purchases" at bounding box center [81, 26] width 127 height 7
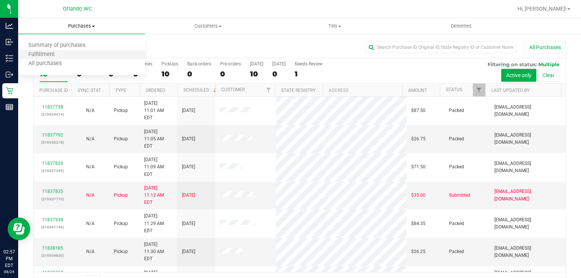
click at [66, 56] on li "Fulfillment" at bounding box center [81, 54] width 127 height 9
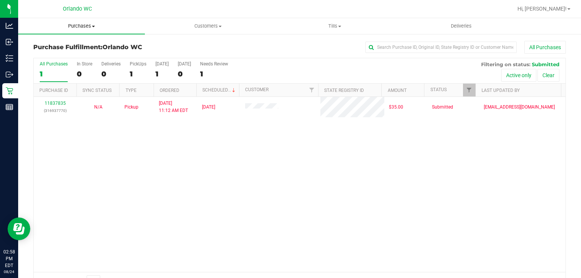
click at [84, 27] on span "Purchases" at bounding box center [81, 26] width 127 height 7
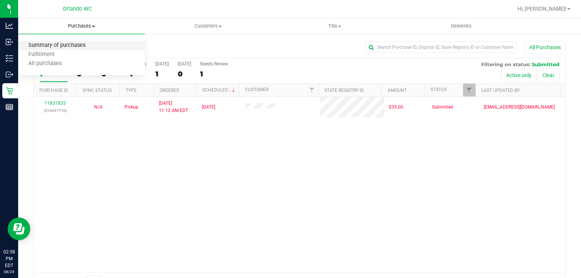
click at [80, 45] on span "Summary of purchases" at bounding box center [57, 45] width 78 height 6
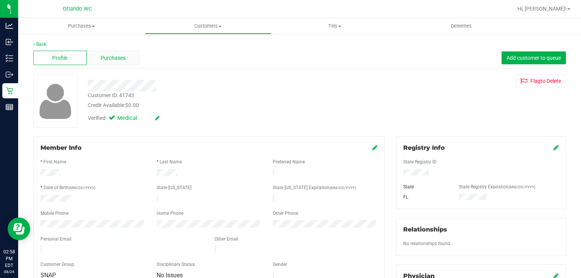
click at [128, 57] on div "Purchases" at bounding box center [113, 58] width 53 height 14
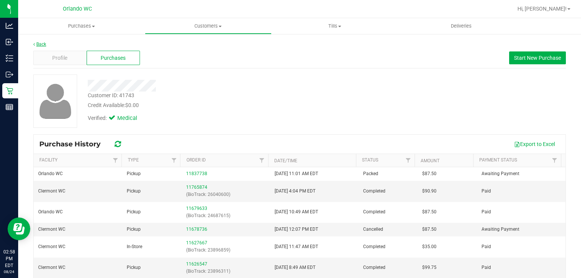
click at [40, 42] on link "Back" at bounding box center [39, 44] width 13 height 5
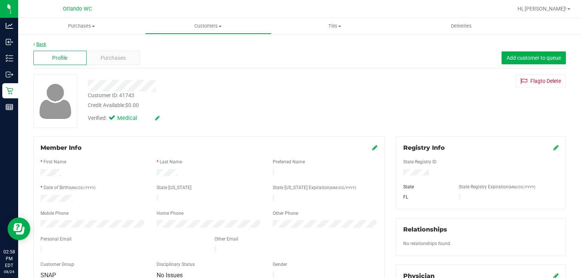
click at [40, 43] on link "Back" at bounding box center [39, 44] width 13 height 5
click at [116, 59] on span "Purchases" at bounding box center [113, 58] width 25 height 8
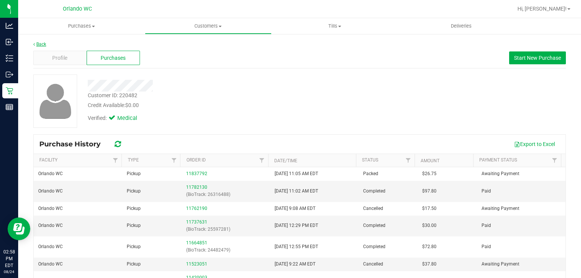
click at [37, 42] on link "Back" at bounding box center [39, 44] width 13 height 5
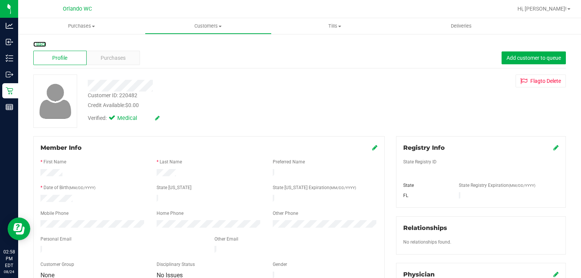
click at [37, 44] on link "Back" at bounding box center [39, 44] width 13 height 5
click at [113, 56] on span "Purchases" at bounding box center [113, 58] width 25 height 8
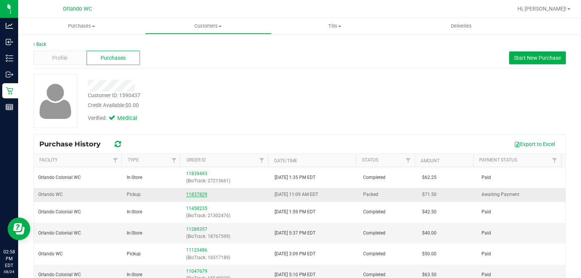
click at [191, 195] on link "11837829" at bounding box center [196, 194] width 21 height 5
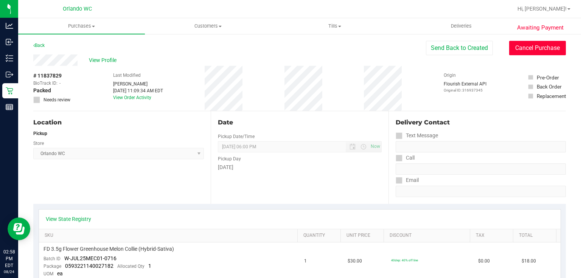
click at [537, 48] on button "Cancel Purchase" at bounding box center [537, 48] width 57 height 14
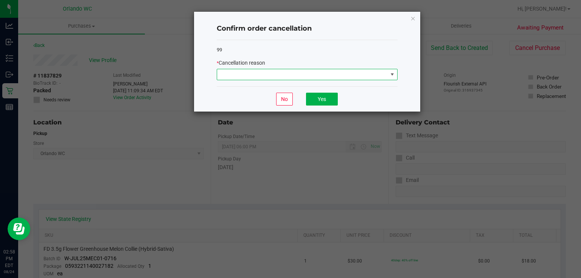
click at [380, 78] on span at bounding box center [302, 74] width 171 height 11
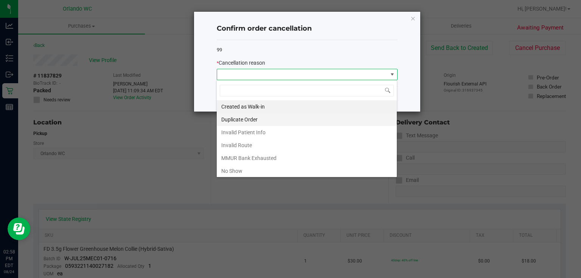
scroll to position [11, 181]
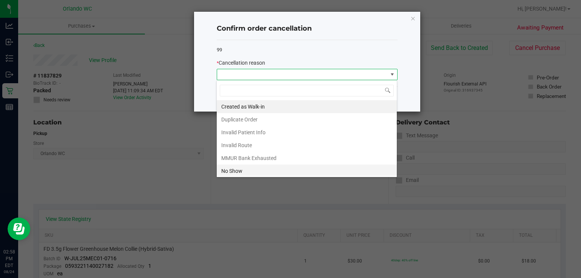
click at [282, 173] on li "No Show" at bounding box center [307, 171] width 180 height 13
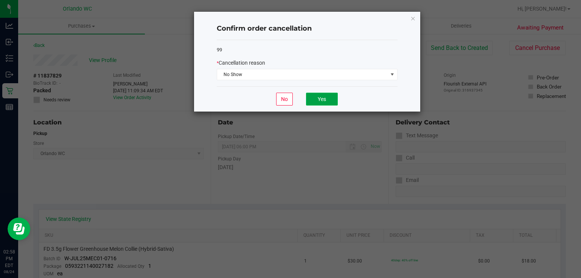
click at [322, 94] on button "Yes" at bounding box center [322, 99] width 32 height 13
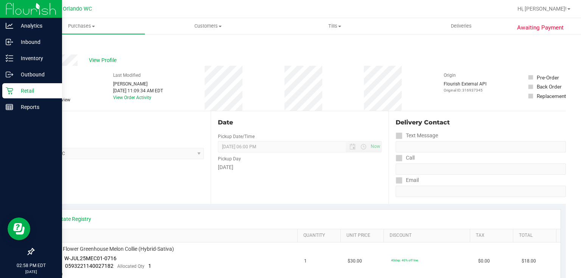
click at [11, 92] on icon at bounding box center [9, 90] width 7 height 7
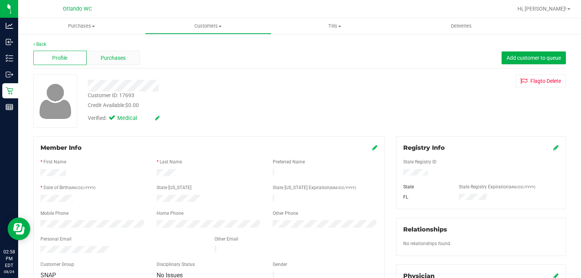
click at [130, 57] on div "Purchases" at bounding box center [113, 58] width 53 height 14
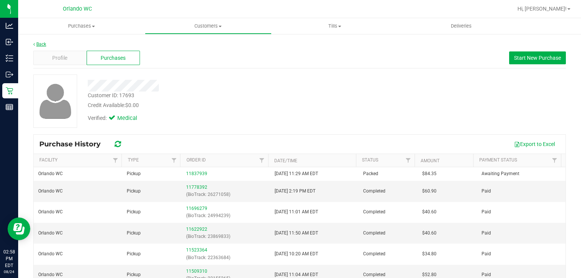
click at [40, 44] on link "Back" at bounding box center [39, 44] width 13 height 5
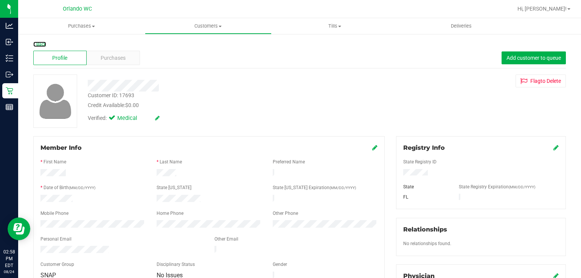
click at [40, 44] on link "Back" at bounding box center [39, 44] width 13 height 5
click at [117, 56] on span "Purchases" at bounding box center [113, 58] width 25 height 8
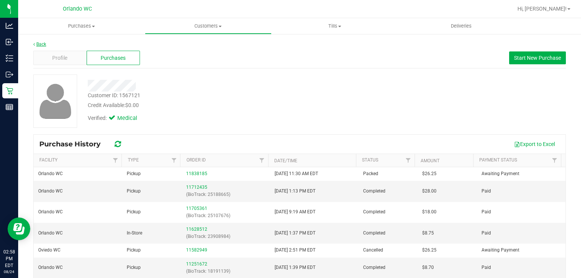
click at [38, 42] on link "Back" at bounding box center [39, 44] width 13 height 5
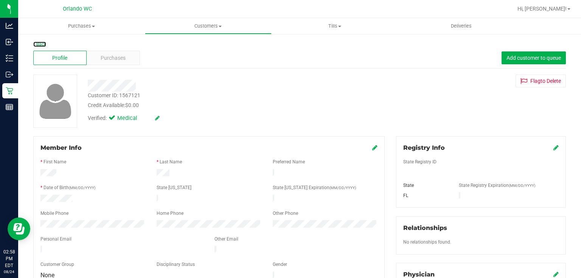
click at [38, 44] on link "Back" at bounding box center [39, 44] width 13 height 5
click at [113, 56] on span "Purchases" at bounding box center [113, 58] width 25 height 8
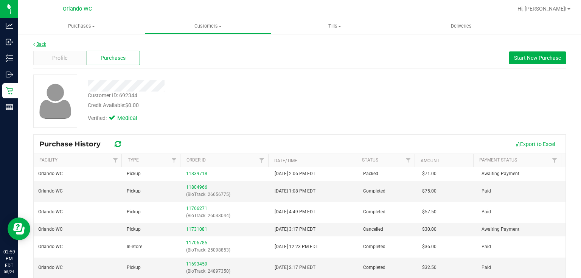
click at [43, 45] on link "Back" at bounding box center [39, 44] width 13 height 5
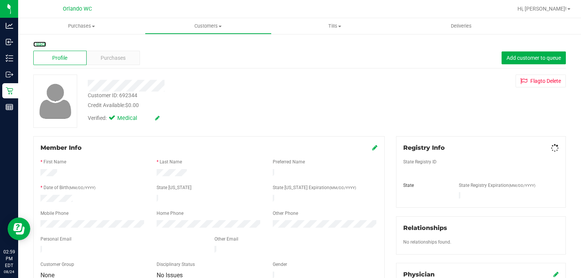
click at [43, 45] on link "Back" at bounding box center [39, 44] width 13 height 5
click at [116, 53] on div "Purchases" at bounding box center [113, 58] width 53 height 14
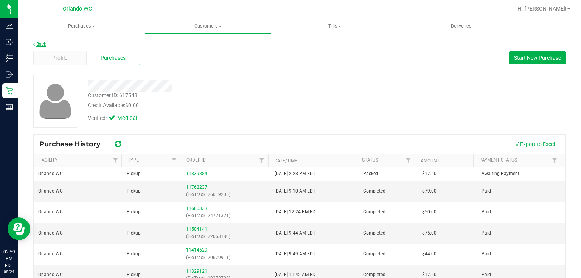
click at [41, 44] on link "Back" at bounding box center [39, 44] width 13 height 5
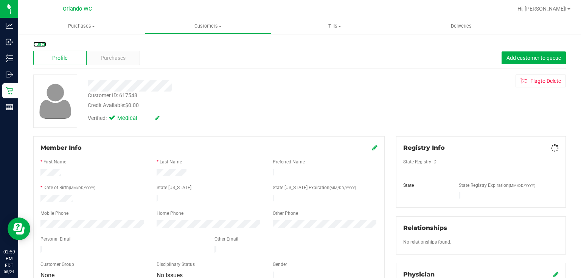
click at [41, 44] on link "Back" at bounding box center [39, 44] width 13 height 5
click at [112, 59] on span "Purchases" at bounding box center [113, 58] width 25 height 8
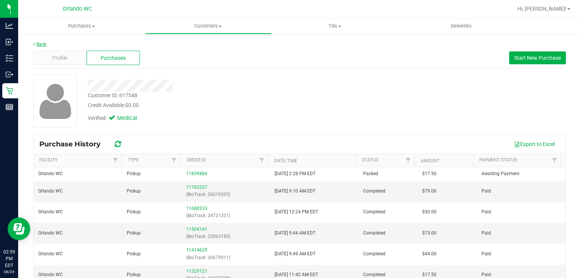
click at [42, 43] on link "Back" at bounding box center [39, 44] width 13 height 5
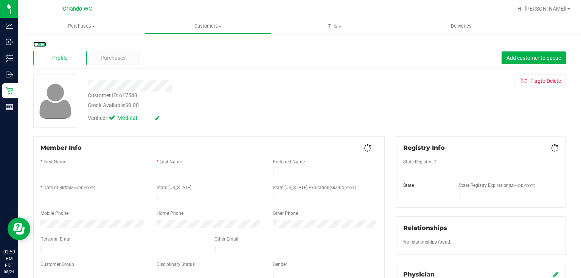
click at [42, 43] on link "Back" at bounding box center [39, 44] width 13 height 5
click at [121, 57] on span "Purchases" at bounding box center [113, 58] width 25 height 8
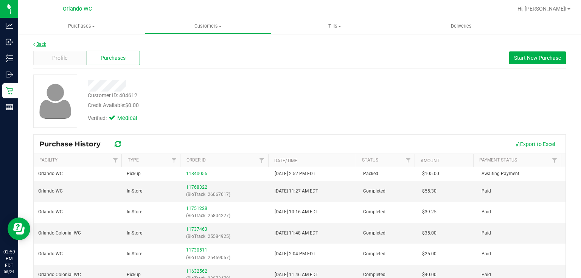
click at [45, 42] on link "Back" at bounding box center [39, 44] width 13 height 5
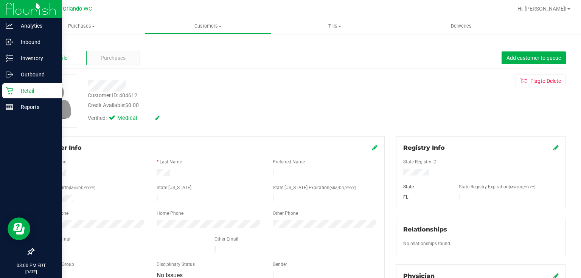
click at [11, 90] on icon at bounding box center [10, 91] width 8 height 8
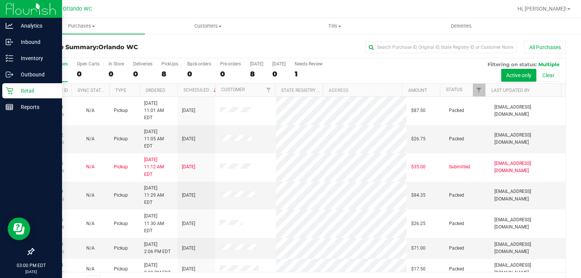
click at [14, 93] on p "Retail" at bounding box center [35, 90] width 45 height 9
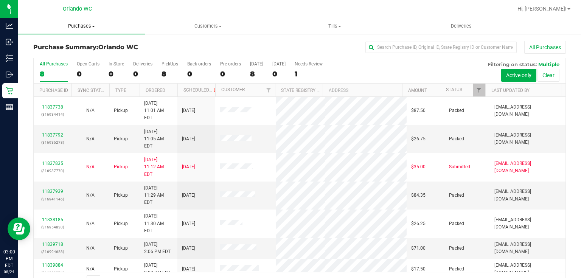
click at [78, 26] on span "Purchases" at bounding box center [81, 26] width 127 height 7
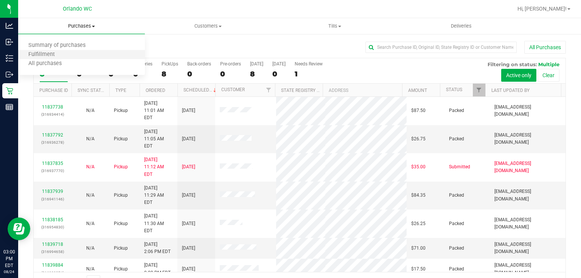
click at [65, 53] on li "Fulfillment" at bounding box center [81, 54] width 127 height 9
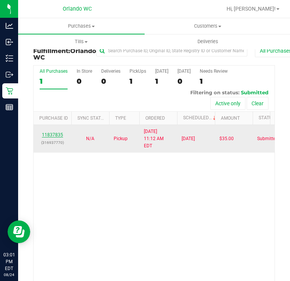
click at [55, 137] on link "11837835" at bounding box center [52, 134] width 21 height 5
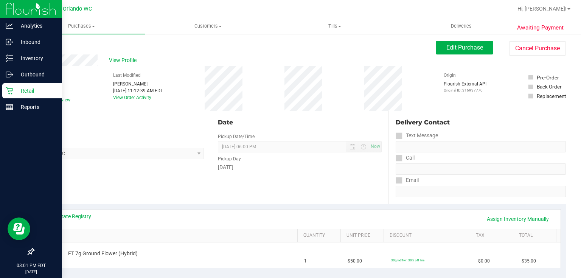
click at [11, 91] on icon at bounding box center [9, 90] width 7 height 7
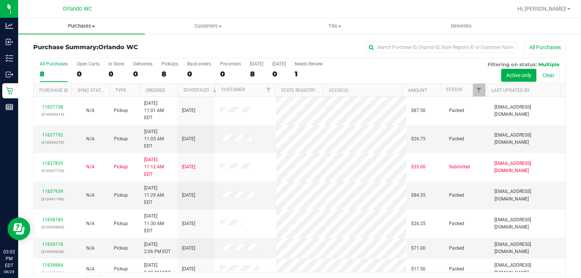
click at [87, 25] on span "Purchases" at bounding box center [81, 26] width 127 height 7
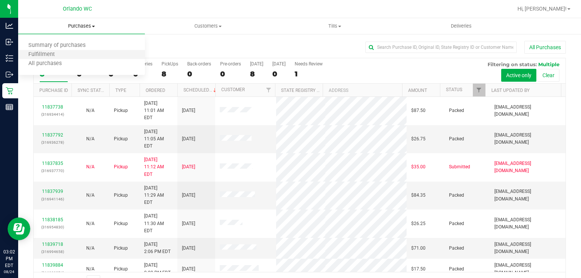
click at [70, 52] on li "Fulfillment" at bounding box center [81, 54] width 127 height 9
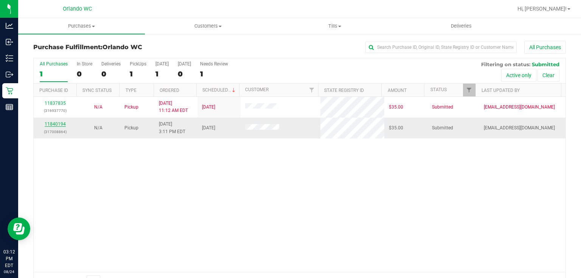
click at [59, 126] on link "11840194" at bounding box center [55, 123] width 21 height 5
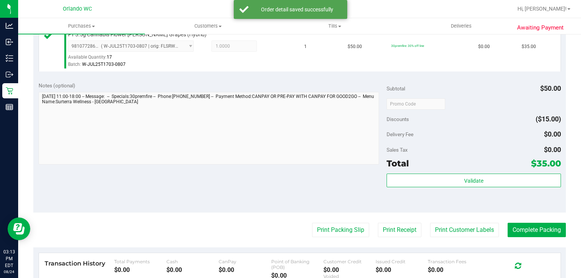
scroll to position [233, 0]
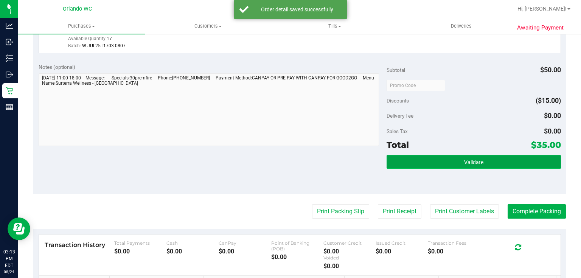
click at [455, 157] on button "Validate" at bounding box center [474, 162] width 174 height 14
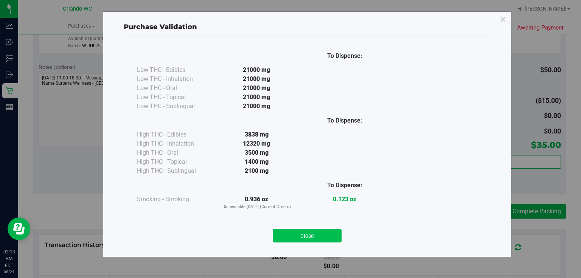
click at [315, 235] on button "Close" at bounding box center [307, 236] width 69 height 14
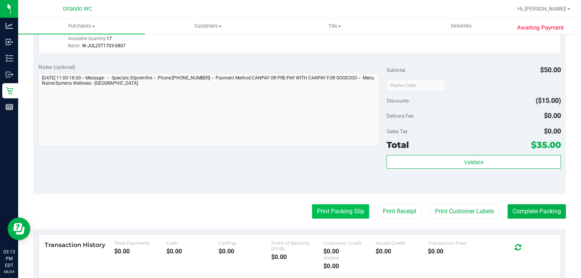
click at [345, 208] on button "Print Packing Slip" at bounding box center [340, 211] width 57 height 14
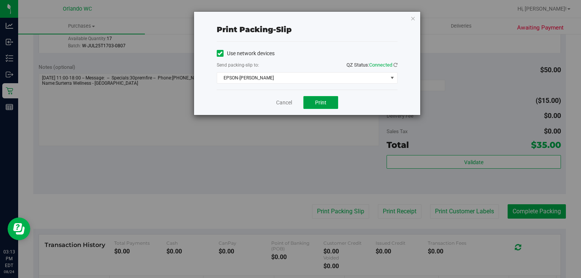
click at [323, 102] on span "Print" at bounding box center [320, 102] width 11 height 6
click at [283, 102] on link "Cancel" at bounding box center [284, 103] width 16 height 8
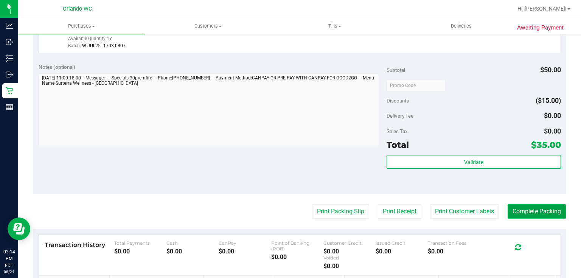
click at [545, 214] on button "Complete Packing" at bounding box center [537, 211] width 58 height 14
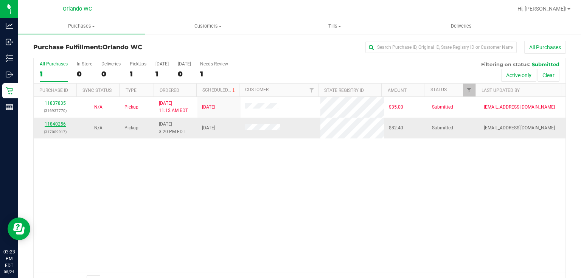
click at [60, 125] on link "11840256" at bounding box center [55, 123] width 21 height 5
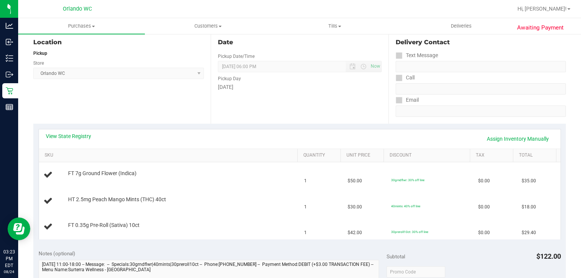
scroll to position [96, 0]
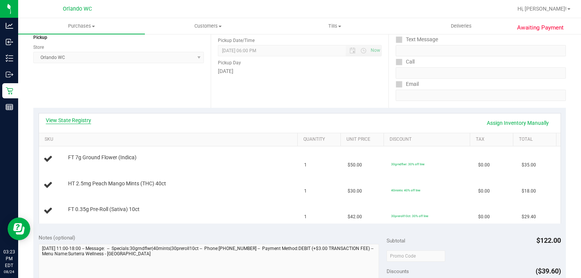
click at [84, 120] on link "View State Registry" at bounding box center [68, 120] width 45 height 8
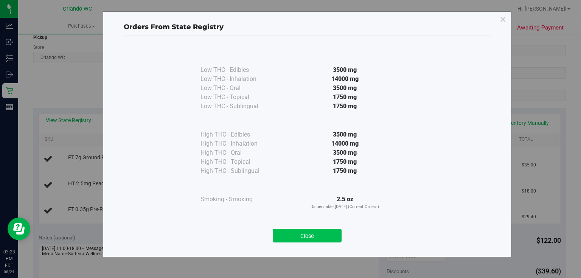
click at [310, 237] on button "Close" at bounding box center [307, 236] width 69 height 14
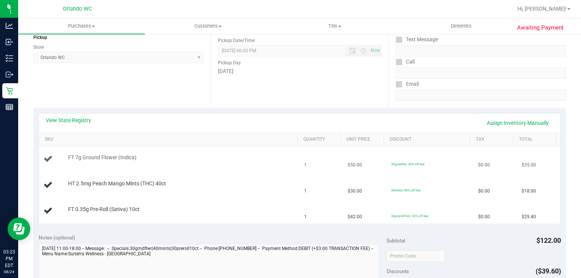
click at [233, 168] on td "FT 7g Ground Flower (Indica)" at bounding box center [169, 159] width 261 height 26
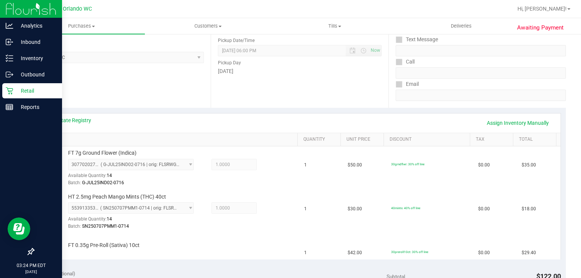
click at [12, 91] on icon at bounding box center [10, 91] width 8 height 8
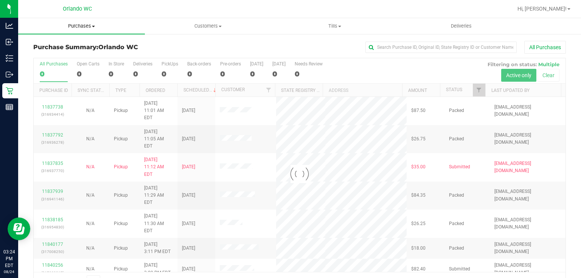
click at [85, 26] on span "Purchases" at bounding box center [81, 26] width 127 height 7
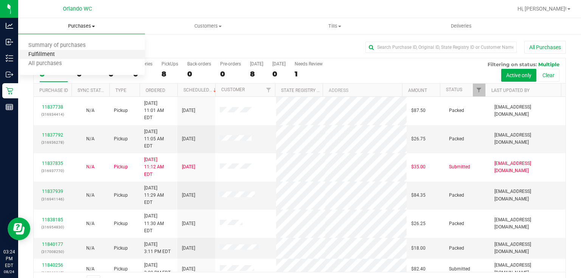
click at [54, 53] on span "Fulfillment" at bounding box center [41, 54] width 47 height 6
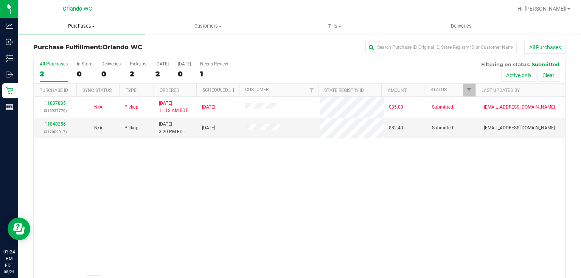
click at [87, 24] on span "Purchases" at bounding box center [81, 26] width 127 height 7
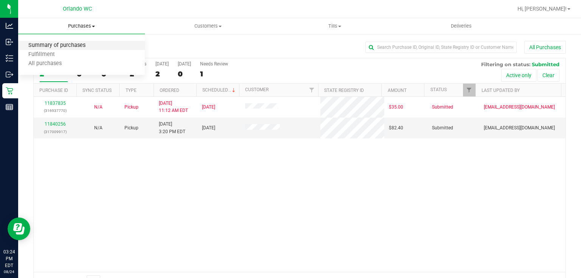
click at [69, 44] on span "Summary of purchases" at bounding box center [57, 45] width 78 height 6
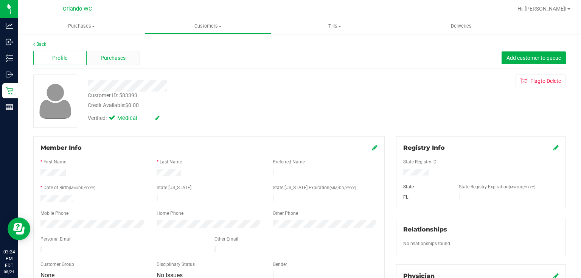
click at [120, 55] on span "Purchases" at bounding box center [113, 58] width 25 height 8
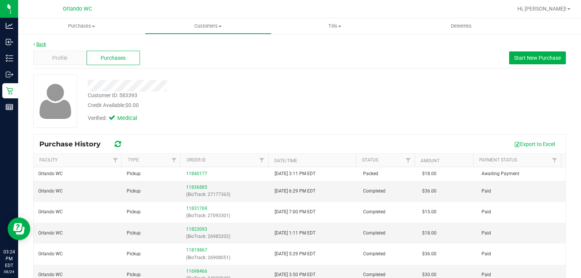
click at [44, 44] on link "Back" at bounding box center [39, 44] width 13 height 5
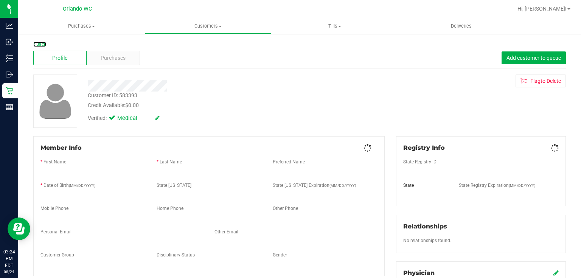
click at [44, 44] on link "Back" at bounding box center [39, 44] width 13 height 5
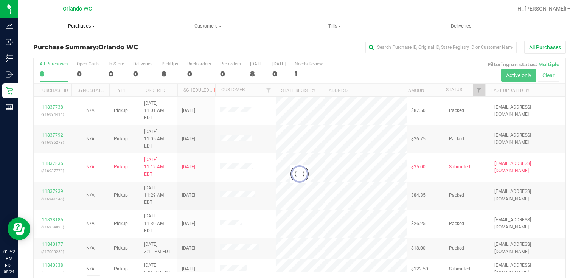
click at [81, 24] on span "Purchases" at bounding box center [81, 26] width 127 height 7
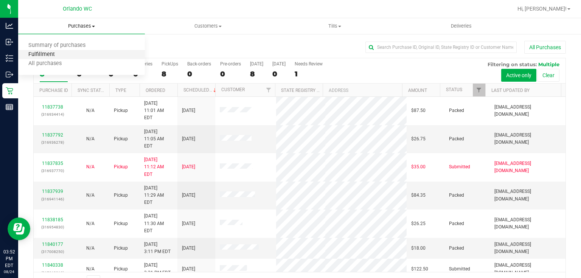
click at [51, 53] on span "Fulfillment" at bounding box center [41, 54] width 47 height 6
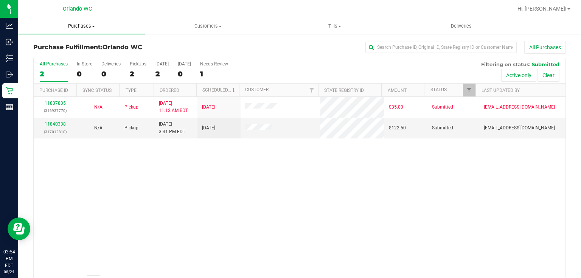
click at [86, 25] on span "Purchases" at bounding box center [81, 26] width 127 height 7
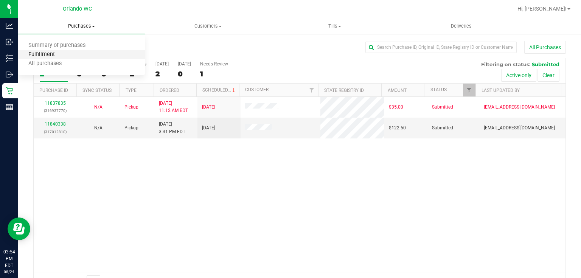
click at [50, 54] on span "Fulfillment" at bounding box center [41, 54] width 47 height 6
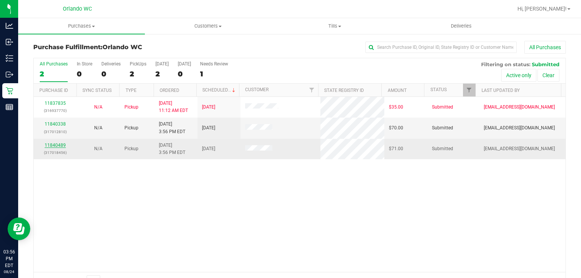
click at [63, 143] on link "11840489" at bounding box center [55, 145] width 21 height 5
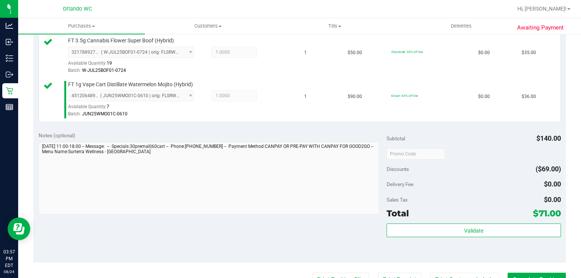
scroll to position [212, 0]
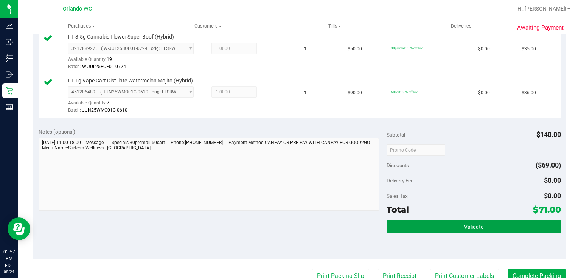
click at [464, 225] on span "Validate" at bounding box center [473, 227] width 19 height 6
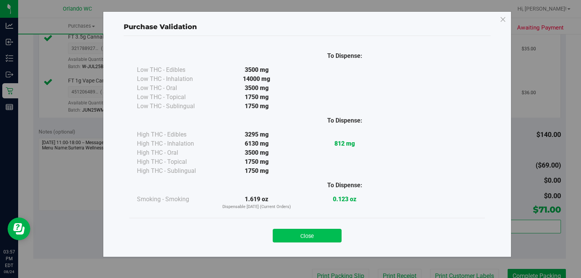
click at [321, 234] on button "Close" at bounding box center [307, 236] width 69 height 14
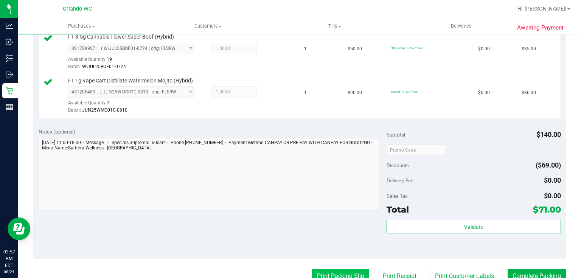
click at [331, 272] on button "Print Packing Slip" at bounding box center [340, 276] width 57 height 14
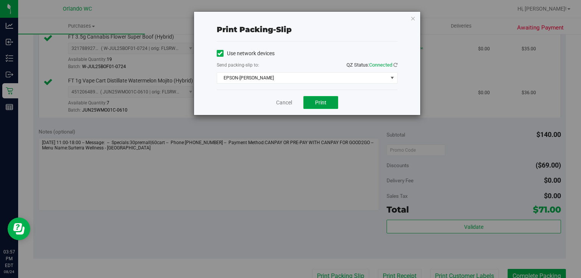
click at [321, 103] on span "Print" at bounding box center [320, 102] width 11 height 6
click at [287, 101] on link "Cancel" at bounding box center [284, 103] width 16 height 8
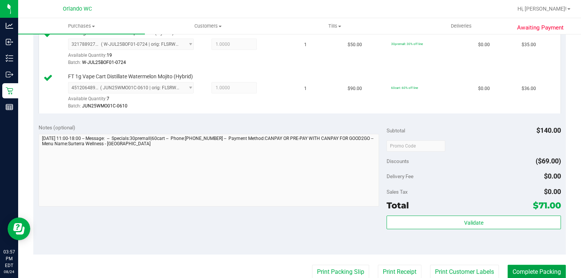
click at [549, 276] on button "Complete Packing" at bounding box center [537, 272] width 58 height 14
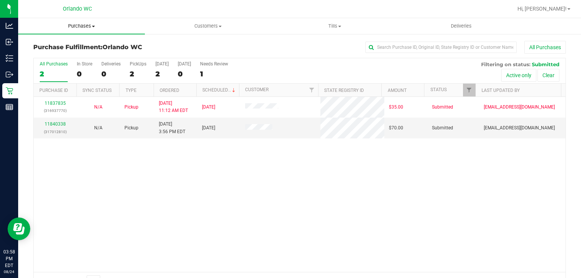
click at [79, 26] on span "Purchases" at bounding box center [81, 26] width 127 height 7
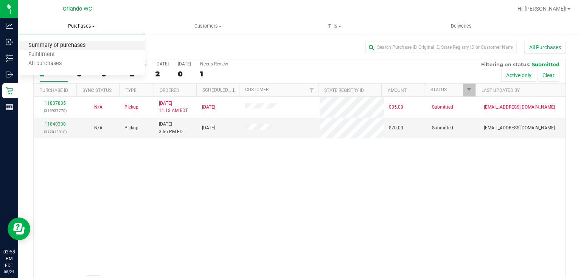
click at [70, 44] on span "Summary of purchases" at bounding box center [57, 45] width 78 height 6
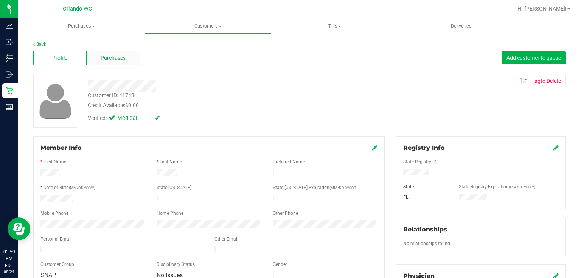
click at [114, 54] on span "Purchases" at bounding box center [113, 58] width 25 height 8
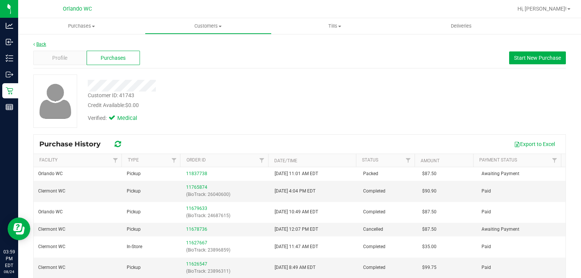
click at [44, 44] on link "Back" at bounding box center [39, 44] width 13 height 5
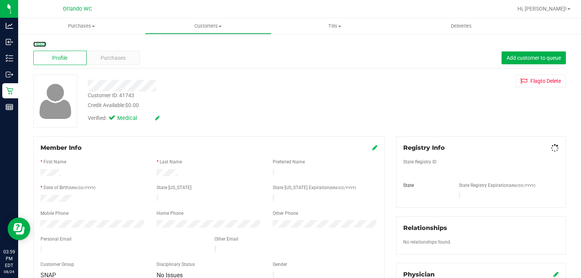
click at [44, 44] on link "Back" at bounding box center [39, 44] width 13 height 5
click at [120, 57] on span "Purchases" at bounding box center [113, 58] width 25 height 8
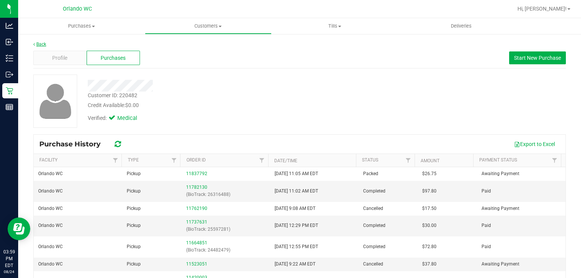
click at [36, 44] on link "Back" at bounding box center [39, 44] width 13 height 5
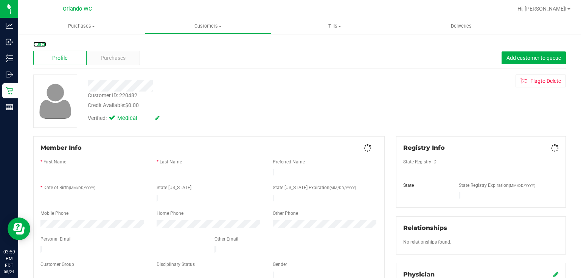
click at [43, 43] on link "Back" at bounding box center [39, 44] width 13 height 5
click at [101, 54] on span "Purchases" at bounding box center [113, 58] width 25 height 8
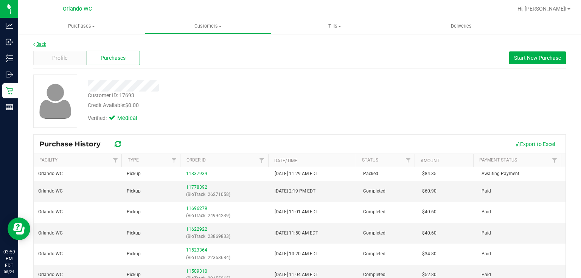
click at [45, 46] on link "Back" at bounding box center [39, 44] width 13 height 5
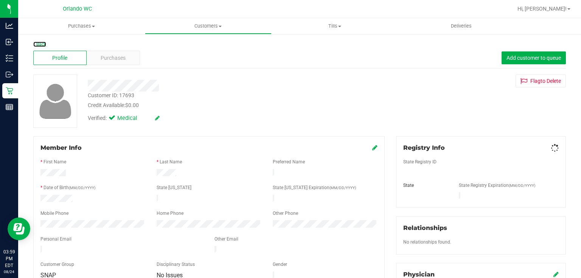
click at [44, 44] on link "Back" at bounding box center [39, 44] width 13 height 5
click at [126, 61] on div "Purchases" at bounding box center [113, 58] width 53 height 14
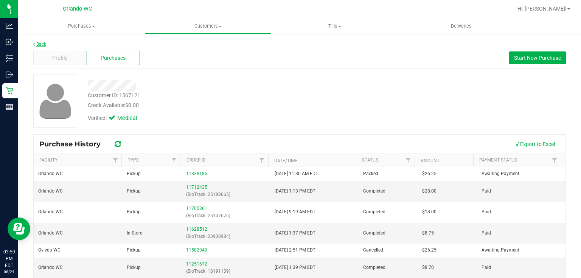
click at [41, 43] on link "Back" at bounding box center [39, 44] width 13 height 5
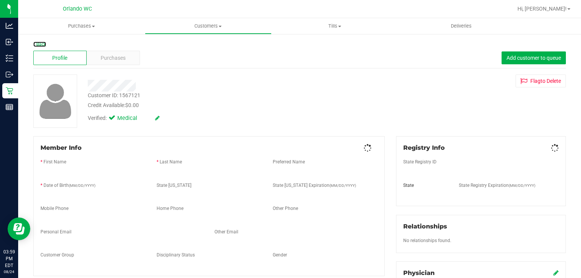
click at [42, 43] on link "Back" at bounding box center [39, 44] width 13 height 5
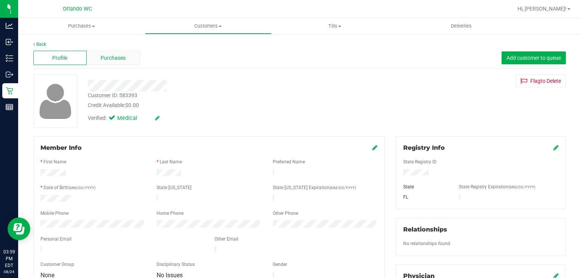
click at [117, 58] on span "Purchases" at bounding box center [113, 58] width 25 height 8
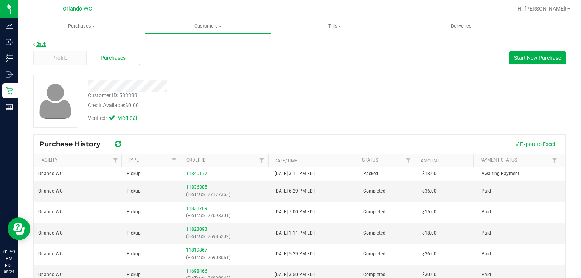
click at [43, 45] on link "Back" at bounding box center [39, 44] width 13 height 5
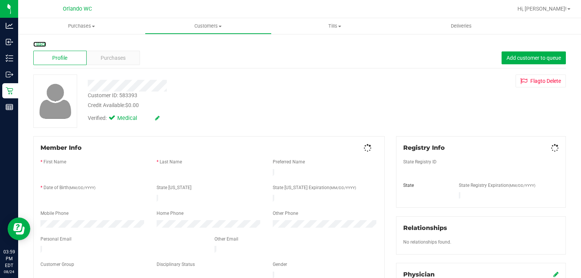
click at [43, 43] on link "Back" at bounding box center [39, 44] width 13 height 5
click at [123, 62] on span "Purchases" at bounding box center [113, 58] width 25 height 8
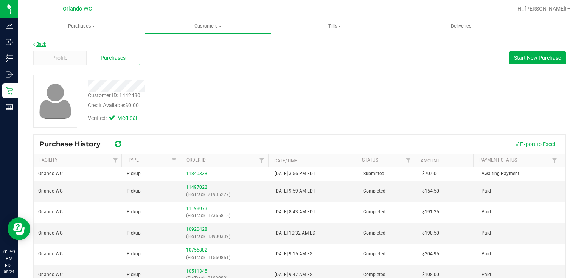
click at [42, 42] on link "Back" at bounding box center [39, 44] width 13 height 5
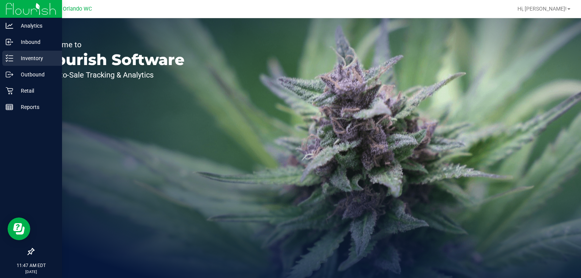
click at [8, 59] on icon at bounding box center [10, 58] width 8 height 8
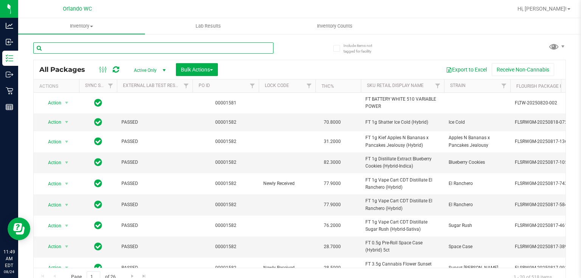
click at [150, 48] on input "text" at bounding box center [153, 47] width 240 height 11
paste input "FT 3.5g Cannabis Flower Gaspar's Grapes (Hybrid)"
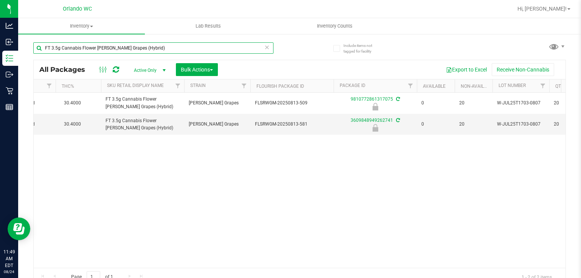
scroll to position [0, 266]
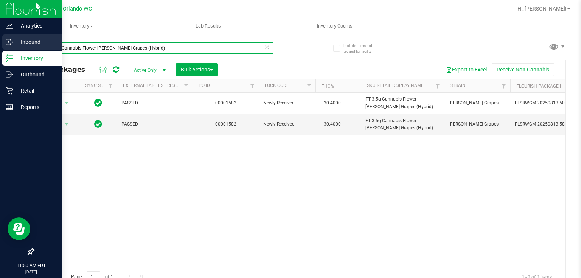
drag, startPoint x: 160, startPoint y: 49, endPoint x: 0, endPoint y: 42, distance: 160.2
click at [0, 42] on div "Analytics Inbound Inventory Outbound Retail Reports 11:50 AM EDT 08/24/2025 08/…" at bounding box center [290, 139] width 581 height 278
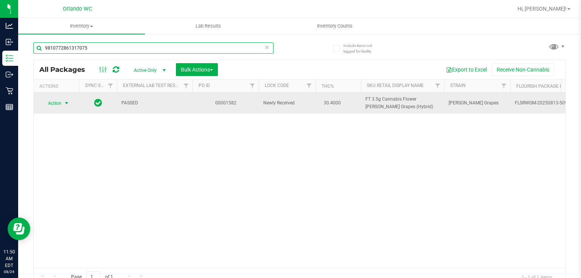
type input "9810772861317075"
click at [65, 102] on span "select" at bounding box center [67, 103] width 6 height 6
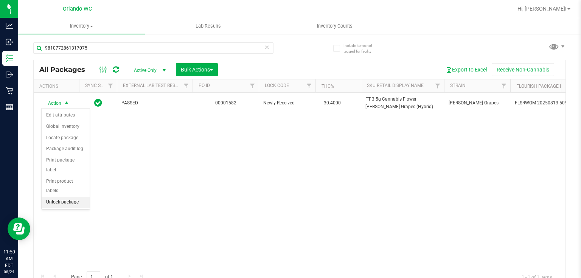
click at [72, 197] on li "Unlock package" at bounding box center [66, 202] width 48 height 11
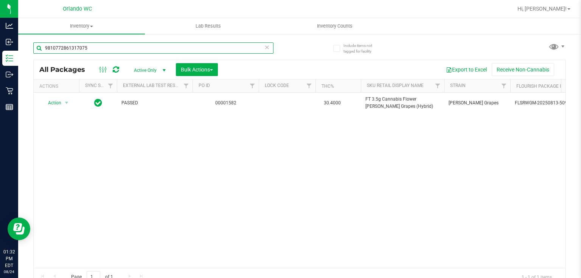
drag, startPoint x: 0, startPoint y: 0, endPoint x: 42, endPoint y: 43, distance: 60.4
click at [42, 43] on input "9810772861317075" at bounding box center [153, 47] width 240 height 11
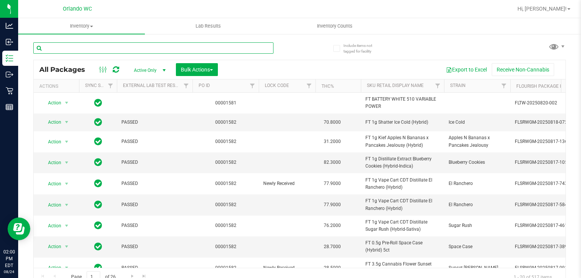
click at [112, 47] on input "text" at bounding box center [153, 47] width 240 height 11
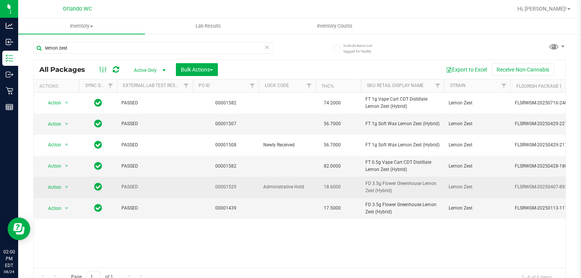
drag, startPoint x: 369, startPoint y: 180, endPoint x: 425, endPoint y: 191, distance: 56.7
click at [425, 191] on tr "Action Action Edit attributes Global inventory Locate package Package audit log…" at bounding box center [588, 187] width 1108 height 21
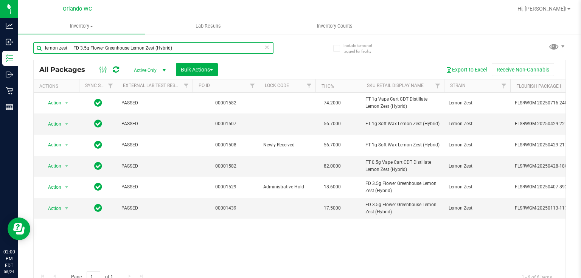
click at [41, 48] on input "lemon zest FD 3.5g Flower Greenhouse Lemon Zest (Hybrid)" at bounding box center [153, 47] width 240 height 11
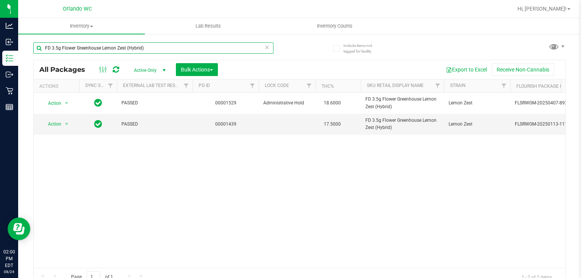
type input "FD 3.5g Flower Greenhouse Lemon Zest (Hybrid)"
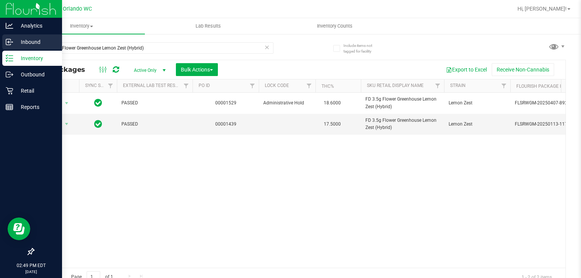
drag, startPoint x: 0, startPoint y: 0, endPoint x: 14, endPoint y: 41, distance: 43.3
click at [14, 41] on div "Analytics Inbound Inventory Outbound Retail Reports 02:49 PM EDT [DATE] 08/24 O…" at bounding box center [290, 139] width 581 height 278
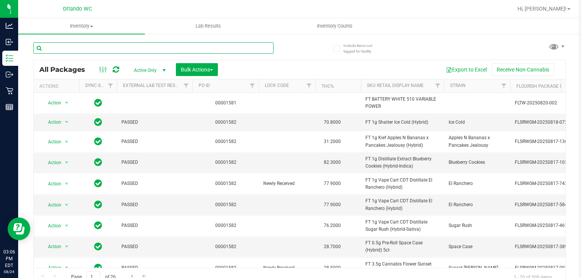
click at [103, 50] on input "text" at bounding box center [153, 47] width 240 height 11
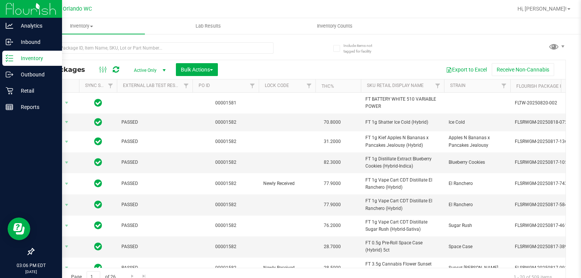
click at [8, 55] on icon at bounding box center [10, 58] width 8 height 8
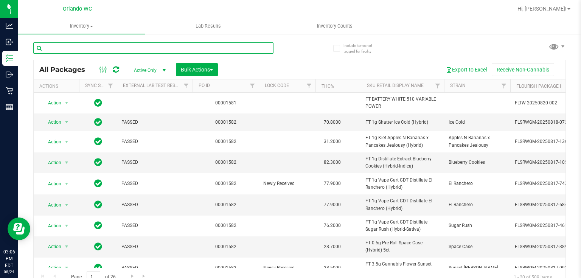
click at [86, 45] on input "text" at bounding box center [153, 47] width 240 height 11
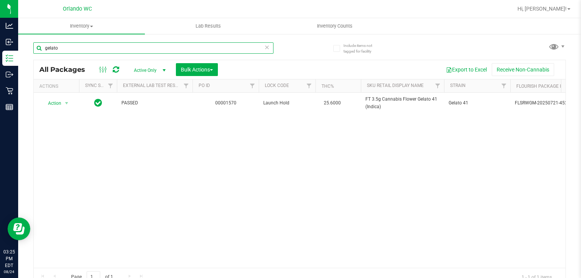
drag, startPoint x: 107, startPoint y: 47, endPoint x: 28, endPoint y: 51, distance: 78.8
click at [29, 51] on div "Include items not tagged for facility gelato All Packages Active Only Active On…" at bounding box center [299, 148] width 563 height 231
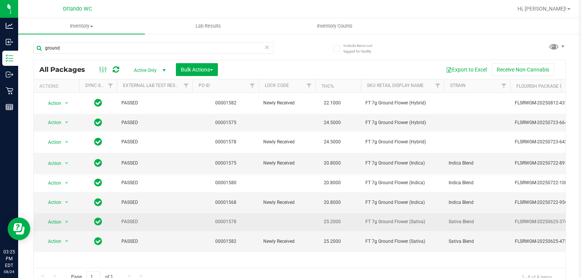
drag, startPoint x: 362, startPoint y: 217, endPoint x: 426, endPoint y: 222, distance: 64.9
click at [426, 222] on td "FT 7g Ground Flower (Sativa)" at bounding box center [402, 222] width 83 height 18
copy span "FT 7g Ground Flower (Sativa)"
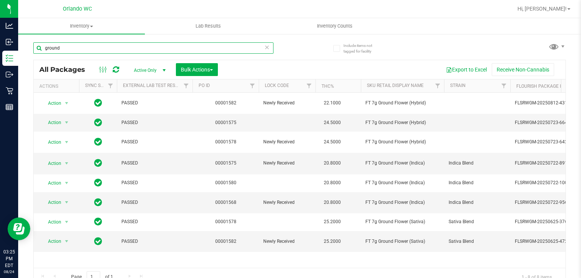
drag, startPoint x: 85, startPoint y: 47, endPoint x: 33, endPoint y: 46, distance: 51.8
click at [33, 46] on input "ground" at bounding box center [153, 47] width 240 height 11
paste input "FT 7g Ground Flower (Sativa)"
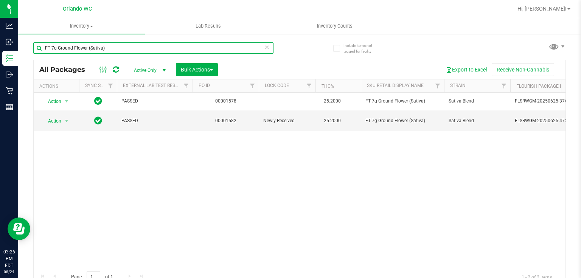
drag, startPoint x: 53, startPoint y: 47, endPoint x: 28, endPoint y: 45, distance: 24.7
click at [28, 45] on div "Include items not tagged for facility FT 7g Ground Flower (Sativa) All Packages…" at bounding box center [299, 148] width 563 height 231
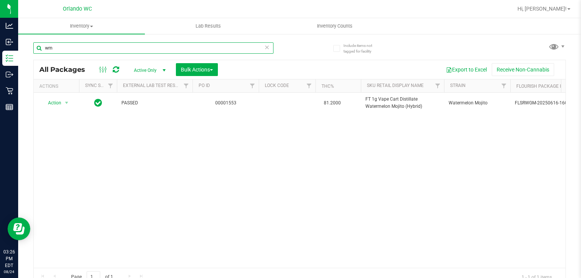
type input "w"
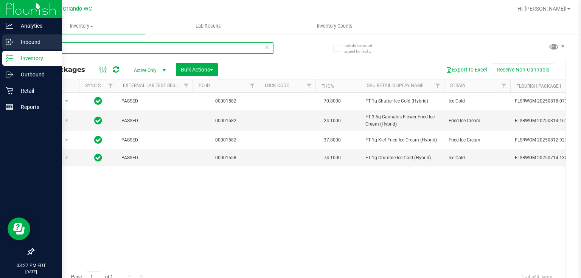
drag, startPoint x: 75, startPoint y: 49, endPoint x: 17, endPoint y: 47, distance: 57.5
click at [20, 47] on div "Include items not tagged for facility ied All Packages Active Only Active Only …" at bounding box center [299, 148] width 563 height 231
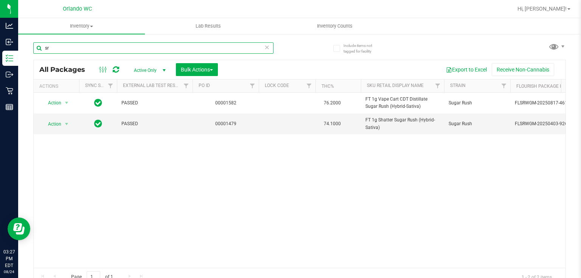
type input "s"
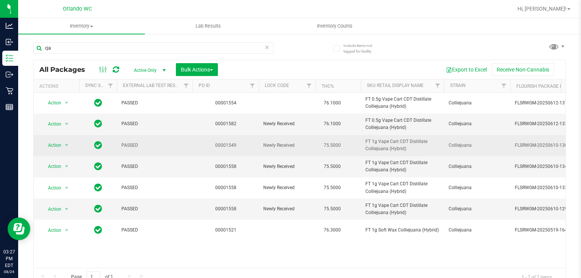
drag, startPoint x: 363, startPoint y: 138, endPoint x: 416, endPoint y: 151, distance: 55.1
click at [416, 151] on td "FT 1g Vape Cart CDT Distillate Colliejuana (Hybrid)" at bounding box center [402, 145] width 83 height 21
copy span "FT 1g Vape Cart CDT Distillate Colliejuana (Hybrid)"
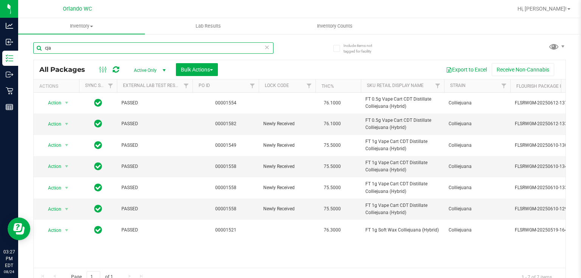
drag, startPoint x: 79, startPoint y: 48, endPoint x: 27, endPoint y: 48, distance: 51.4
click at [27, 48] on div "Include items not tagged for facility cja All Packages Active Only Active Only …" at bounding box center [299, 148] width 563 height 231
paste input "FT 1g Vape Cart CDT Distillate Colliejuana (Hybrid)"
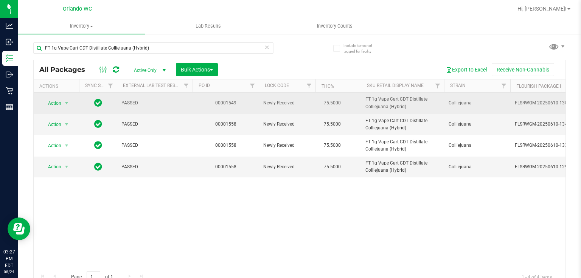
drag, startPoint x: 376, startPoint y: 98, endPoint x: 422, endPoint y: 106, distance: 47.1
click at [422, 106] on tr "Action Action Edit attributes Global inventory Locate package Package audit log…" at bounding box center [588, 103] width 1108 height 21
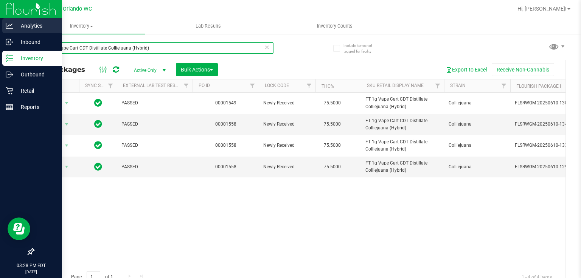
drag, startPoint x: 154, startPoint y: 48, endPoint x: 8, endPoint y: 33, distance: 147.5
click at [8, 33] on div "Analytics Inbound Inventory Outbound Retail Reports 03:28 PM EDT 08/24/2025 08/…" at bounding box center [290, 139] width 581 height 278
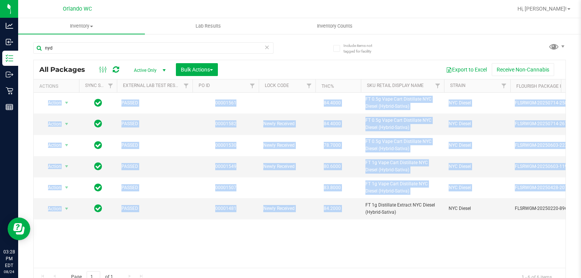
drag, startPoint x: 363, startPoint y: 204, endPoint x: 413, endPoint y: 219, distance: 52.3
click at [413, 219] on div "Action Action Adjust qty Create package Edit attributes Global inventory Locate…" at bounding box center [300, 180] width 532 height 175
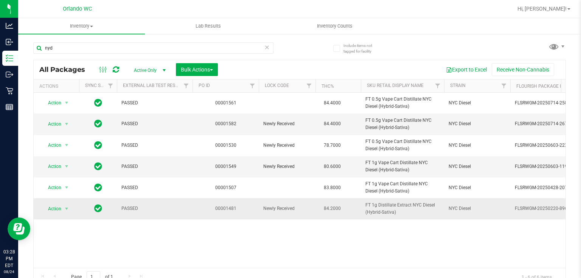
click at [396, 211] on span "FT 1g Distillate Extract NYC Diesel (Hybrid-Sativa)" at bounding box center [402, 209] width 74 height 14
drag, startPoint x: 362, startPoint y: 202, endPoint x: 425, endPoint y: 212, distance: 64.3
click at [425, 212] on td "FT 1g Distillate Extract NYC Diesel (Hybrid-Sativa)" at bounding box center [402, 208] width 83 height 21
drag, startPoint x: 425, startPoint y: 200, endPoint x: 371, endPoint y: 203, distance: 54.1
click at [394, 212] on span "FT 1g Distillate Extract NYC Diesel (Hybrid-Sativa)" at bounding box center [402, 209] width 74 height 14
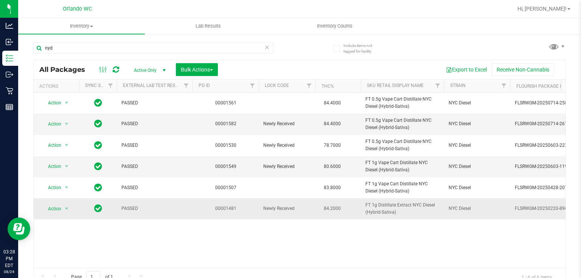
drag, startPoint x: 362, startPoint y: 203, endPoint x: 396, endPoint y: 215, distance: 36.6
click at [396, 215] on td "FT 1g Distillate Extract NYC Diesel (Hybrid-Sativa)" at bounding box center [402, 208] width 83 height 21
copy span "FT 1g Distillate Extract NYC Diesel (Hybrid-Sativa)"
drag, startPoint x: 74, startPoint y: 48, endPoint x: 44, endPoint y: 44, distance: 30.5
click at [44, 44] on input "nyd" at bounding box center [153, 47] width 240 height 11
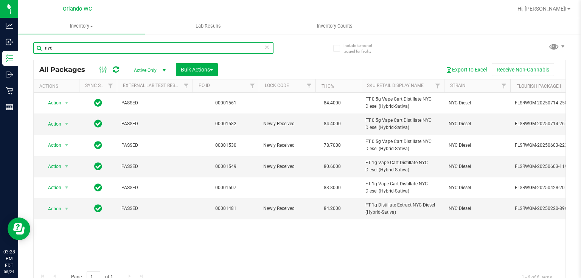
paste input "FT 1g Distillate Extract NYC Diesel (Hybrid-Sativa)"
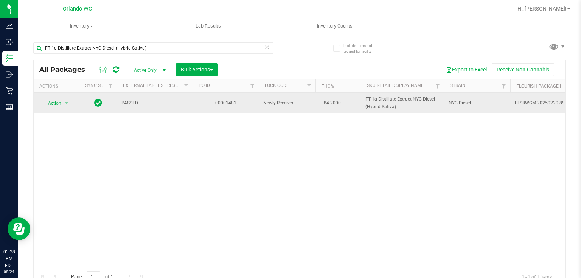
drag, startPoint x: 357, startPoint y: 98, endPoint x: 398, endPoint y: 110, distance: 42.2
click at [398, 110] on tr "Action Action Edit attributes Global inventory Locate package Package audit log…" at bounding box center [588, 103] width 1108 height 21
click at [398, 110] on td "FT 1g Distillate Extract NYC Diesel (Hybrid-Sativa)" at bounding box center [402, 103] width 83 height 21
drag, startPoint x: 363, startPoint y: 98, endPoint x: 398, endPoint y: 109, distance: 36.7
click at [398, 109] on td "FT 1g Distillate Extract NYC Diesel (Hybrid-Sativa)" at bounding box center [402, 103] width 83 height 21
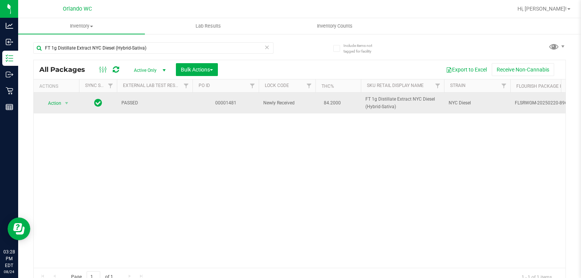
copy span "FT 1g Distillate Extract NYC Diesel (Hybrid-Sativa)"
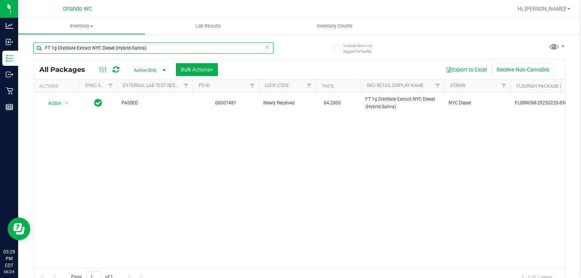
drag, startPoint x: 168, startPoint y: 43, endPoint x: 22, endPoint y: 46, distance: 145.6
click at [22, 46] on div "Include items not tagged for facility FT 1g Distillate Extract NYC Diesel (Hybr…" at bounding box center [299, 148] width 563 height 231
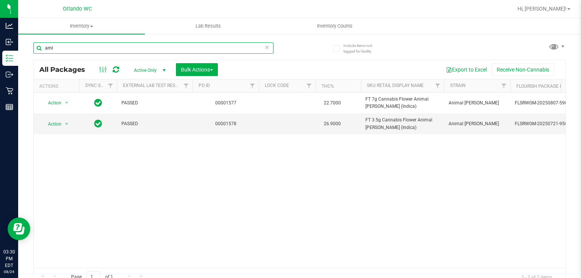
drag, startPoint x: 86, startPoint y: 50, endPoint x: 41, endPoint y: 49, distance: 45.0
type input "n"
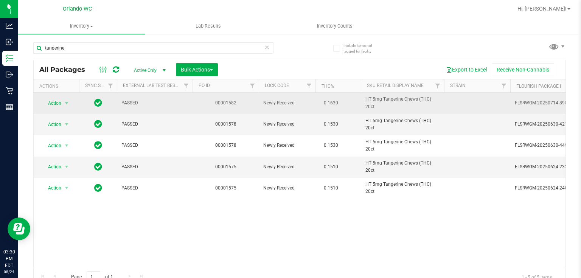
drag, startPoint x: 359, startPoint y: 97, endPoint x: 408, endPoint y: 110, distance: 50.5
click at [408, 110] on tr "Action Action Edit attributes Global inventory Locate package Package audit log…" at bounding box center [588, 103] width 1108 height 21
copy tr "HT 5mg Tangerine Chews (THC) 20ct"
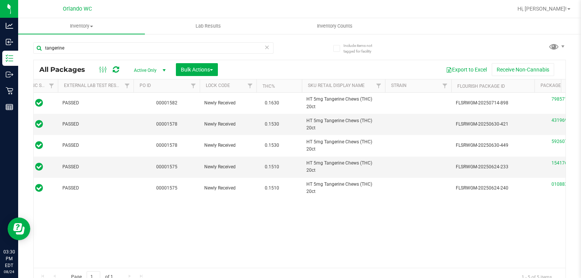
scroll to position [0, 65]
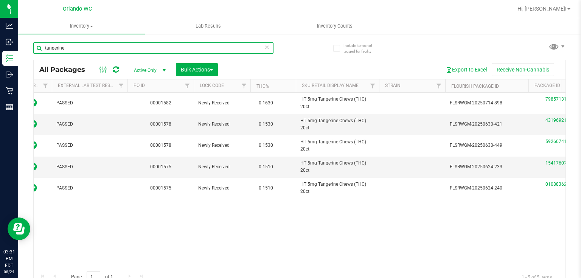
drag, startPoint x: 85, startPoint y: 50, endPoint x: 25, endPoint y: 43, distance: 60.6
click at [25, 43] on div "Include items not tagged for facility tangerine All Packages Active Only Active…" at bounding box center [299, 148] width 563 height 231
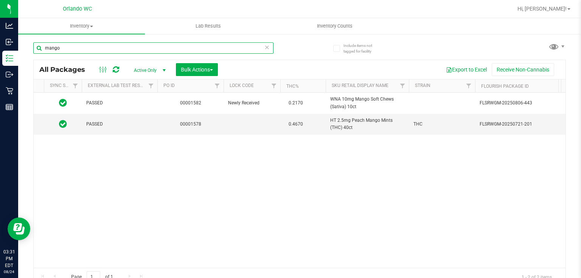
scroll to position [0, 12]
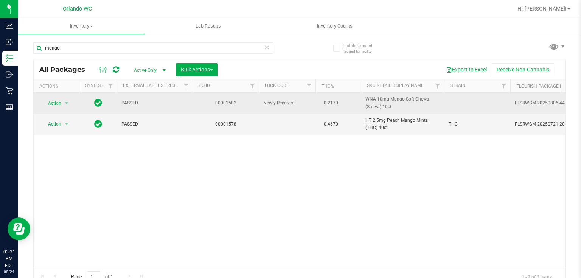
drag, startPoint x: 360, startPoint y: 98, endPoint x: 398, endPoint y: 106, distance: 39.3
click at [398, 106] on tr "Action Action Edit attributes Global inventory Locate package Package audit log…" at bounding box center [588, 103] width 1108 height 21
copy tr "WNA 10mg Mango Soft Chews (Sativa) 10ct"
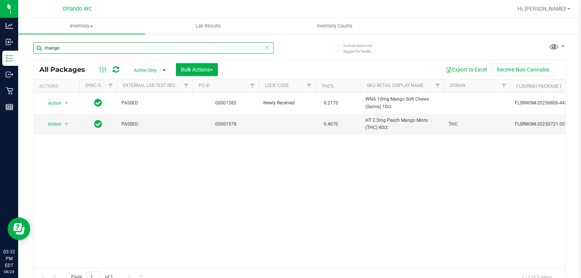
drag, startPoint x: 83, startPoint y: 49, endPoint x: 19, endPoint y: 41, distance: 64.5
click at [19, 41] on div "Include items not tagged for facility mango All Packages Active Only Active Onl…" at bounding box center [299, 148] width 563 height 231
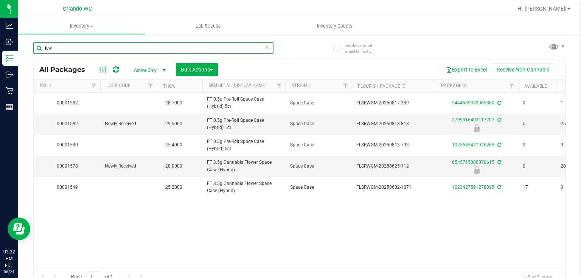
scroll to position [0, 191]
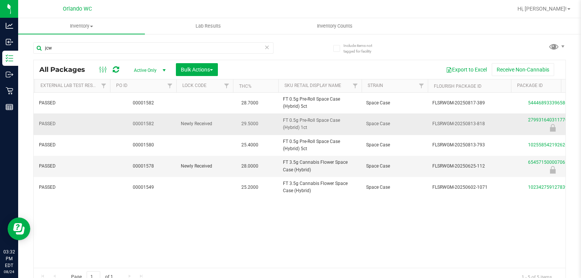
drag, startPoint x: 282, startPoint y: 118, endPoint x: 321, endPoint y: 131, distance: 40.7
click at [321, 131] on td "FT 0.5g Pre-Roll Space Case (Hybrid) 1ct" at bounding box center [319, 123] width 83 height 21
copy span "FT 0.5g Pre-Roll Space Case (Hybrid) 1ct"
drag, startPoint x: 95, startPoint y: 45, endPoint x: 28, endPoint y: 45, distance: 66.6
click at [28, 45] on div "Include items not tagged for facility jcw All Packages Active Only Active Only …" at bounding box center [299, 148] width 563 height 231
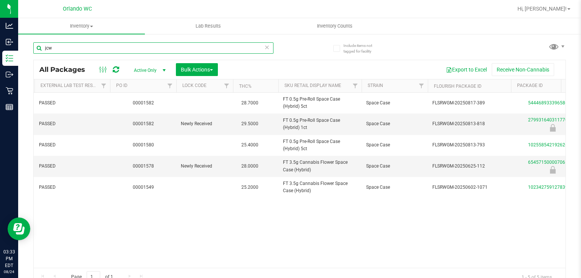
paste input "FT 0.5g Pre-Roll Space Case (Hybrid) 1ct"
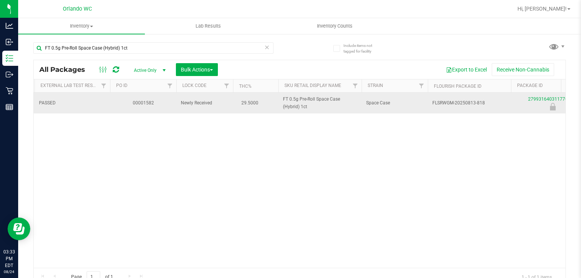
drag, startPoint x: 283, startPoint y: 99, endPoint x: 327, endPoint y: 109, distance: 45.0
click at [327, 109] on span "FT 0.5g Pre-Roll Space Case (Hybrid) 1ct" at bounding box center [320, 103] width 74 height 14
copy span "FT 0.5g Pre-Roll Space Case (Hybrid) 1ct"
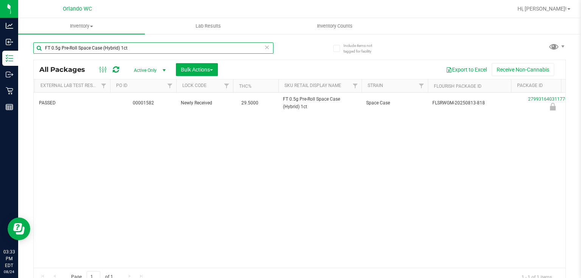
drag, startPoint x: 59, startPoint y: 40, endPoint x: 31, endPoint y: 39, distance: 27.6
click at [31, 39] on div "Include items not tagged for facility FT 0.5g Pre-Roll Space Case (Hybrid) 1ct …" at bounding box center [299, 148] width 563 height 231
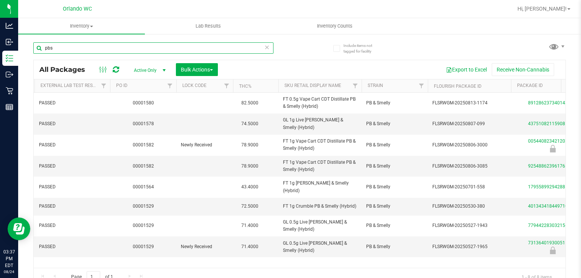
drag, startPoint x: 66, startPoint y: 50, endPoint x: 28, endPoint y: 43, distance: 38.8
click at [28, 43] on div "Include items not tagged for facility pbs All Packages Active Only Active Only …" at bounding box center [299, 148] width 563 height 231
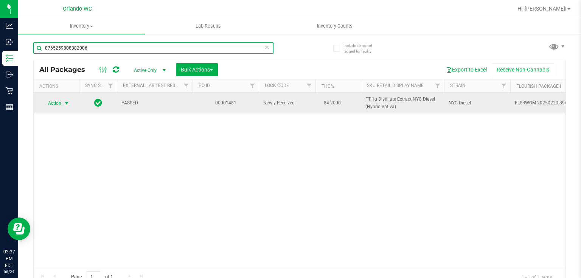
type input "8765259808382006"
click at [56, 104] on span "Action" at bounding box center [51, 103] width 20 height 11
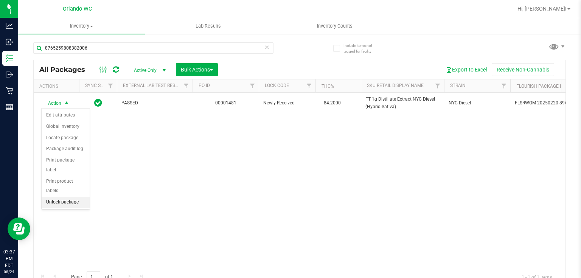
click at [71, 197] on li "Unlock package" at bounding box center [66, 202] width 48 height 11
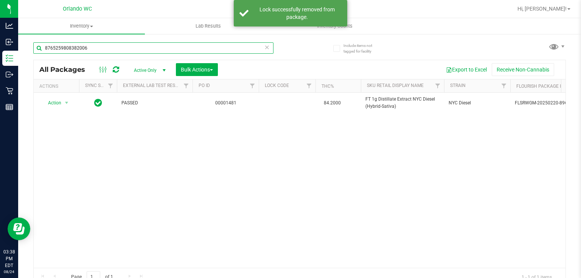
drag, startPoint x: 76, startPoint y: 45, endPoint x: 19, endPoint y: 50, distance: 57.7
click at [29, 45] on div "Include items not tagged for facility 8765259808382006 All Packages Active Only…" at bounding box center [299, 148] width 563 height 231
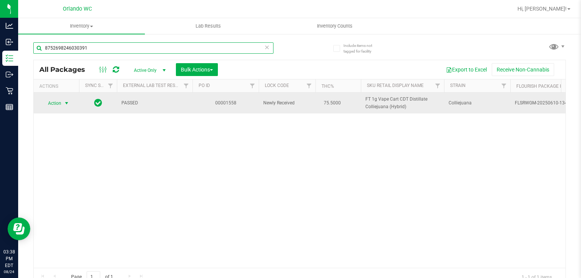
type input "8752698246030391"
click at [60, 103] on span "Action" at bounding box center [51, 103] width 20 height 11
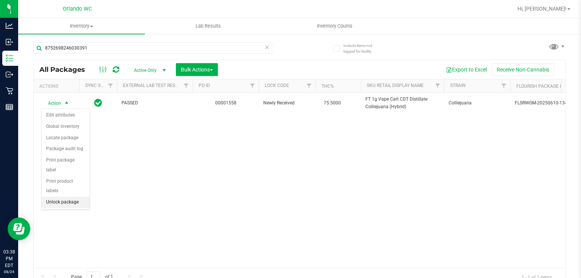
click at [77, 197] on li "Unlock package" at bounding box center [66, 202] width 48 height 11
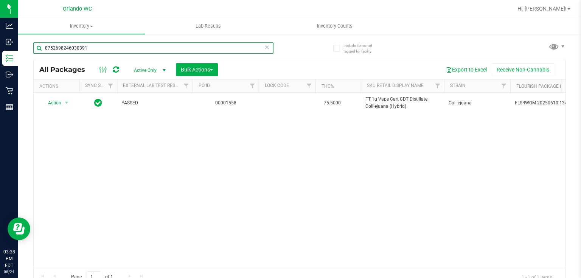
drag, startPoint x: 86, startPoint y: 47, endPoint x: 29, endPoint y: 43, distance: 57.6
click at [30, 43] on div "Include items not tagged for facility 8752698246030391 All Packages Active Only…" at bounding box center [299, 148] width 563 height 231
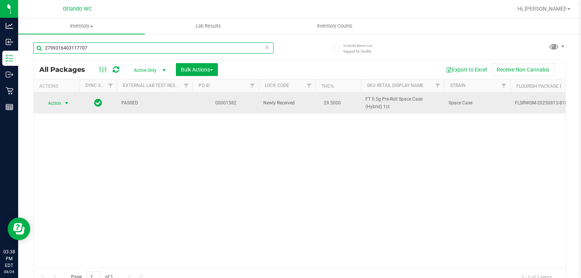
type input "2799316403117707"
click at [64, 105] on span "select" at bounding box center [67, 103] width 6 height 6
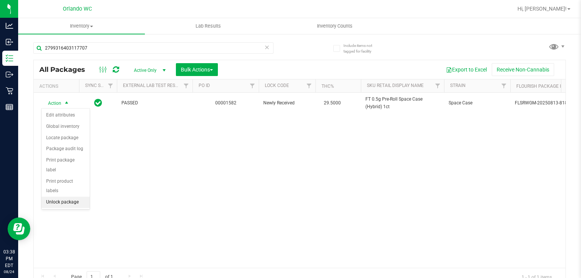
click at [75, 197] on li "Unlock package" at bounding box center [66, 202] width 48 height 11
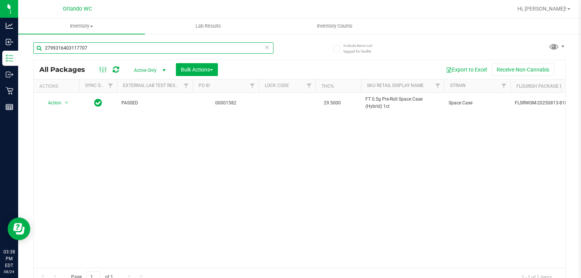
drag, startPoint x: 63, startPoint y: 46, endPoint x: 28, endPoint y: 46, distance: 34.4
click at [28, 46] on div "Include items not tagged for facility 2799316403117707 All Packages Active Only…" at bounding box center [299, 148] width 563 height 231
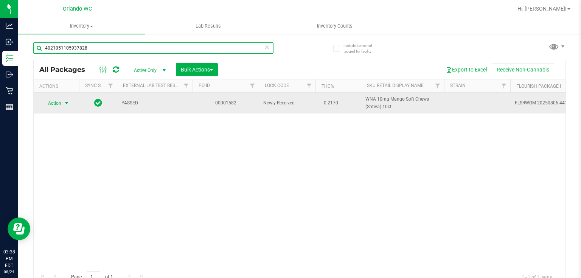
type input "4021051105937828"
click at [59, 103] on span "Action" at bounding box center [51, 103] width 20 height 11
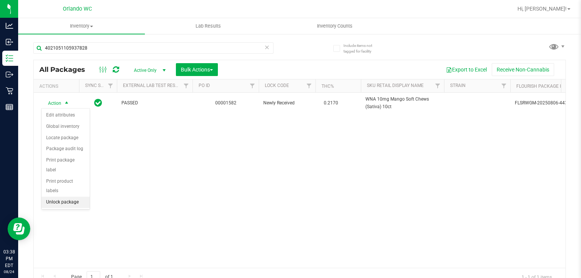
click at [66, 197] on li "Unlock package" at bounding box center [66, 202] width 48 height 11
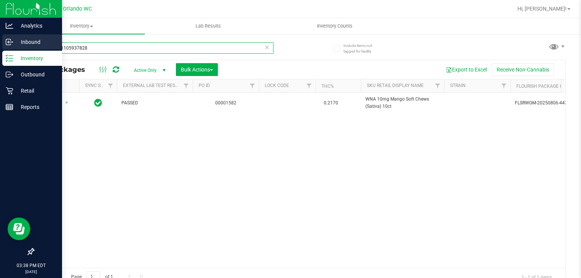
drag, startPoint x: 92, startPoint y: 46, endPoint x: 0, endPoint y: 47, distance: 92.3
click at [0, 47] on div "Analytics Inbound Inventory Outbound Retail Reports 03:38 PM EDT 08/24/2025 08/…" at bounding box center [290, 139] width 581 height 278
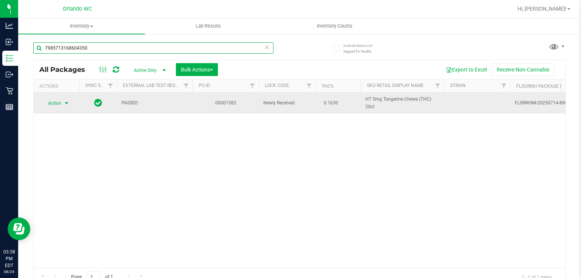
type input "7985713168604350"
click at [67, 102] on span "select" at bounding box center [67, 103] width 6 height 6
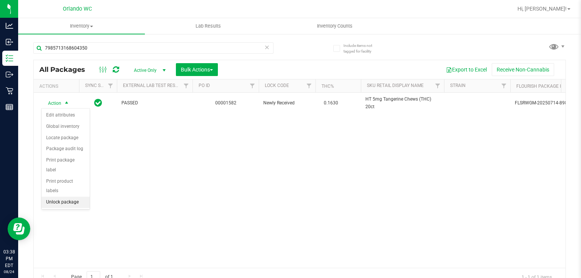
click at [54, 197] on li "Unlock package" at bounding box center [66, 202] width 48 height 11
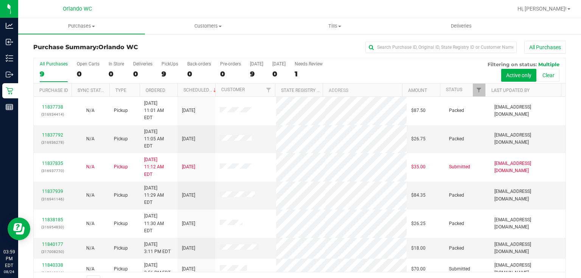
scroll to position [12, 0]
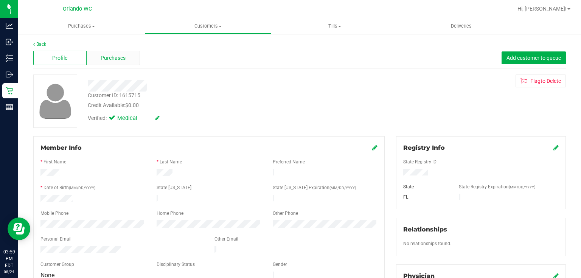
click at [116, 58] on span "Purchases" at bounding box center [113, 58] width 25 height 8
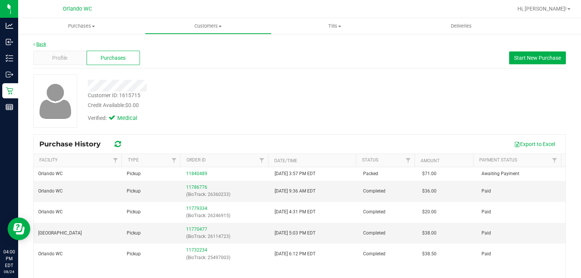
click at [40, 42] on link "Back" at bounding box center [39, 44] width 13 height 5
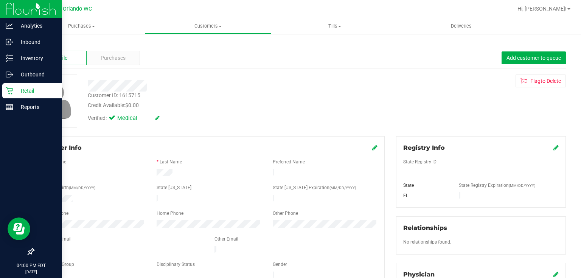
click at [12, 89] on icon at bounding box center [9, 90] width 7 height 7
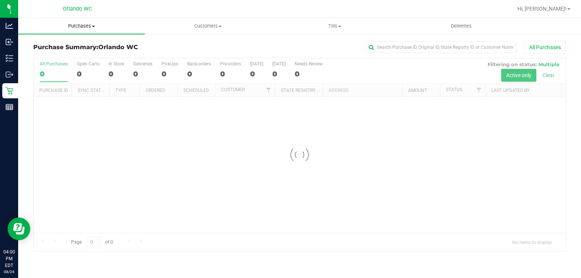
click at [77, 25] on span "Purchases" at bounding box center [81, 26] width 127 height 7
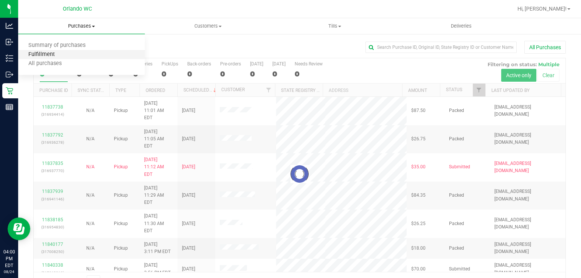
click at [47, 54] on span "Fulfillment" at bounding box center [41, 54] width 47 height 6
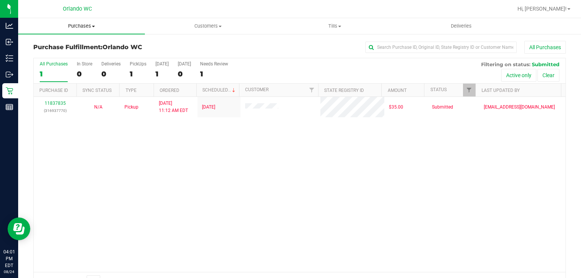
click at [77, 26] on span "Purchases" at bounding box center [81, 26] width 127 height 7
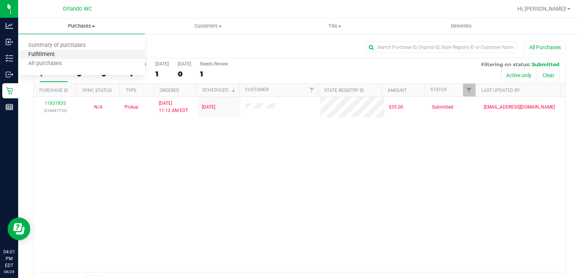
click at [52, 53] on span "Fulfillment" at bounding box center [41, 54] width 47 height 6
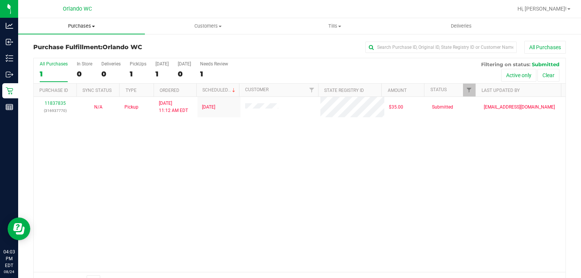
click at [83, 26] on span "Purchases" at bounding box center [81, 26] width 127 height 7
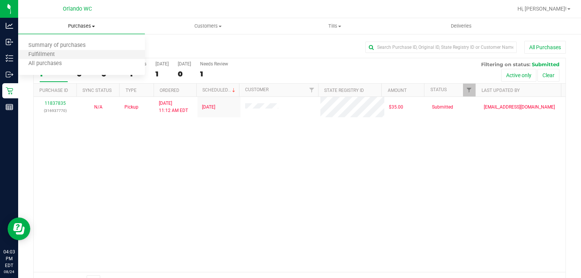
click at [66, 54] on li "Fulfillment" at bounding box center [81, 54] width 127 height 9
